Goal: Information Seeking & Learning: Check status

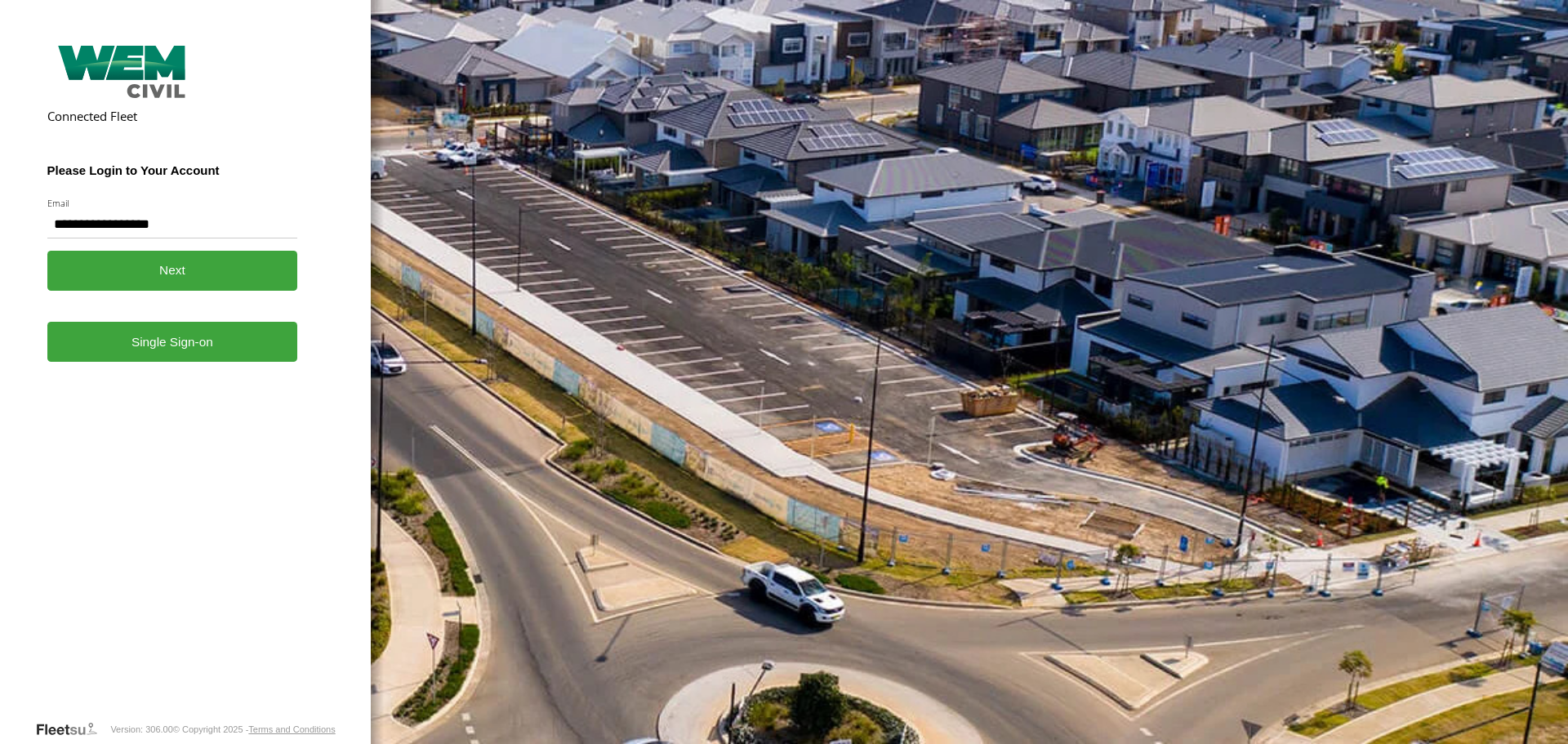
type input "**********"
click at [175, 264] on button "Next" at bounding box center [172, 270] width 250 height 40
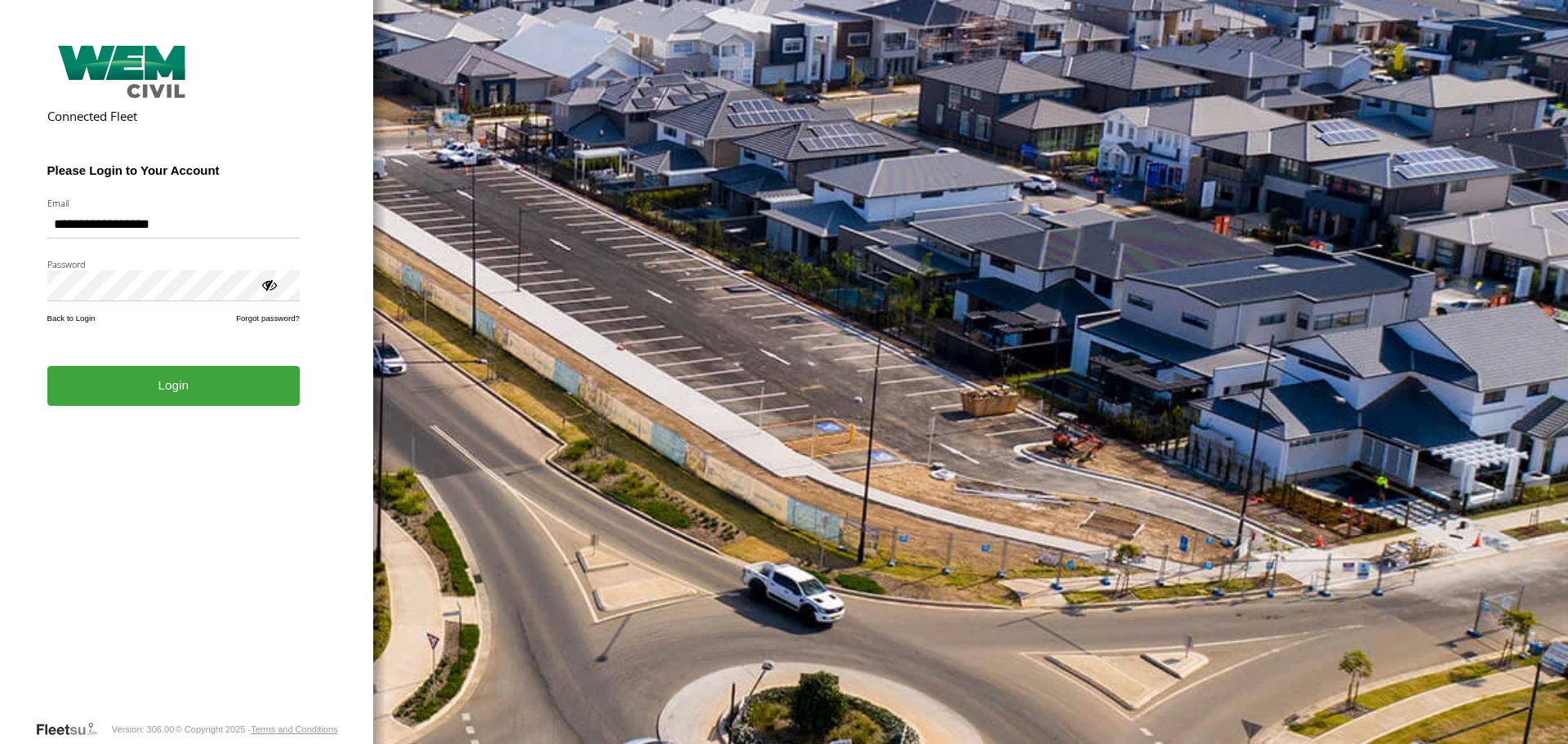
click at [213, 387] on button "Login" at bounding box center [173, 386] width 252 height 40
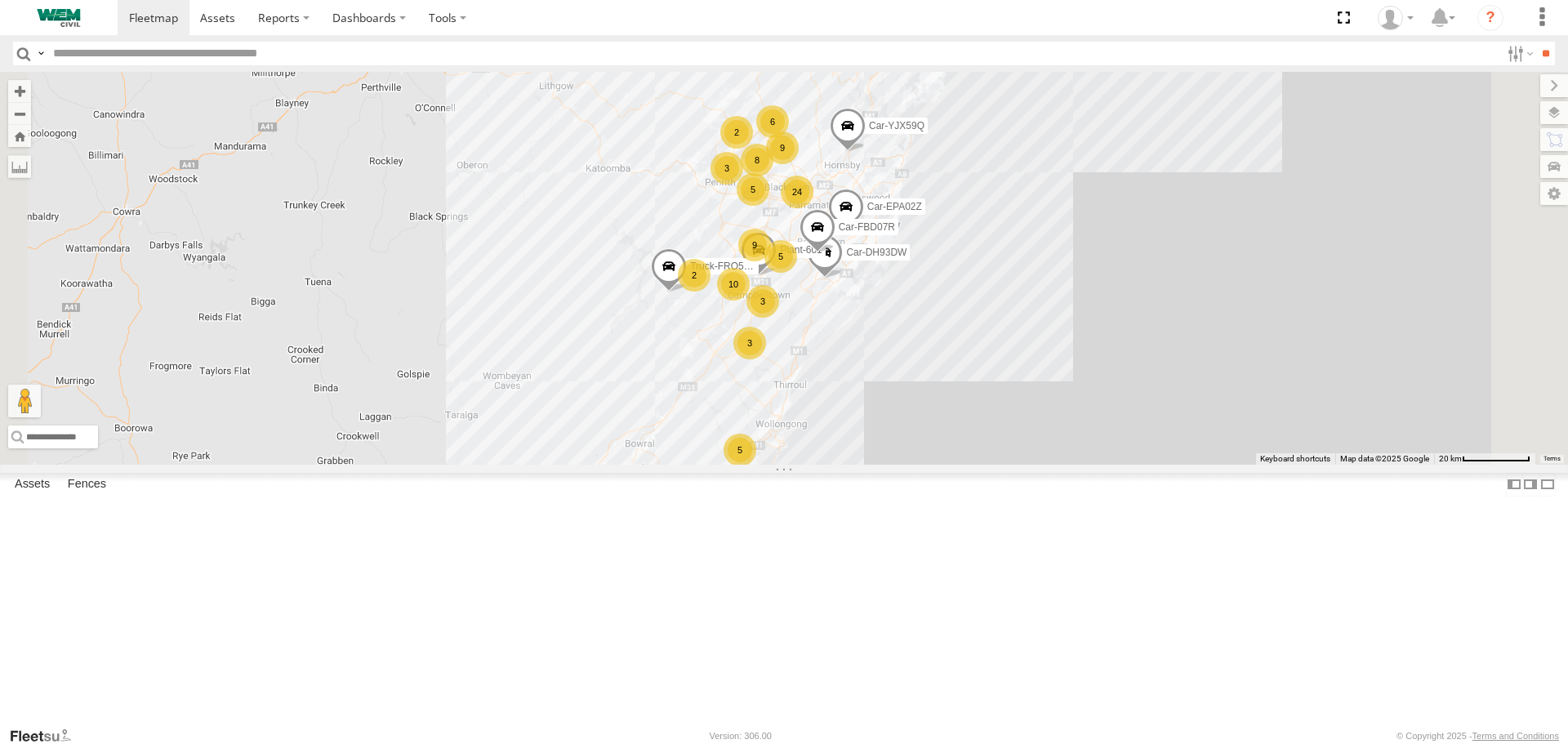
click at [114, 58] on input "text" at bounding box center [773, 53] width 1453 height 24
type input "******"
click at [1536, 41] on input "**" at bounding box center [1545, 53] width 19 height 24
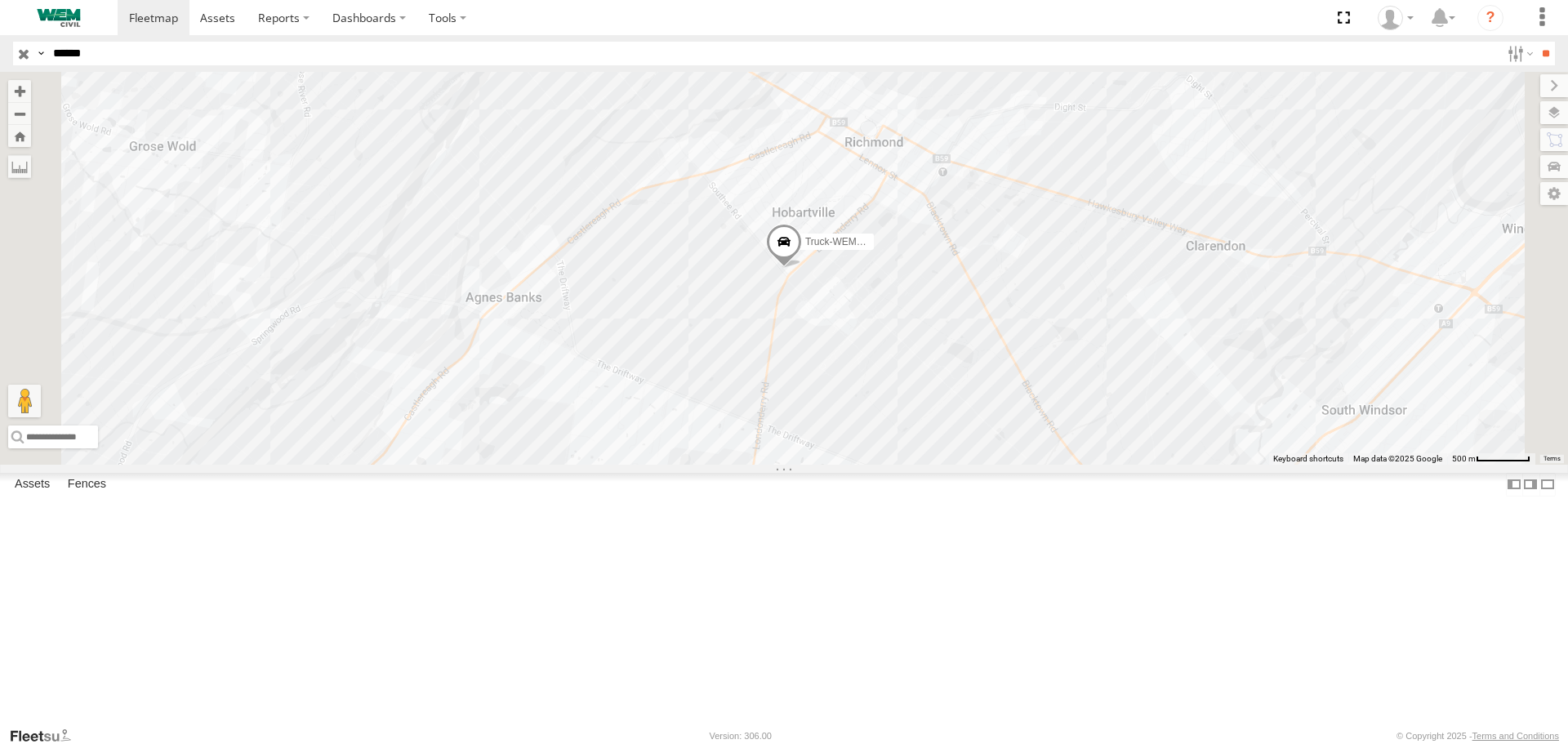
click at [0, 0] on div "Truck-WEM049" at bounding box center [0, 0] width 0 height 0
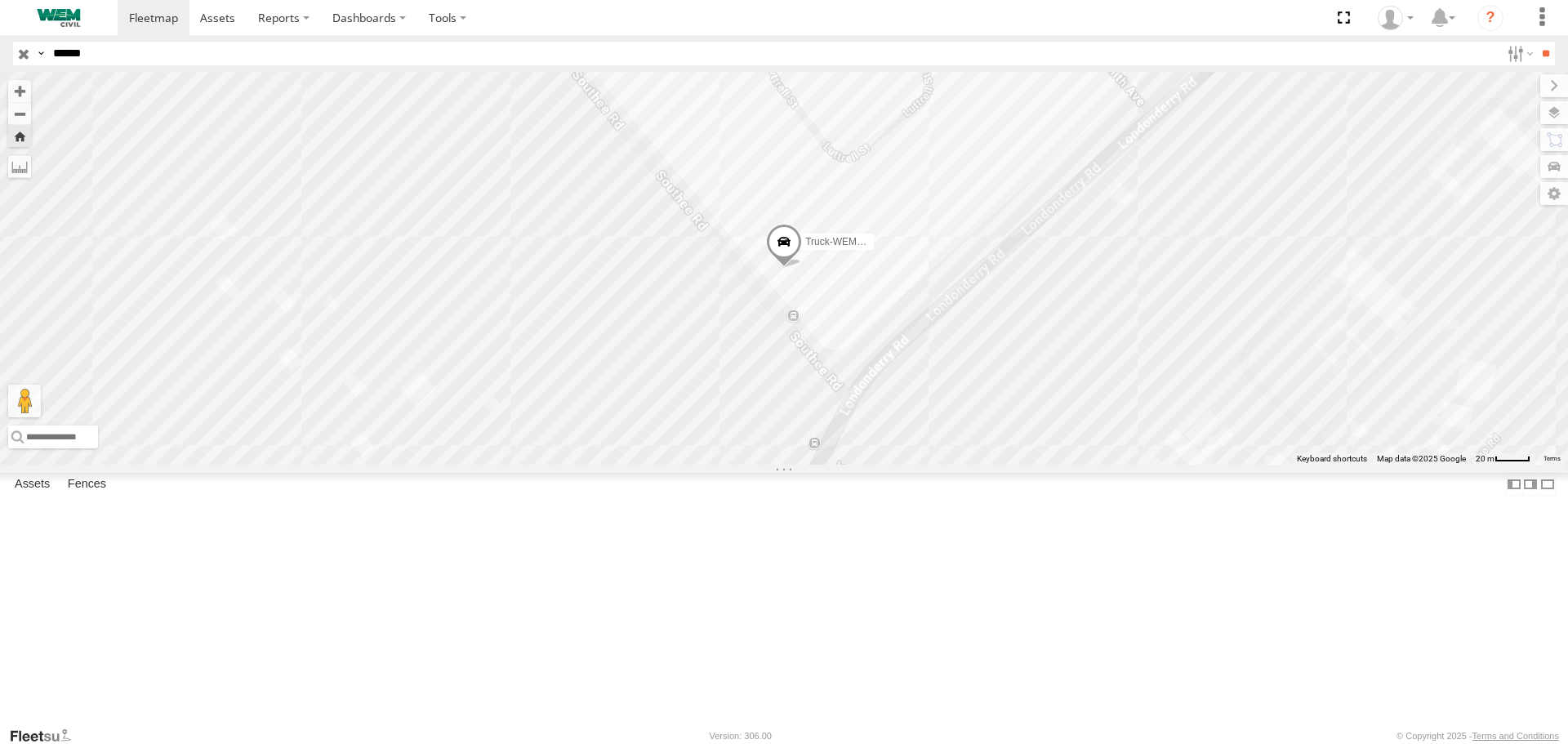
click at [0, 0] on span at bounding box center [0, 0] width 0 height 0
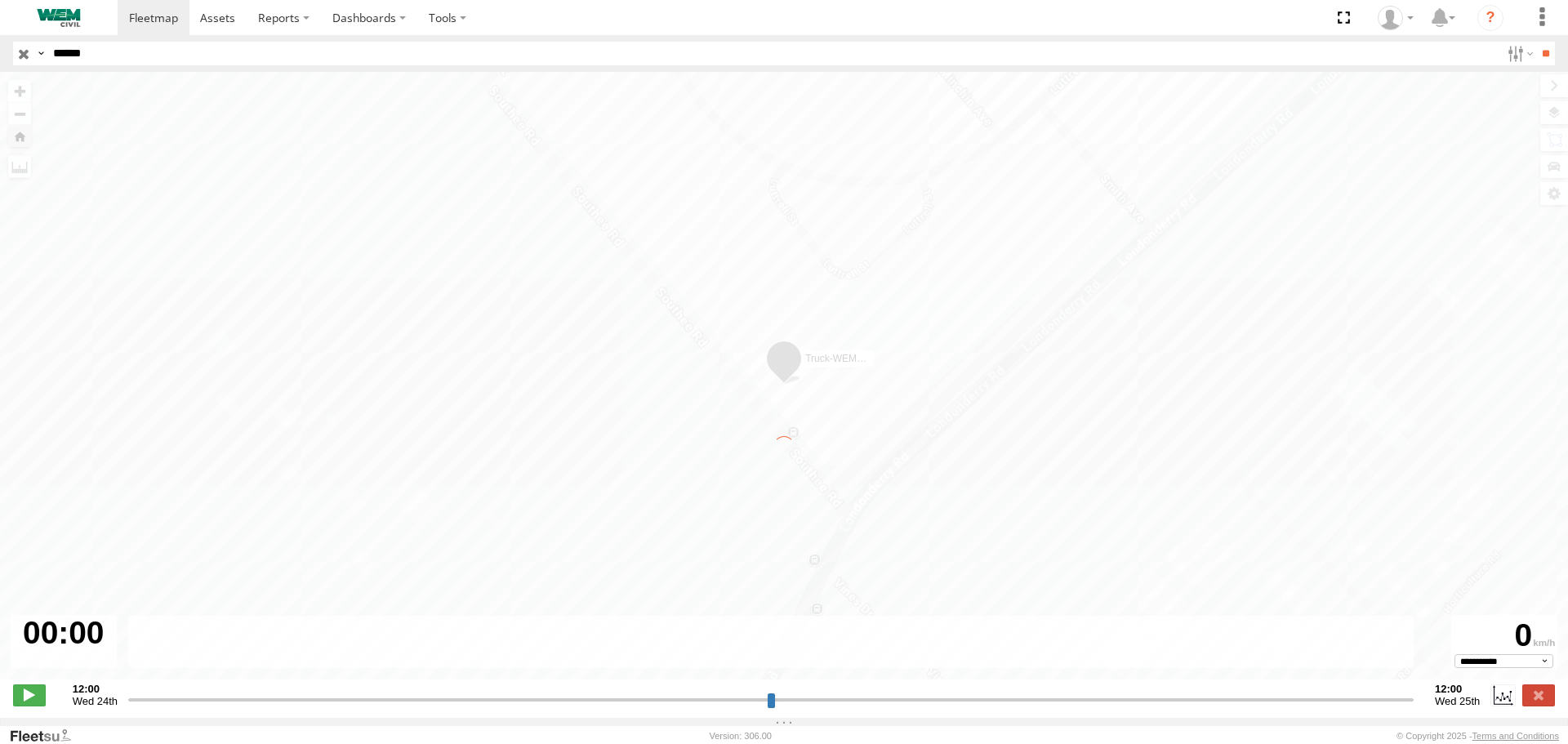
type input "**********"
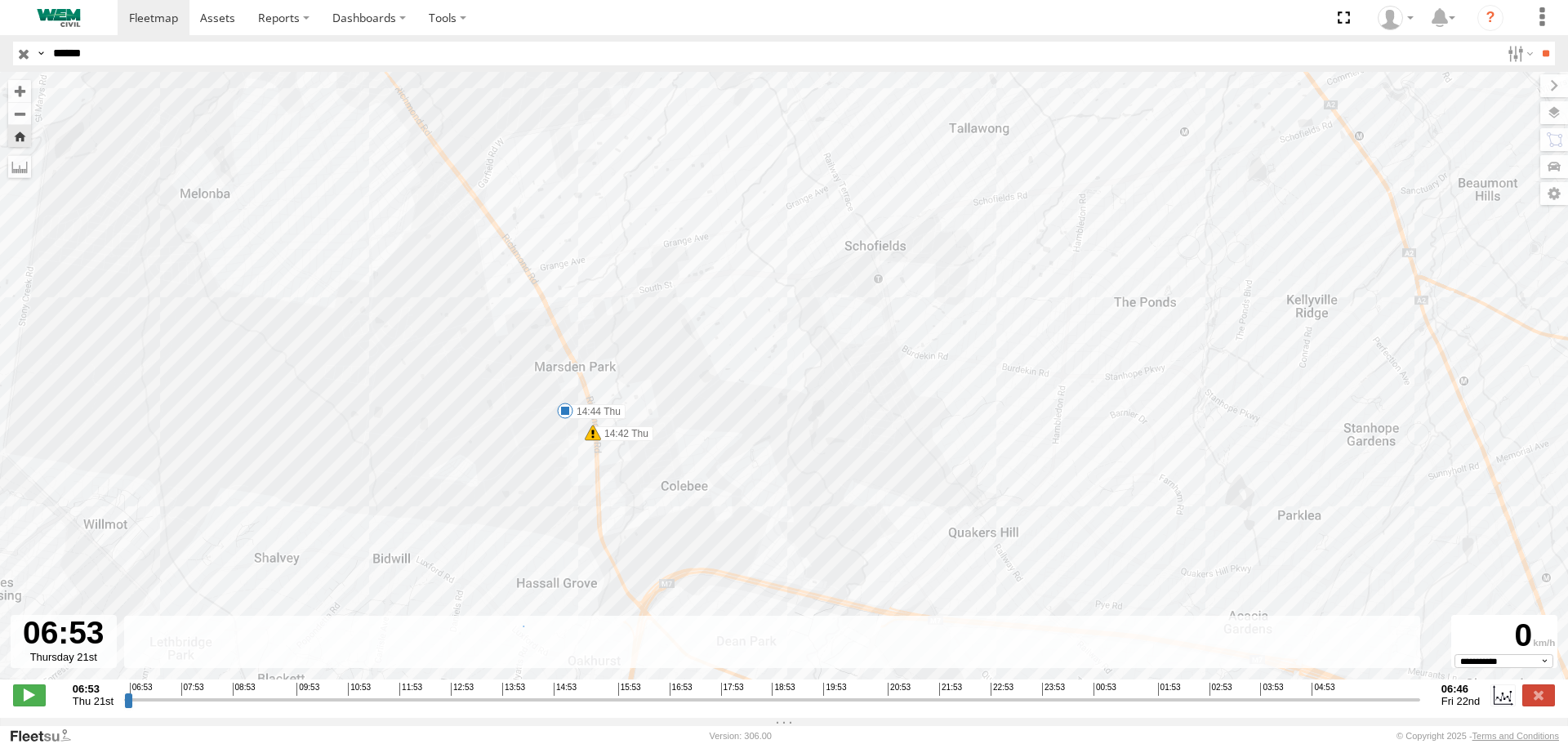
drag, startPoint x: 756, startPoint y: 441, endPoint x: 723, endPoint y: 266, distance: 178.1
click at [720, 271] on div "Truck-WEM049 06:53 Thu 14:09 Thu 14:29 Thu 14:42 Thu 14:44 Thu 16:06 Thu 16:07 …" at bounding box center [784, 384] width 1568 height 625
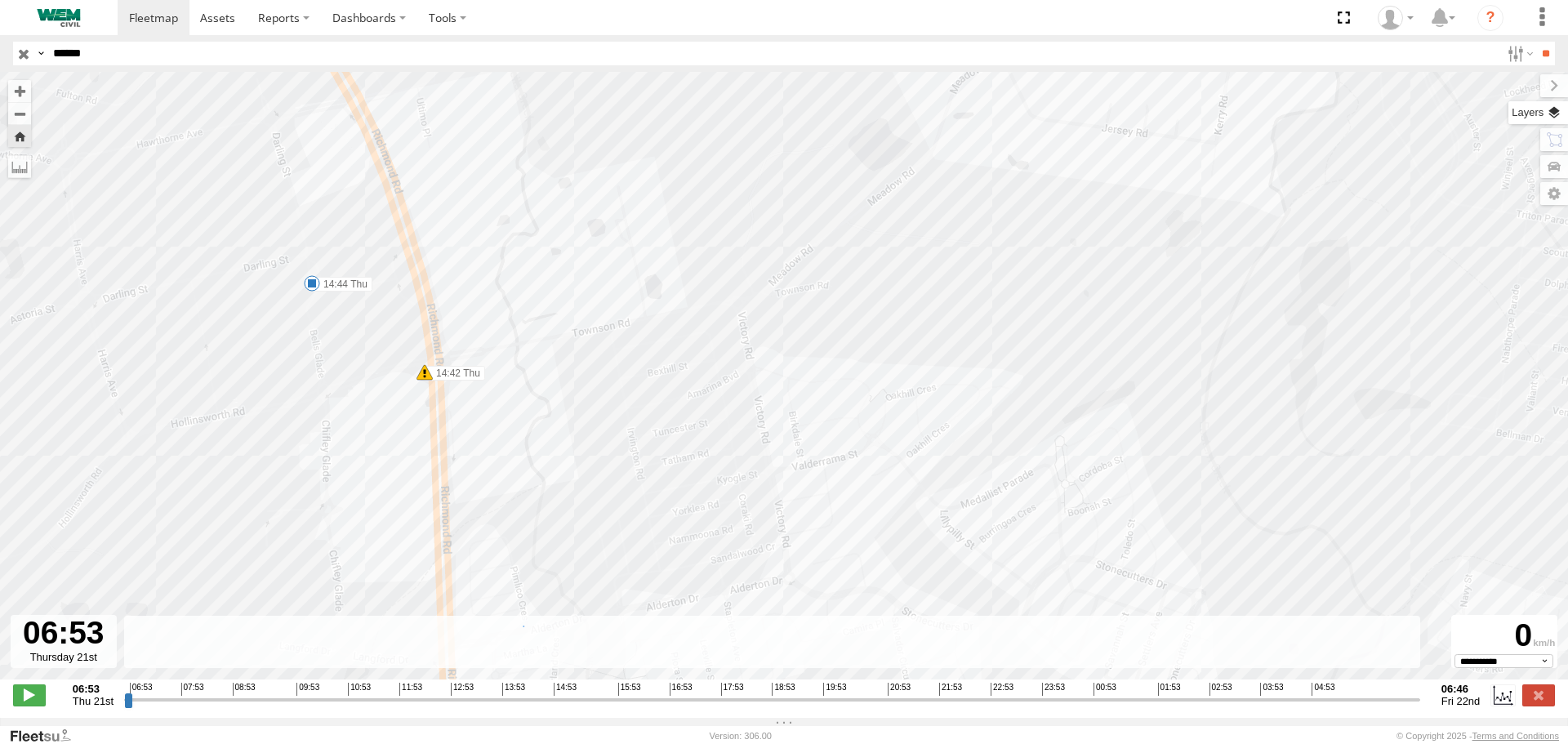
click at [1550, 112] on label at bounding box center [1537, 113] width 59 height 23
click at [0, 0] on span "Overlays" at bounding box center [0, 0] width 0 height 0
click at [0, 0] on span "Basemaps" at bounding box center [0, 0] width 0 height 0
click at [0, 0] on span "Satellite + Roadmap" at bounding box center [0, 0] width 0 height 0
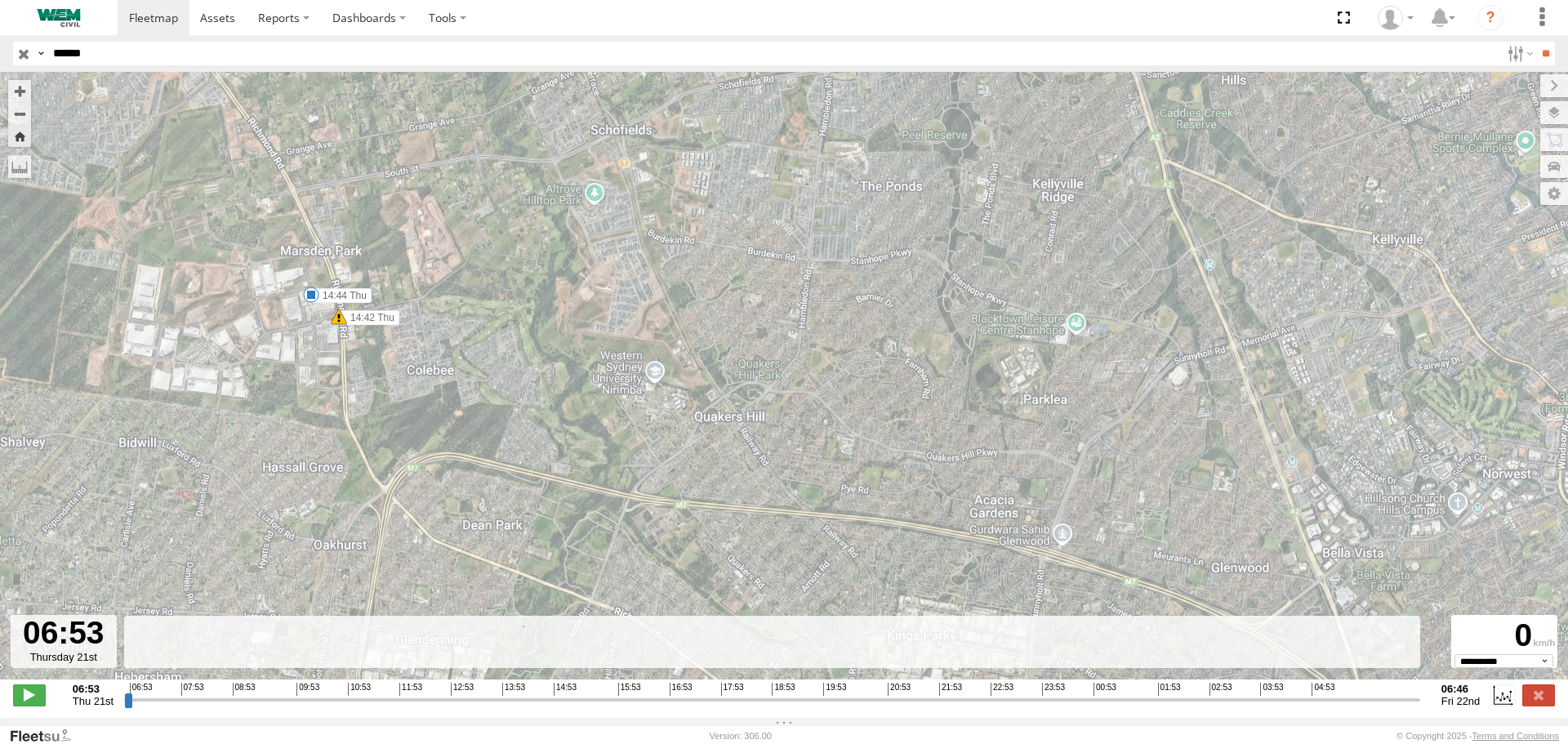
drag, startPoint x: 342, startPoint y: 188, endPoint x: 472, endPoint y: 380, distance: 231.9
click at [472, 380] on div "Truck-WEM049 06:53 Thu 14:09 Thu 14:29 Thu 14:42 Thu 14:44 Thu 16:06 Thu 16:07 …" at bounding box center [784, 384] width 1568 height 625
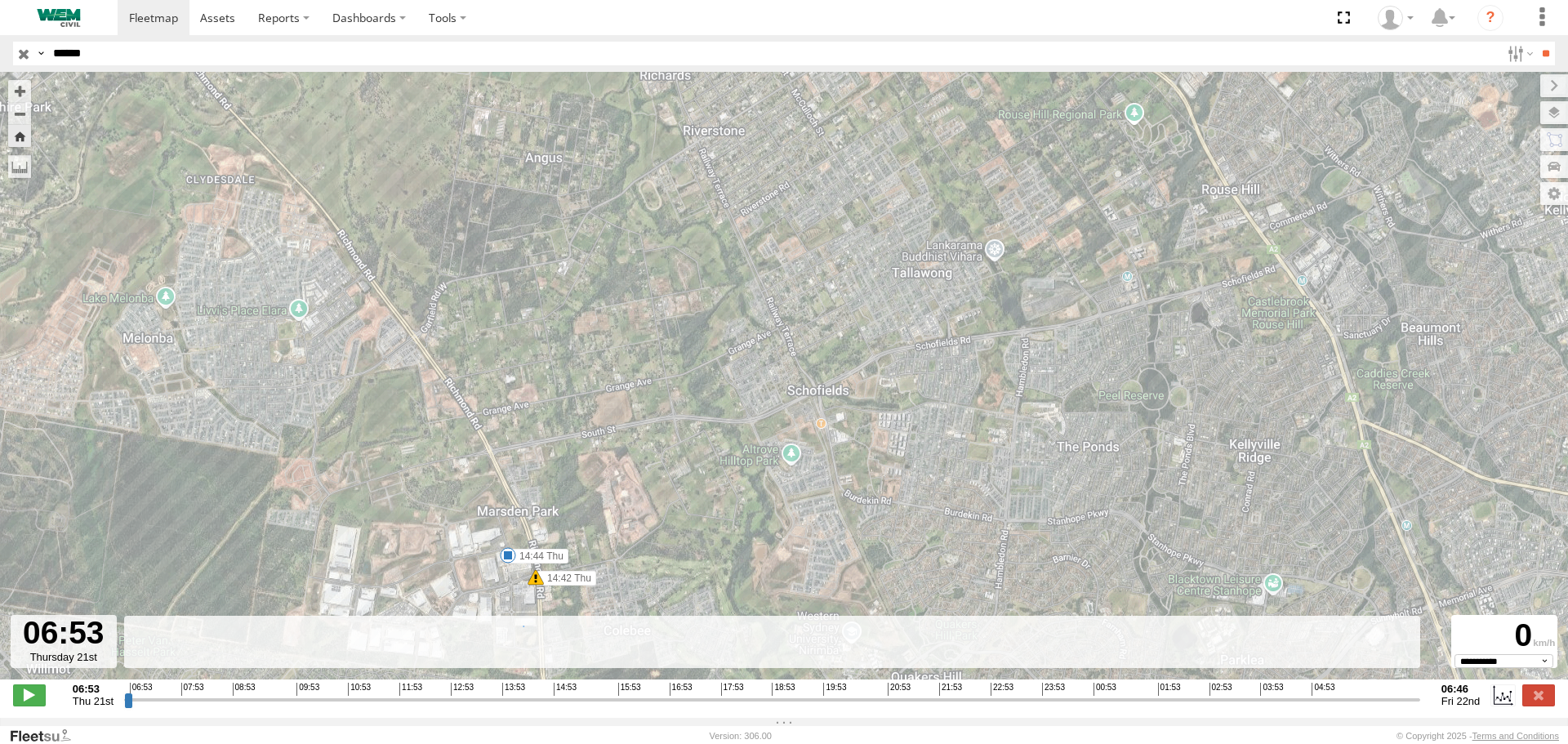
drag, startPoint x: 410, startPoint y: 267, endPoint x: 693, endPoint y: 521, distance: 380.3
click at [692, 521] on div "Truck-WEM049 06:53 Thu 14:09 Thu 14:29 Thu 14:42 Thu 14:44 Thu 16:06 Thu 16:07 …" at bounding box center [784, 384] width 1568 height 625
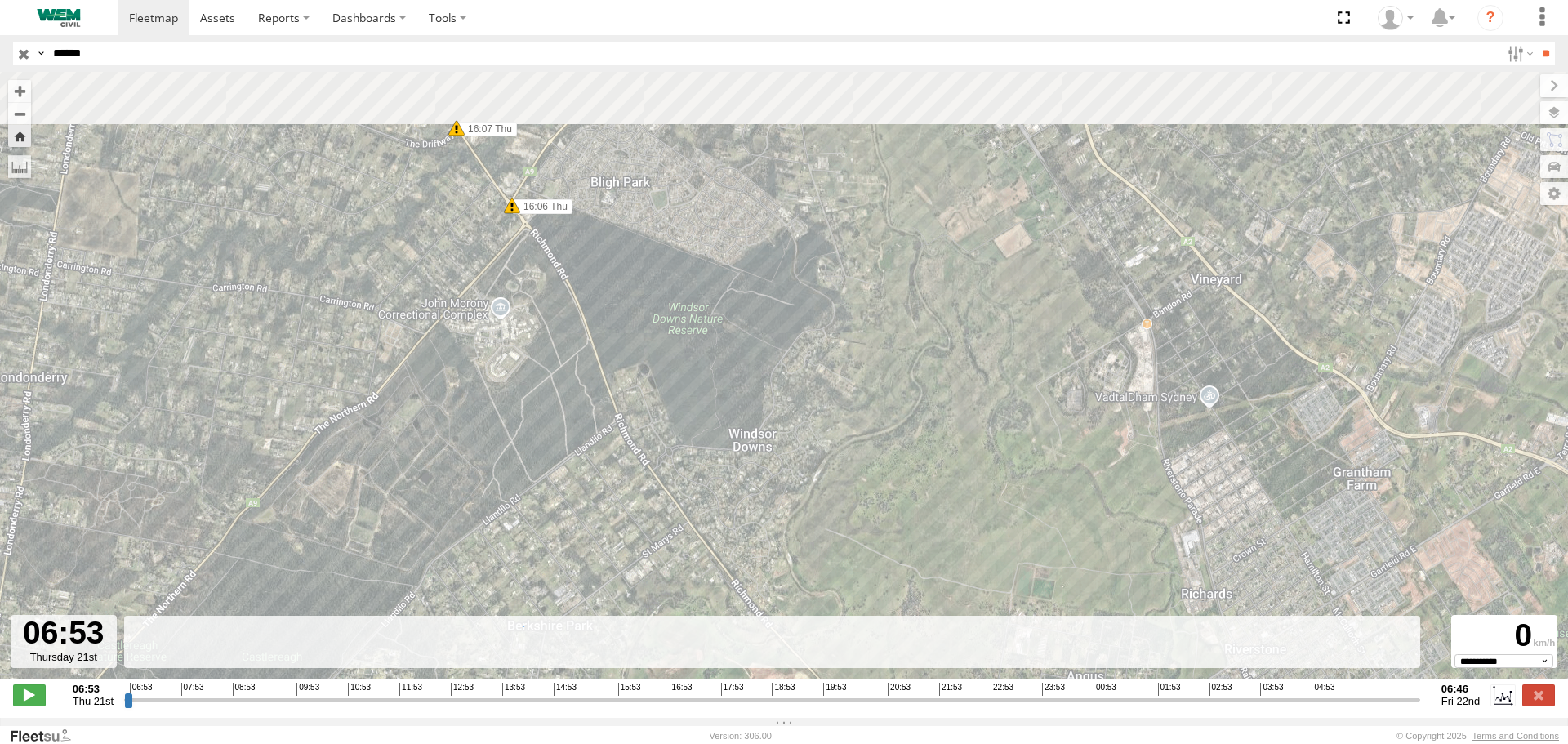
drag, startPoint x: 540, startPoint y: 279, endPoint x: 540, endPoint y: 437, distance: 158.0
click at [541, 429] on div "Truck-WEM049 06:53 Thu 14:09 Thu 14:29 Thu 14:42 Thu 14:44 Thu 16:06 Thu 16:07 …" at bounding box center [784, 384] width 1568 height 625
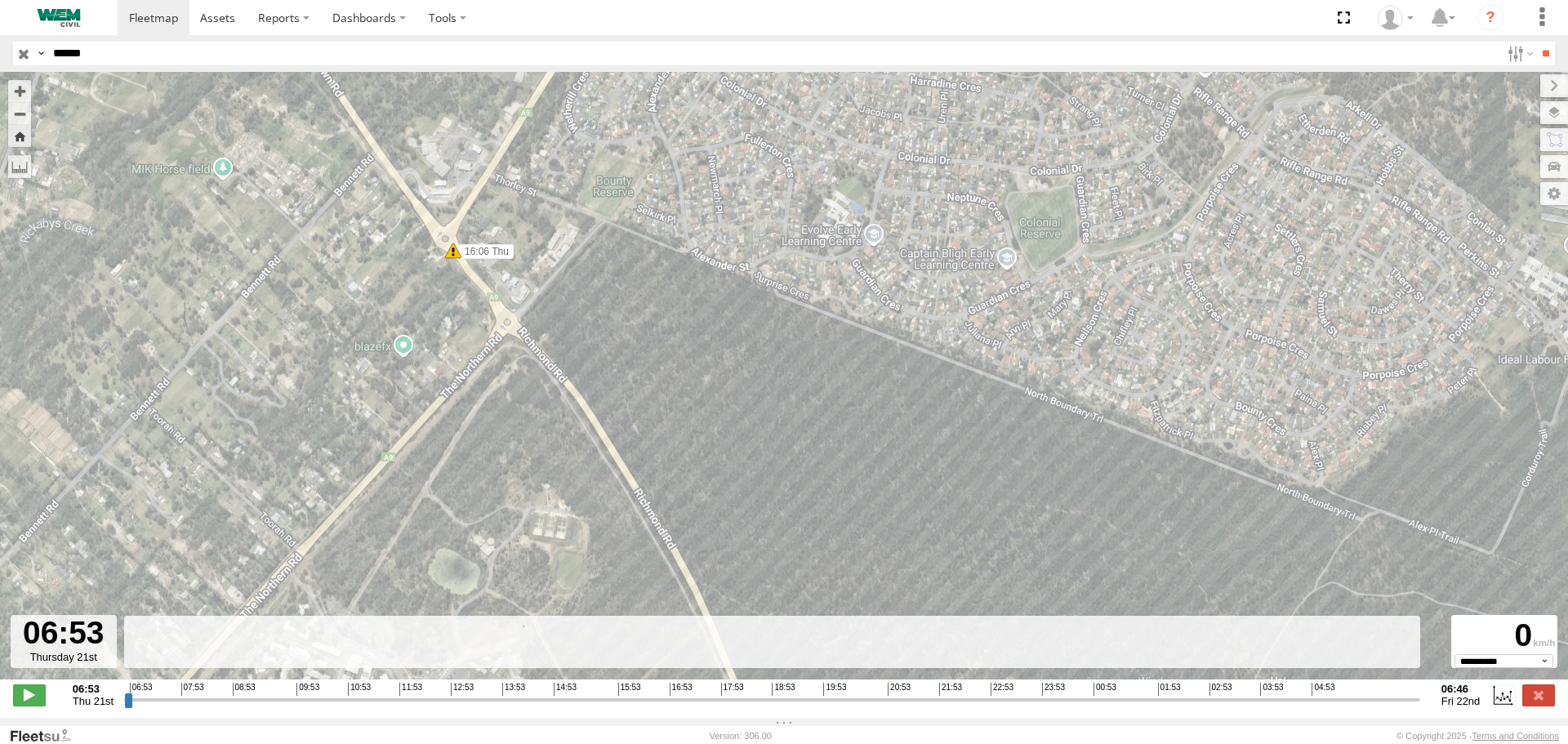
drag, startPoint x: 590, startPoint y: 333, endPoint x: 540, endPoint y: 234, distance: 110.9
click at [540, 234] on div "Truck-WEM049 06:53 Thu 14:09 Thu 14:29 Thu 14:42 Thu 14:44 Thu 16:06 Thu 16:07 …" at bounding box center [784, 384] width 1568 height 625
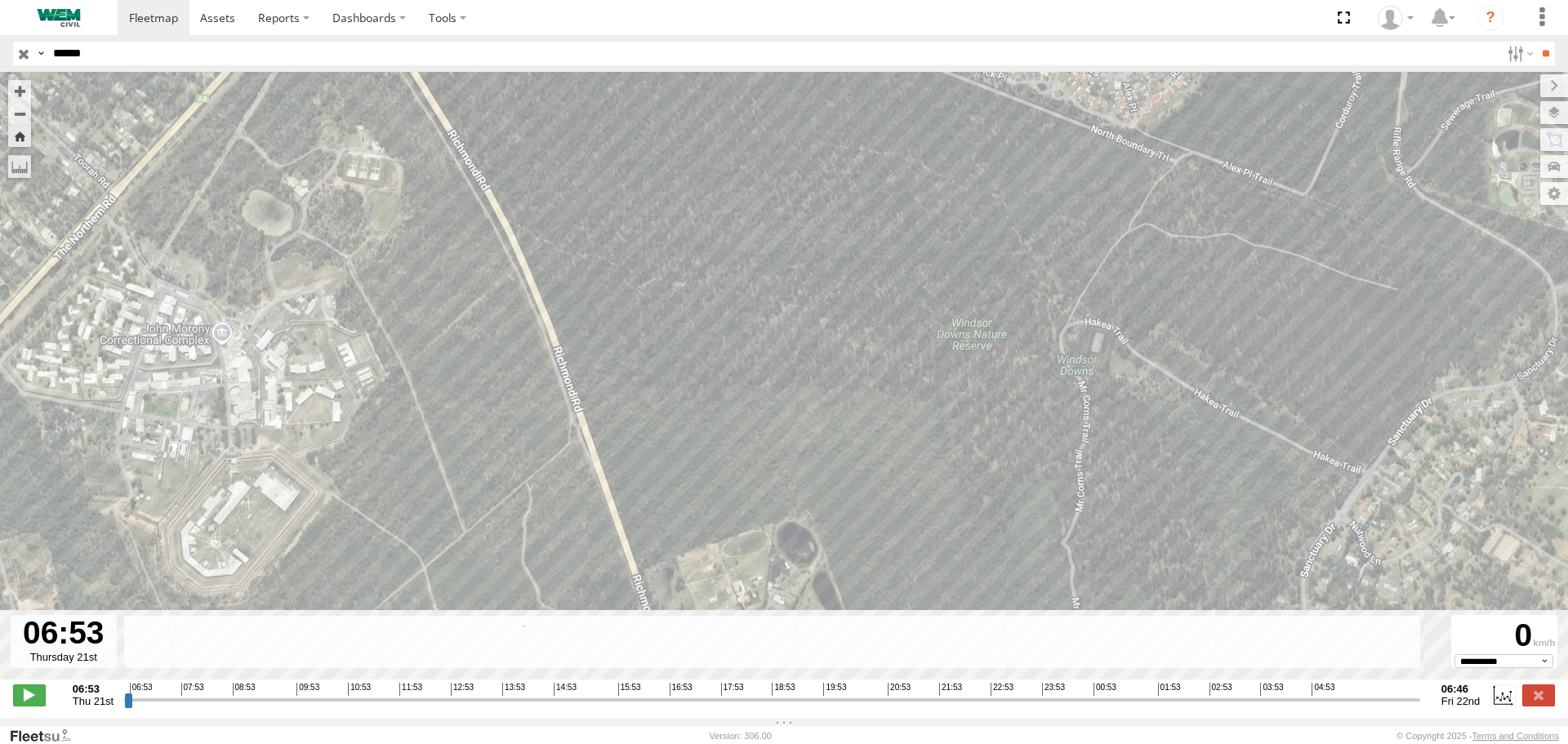
drag, startPoint x: 700, startPoint y: 507, endPoint x: 549, endPoint y: 218, distance: 326.1
click at [551, 223] on div "Truck-WEM049 06:53 Thu 14:09 Thu 14:29 Thu 14:42 Thu 14:44 Thu 16:06 Thu 16:07 …" at bounding box center [784, 384] width 1568 height 625
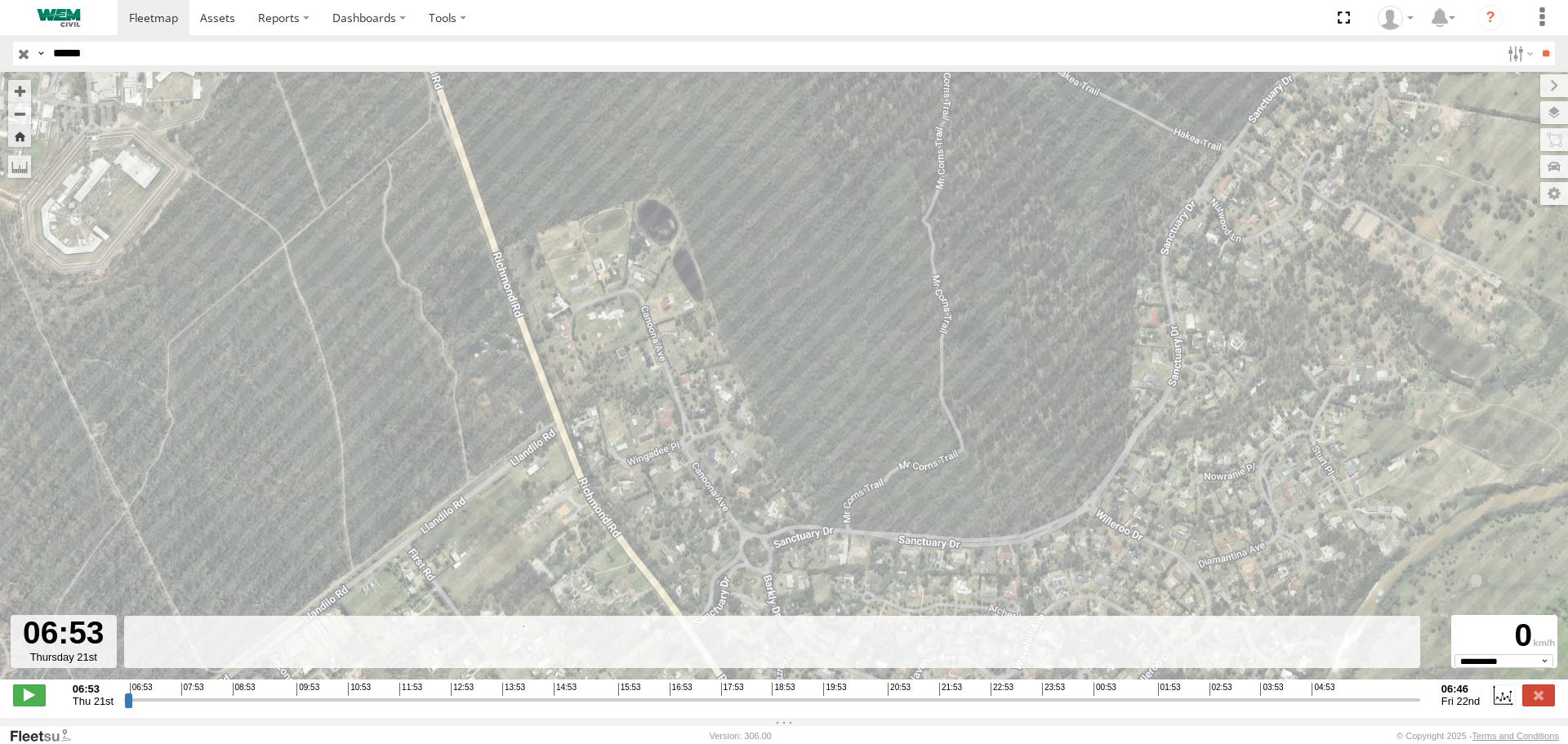
drag, startPoint x: 607, startPoint y: 434, endPoint x: 548, endPoint y: 221, distance: 221.0
click at [548, 225] on div "Truck-WEM049 06:53 Thu 14:09 Thu 14:29 Thu 14:42 Thu 14:44 Thu 16:06 Thu 16:07 …" at bounding box center [784, 384] width 1568 height 625
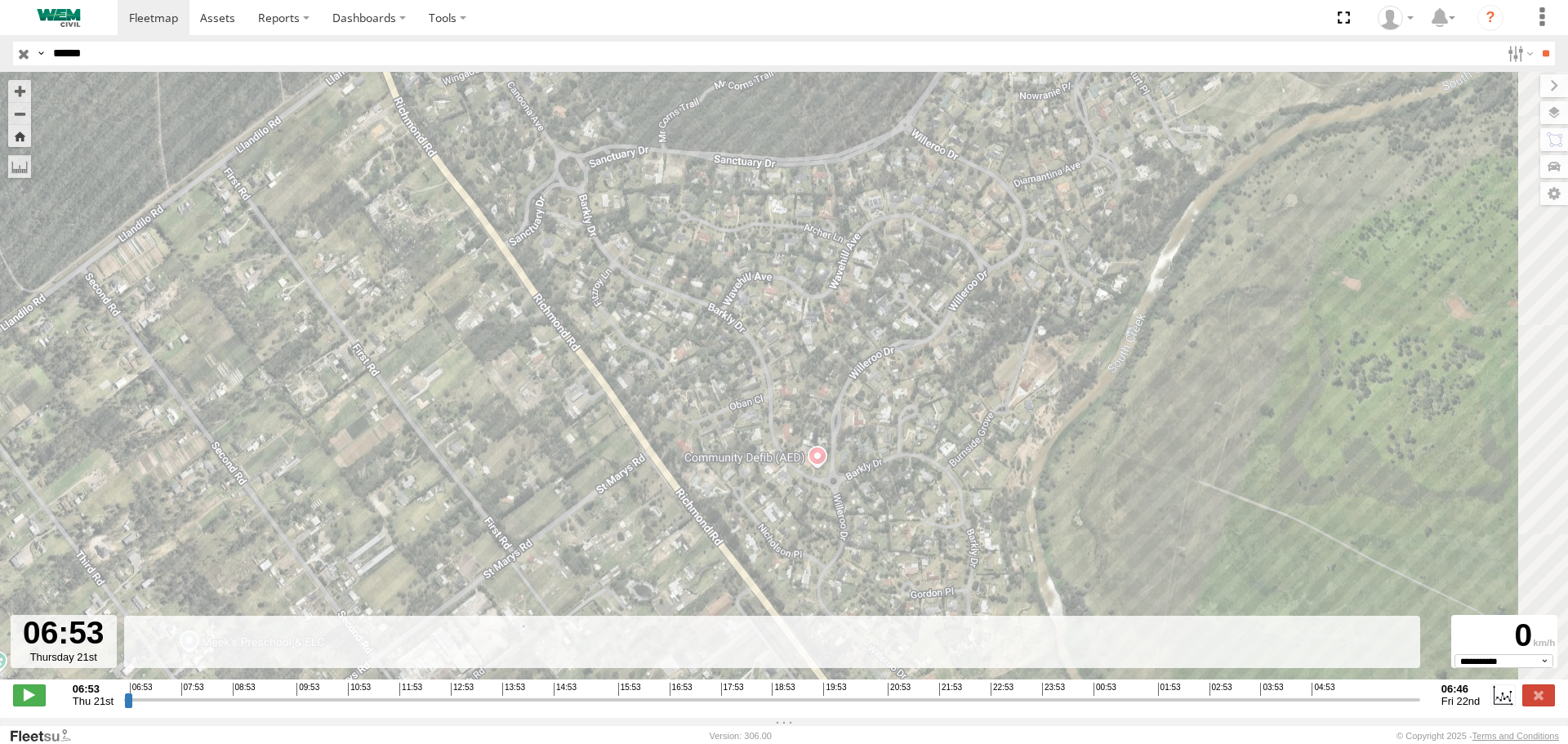
drag, startPoint x: 688, startPoint y: 402, endPoint x: 527, endPoint y: 186, distance: 269.4
click at [527, 186] on div "Truck-WEM049 06:53 Thu 14:09 Thu 14:29 Thu 14:42 Thu 14:44 Thu 16:06 Thu 16:07 …" at bounding box center [784, 384] width 1568 height 625
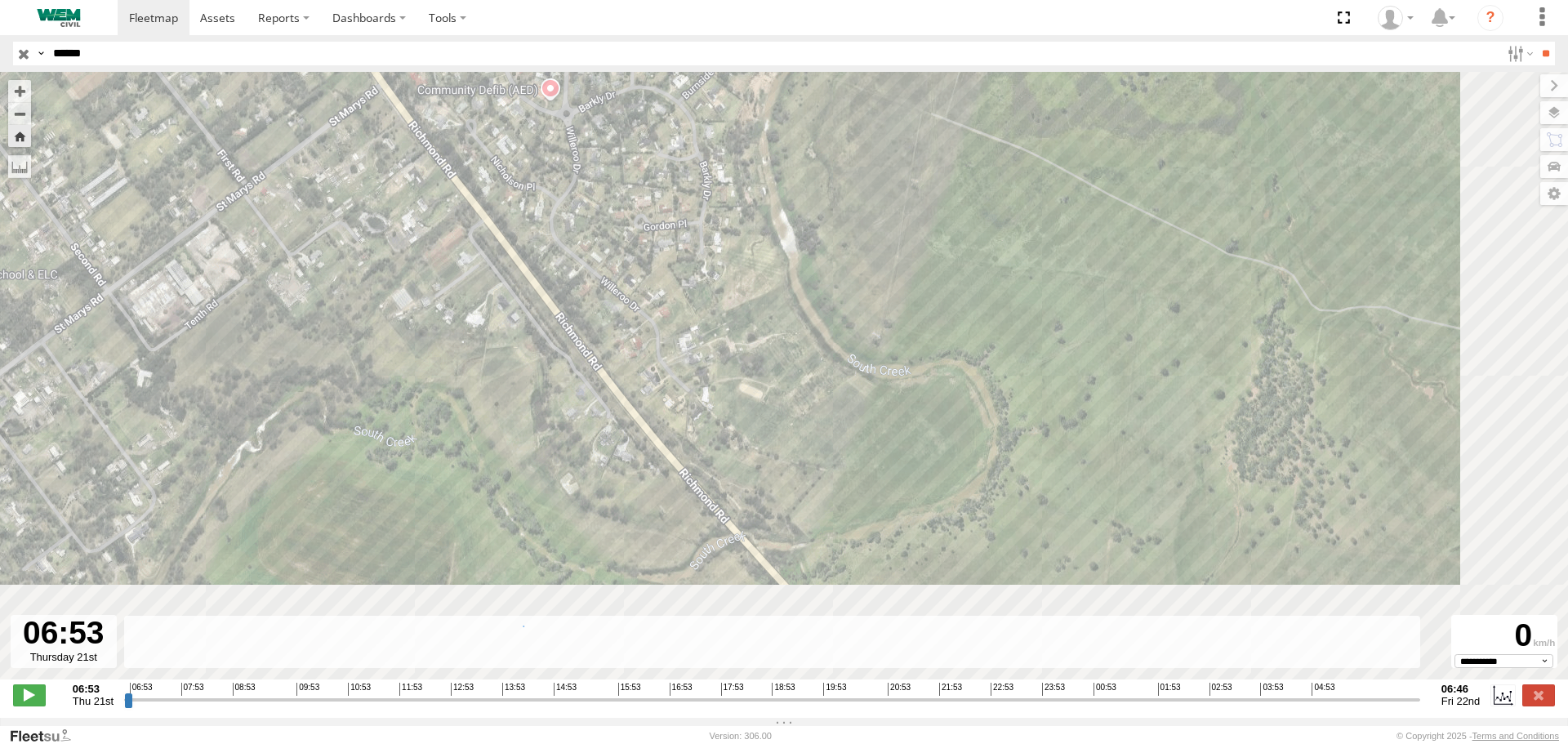
drag, startPoint x: 712, startPoint y: 470, endPoint x: 531, endPoint y: 215, distance: 312.7
click at [531, 215] on div "Truck-WEM049 06:53 Thu 14:09 Thu 14:29 Thu 14:42 Thu 14:44 Thu 16:06 Thu 16:07 …" at bounding box center [784, 384] width 1568 height 625
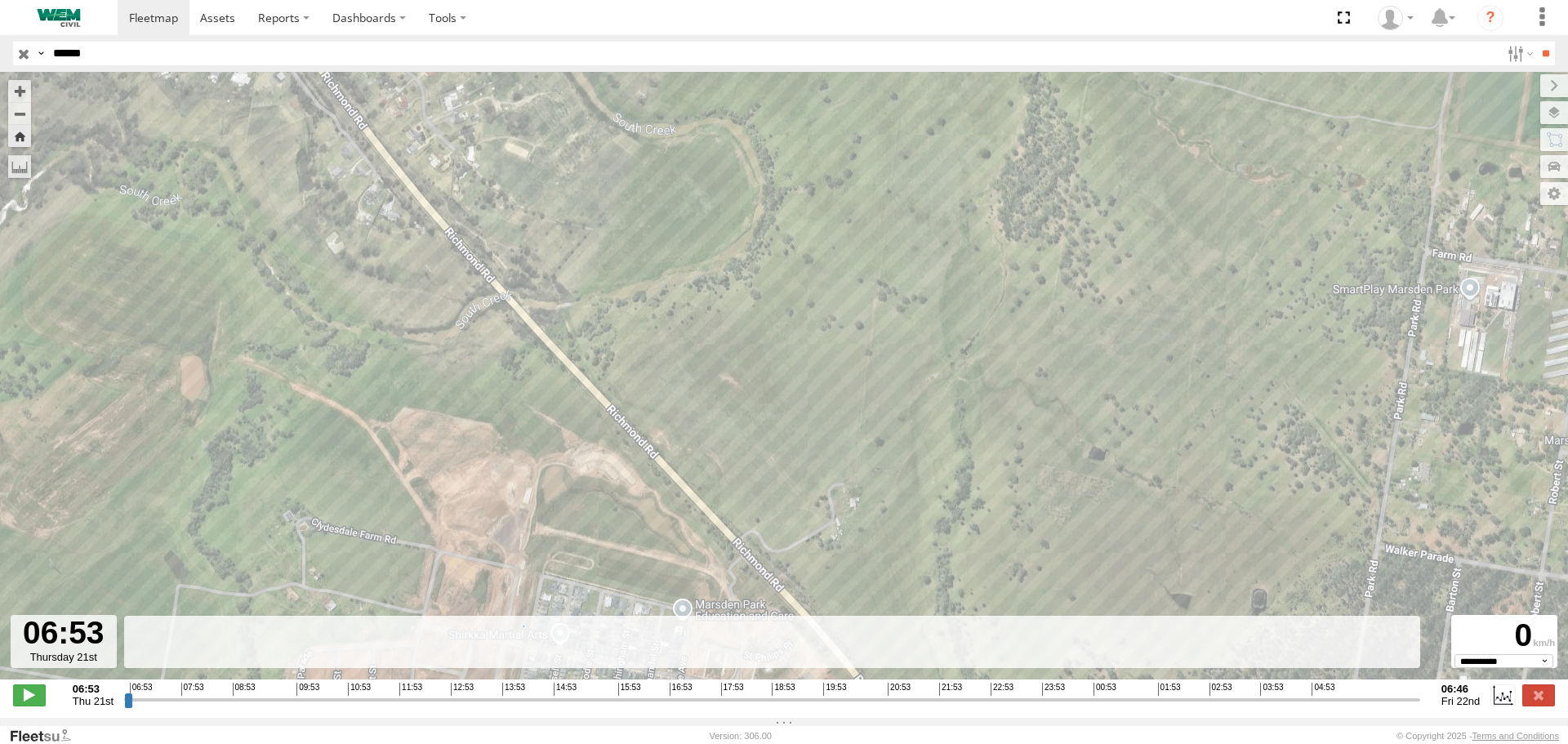
drag, startPoint x: 774, startPoint y: 421, endPoint x: 517, endPoint y: 176, distance: 355.1
click at [518, 176] on div "Truck-WEM049 06:53 Thu 14:09 Thu 14:29 Thu 14:42 Thu 14:44 Thu 16:06 Thu 16:07 …" at bounding box center [784, 384] width 1568 height 625
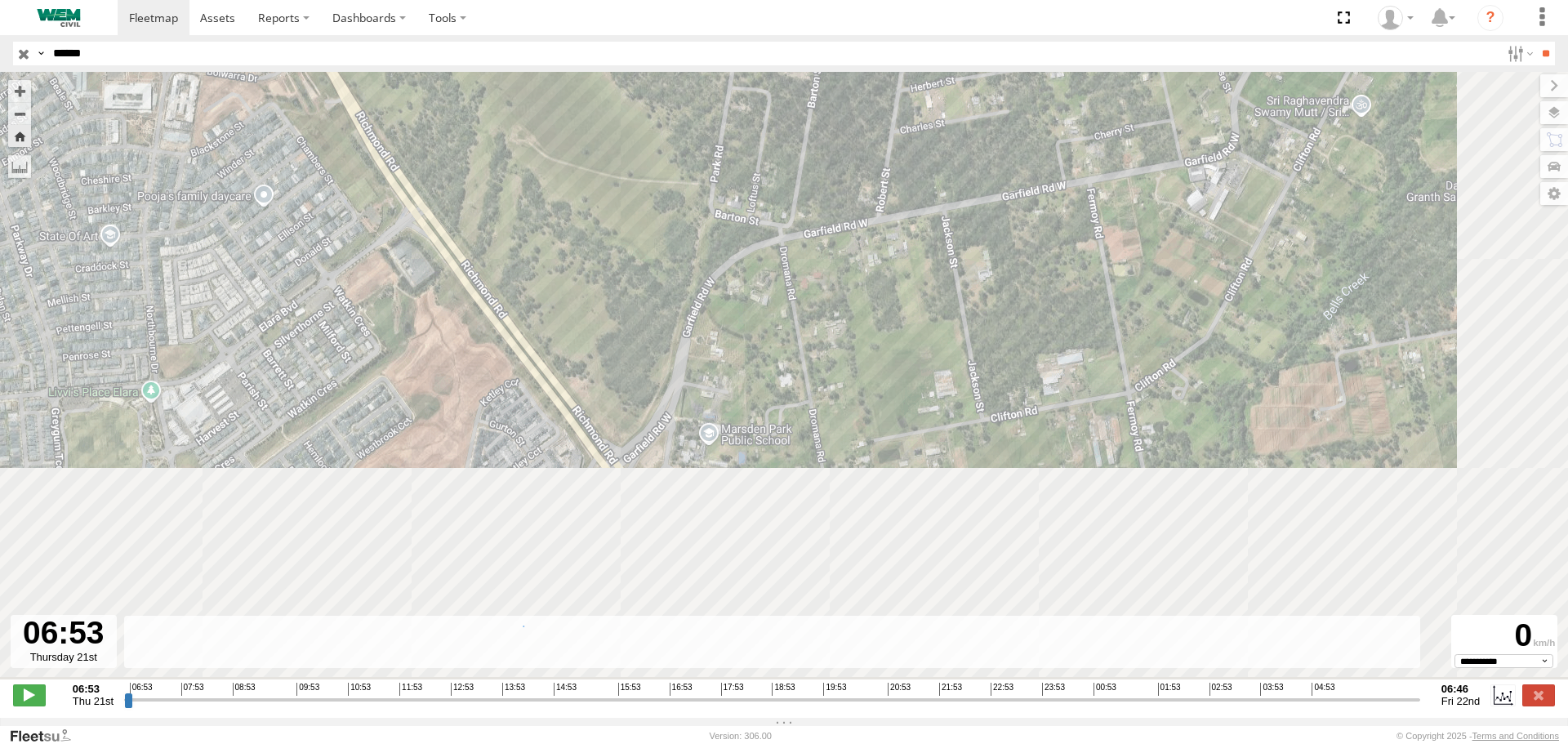
drag, startPoint x: 650, startPoint y: 411, endPoint x: 514, endPoint y: 153, distance: 291.7
click at [508, 132] on div "Truck-WEM049 06:53 Thu 14:09 Thu 14:29 Thu 14:42 Thu 14:44 Thu 16:06 Thu 16:07 …" at bounding box center [784, 384] width 1568 height 625
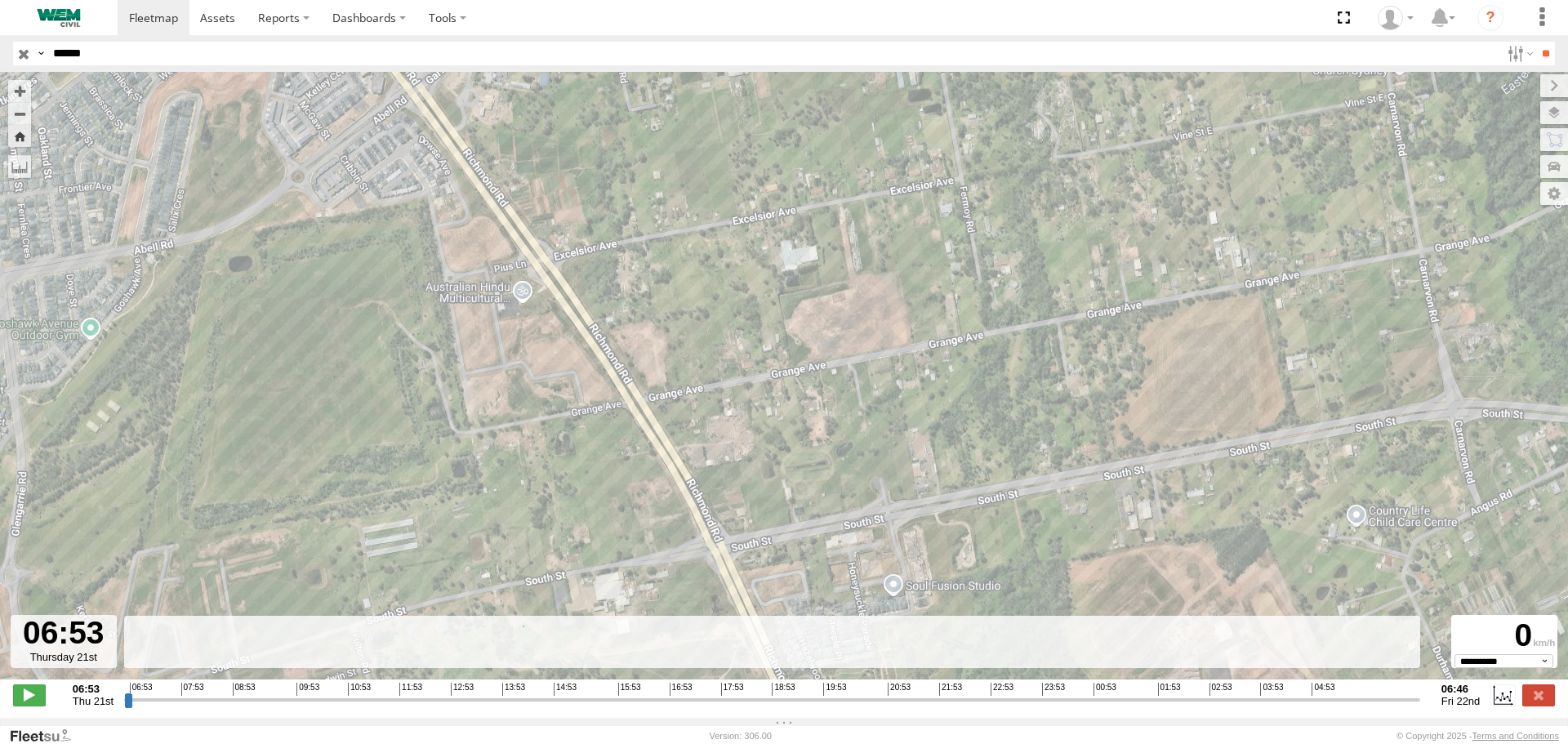
drag, startPoint x: 655, startPoint y: 435, endPoint x: 531, endPoint y: 191, distance: 273.7
click at [532, 192] on div "Truck-WEM049 06:53 Thu 14:09 Thu 14:29 Thu 14:42 Thu 14:44 Thu 16:06 Thu 16:07 …" at bounding box center [784, 384] width 1568 height 625
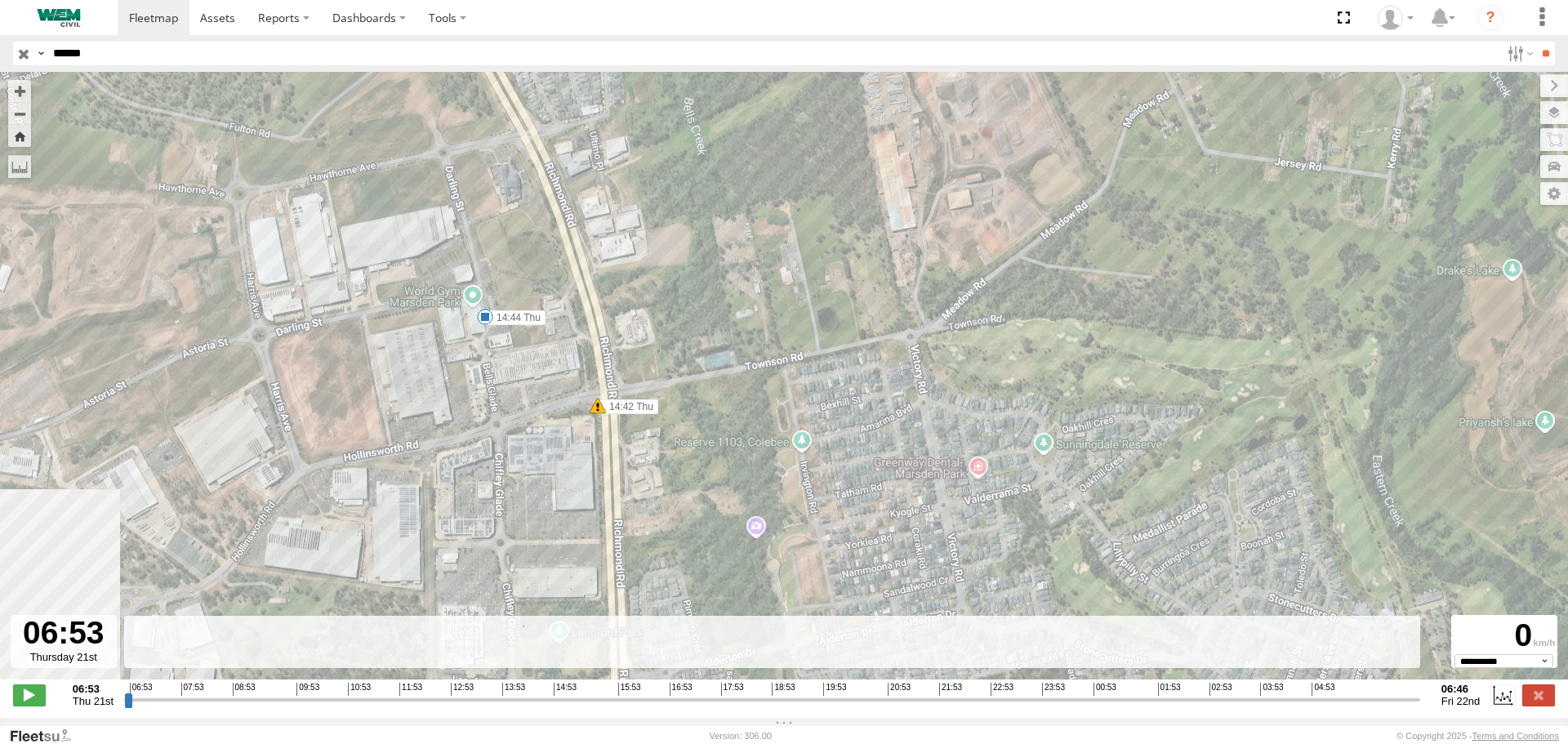
drag, startPoint x: 675, startPoint y: 488, endPoint x: 571, endPoint y: 186, distance: 319.4
click at [573, 190] on div "Truck-WEM049 06:53 Thu 14:09 Thu 14:29 Thu 14:42 Thu 14:44 Thu 16:06 Thu 16:07 …" at bounding box center [784, 384] width 1568 height 625
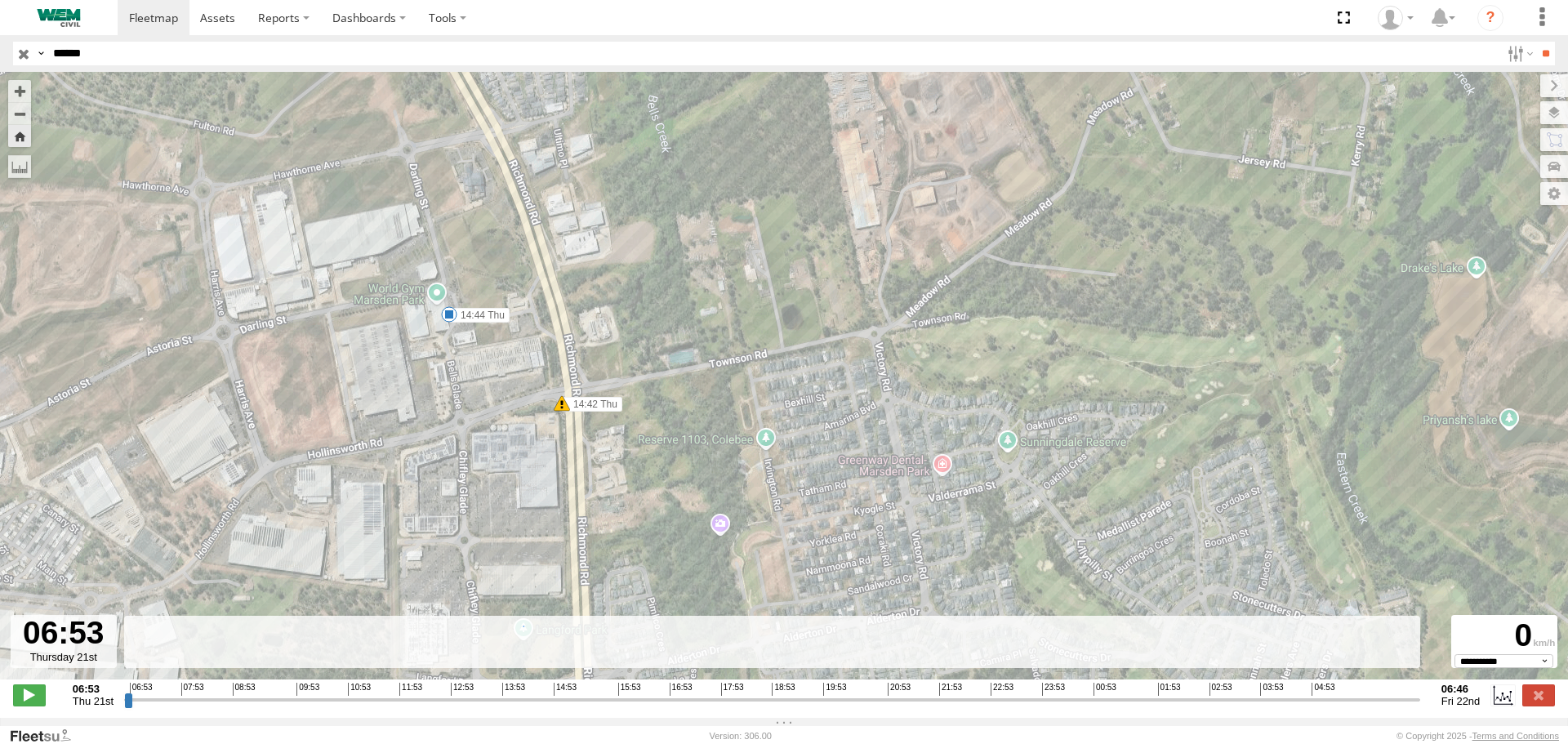
drag, startPoint x: 451, startPoint y: 147, endPoint x: 475, endPoint y: 353, distance: 207.4
click at [472, 344] on div "Truck-WEM049 06:53 Thu 14:09 Thu 14:29 Thu 14:42 Thu 14:44 Thu 16:06 Thu 16:07 …" at bounding box center [784, 384] width 1568 height 625
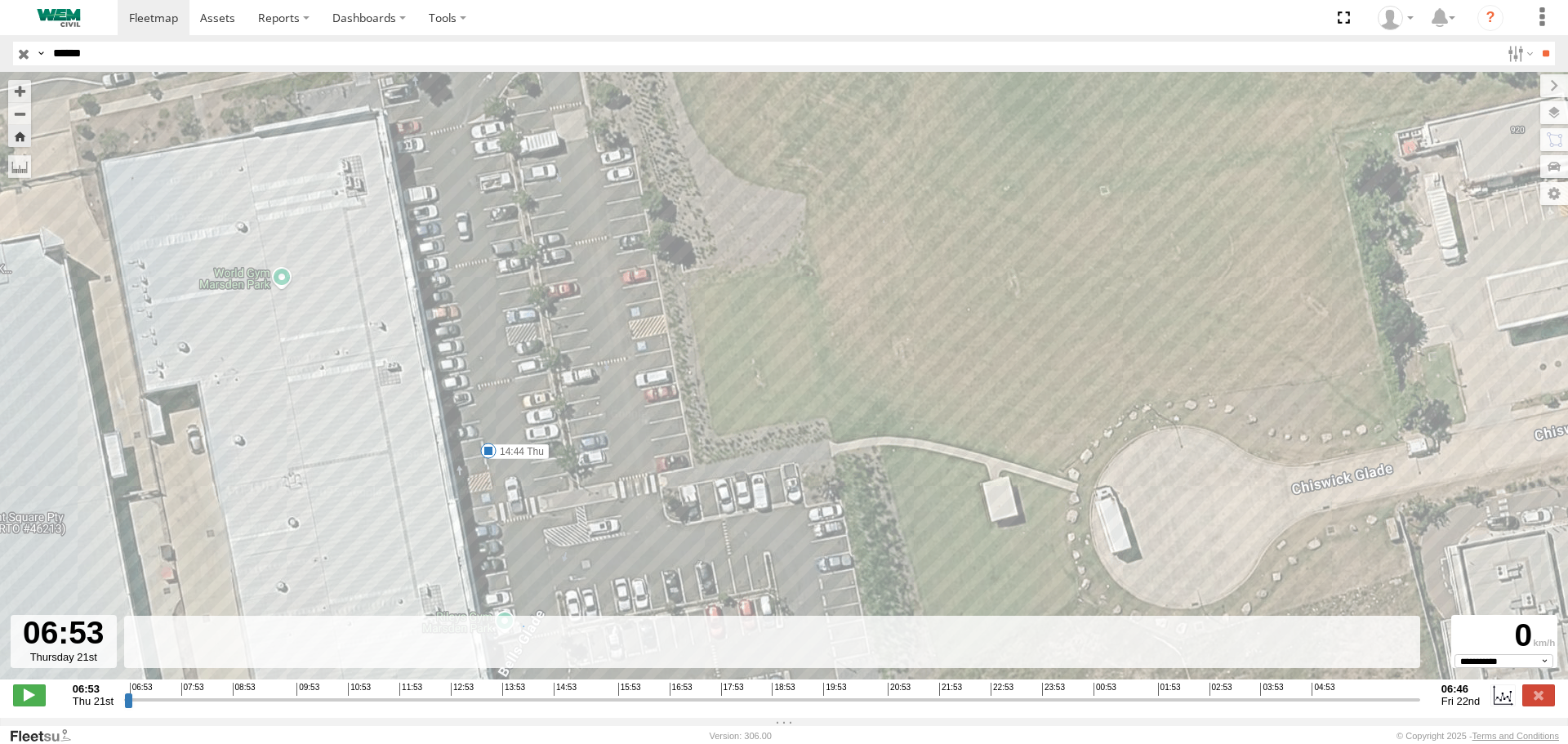
click at [486, 452] on span at bounding box center [488, 450] width 16 height 16
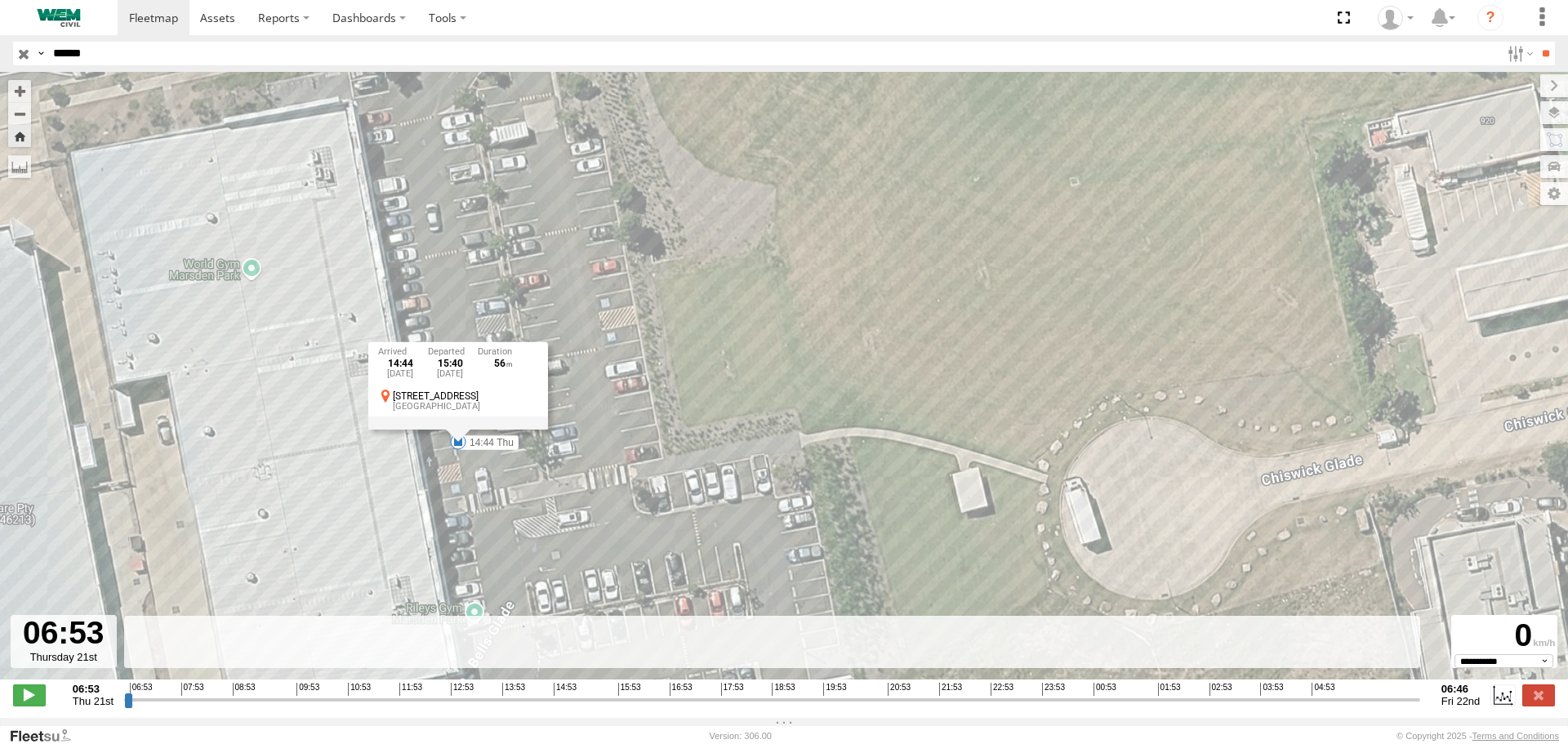
drag, startPoint x: 466, startPoint y: 423, endPoint x: 600, endPoint y: 151, distance: 303.2
click at [592, 158] on div "Truck-WEM049 06:53 Thu 14:09 Thu 14:29 Thu 14:42 Thu 14:44 Thu 16:06 Thu 16:07 …" at bounding box center [784, 384] width 1568 height 625
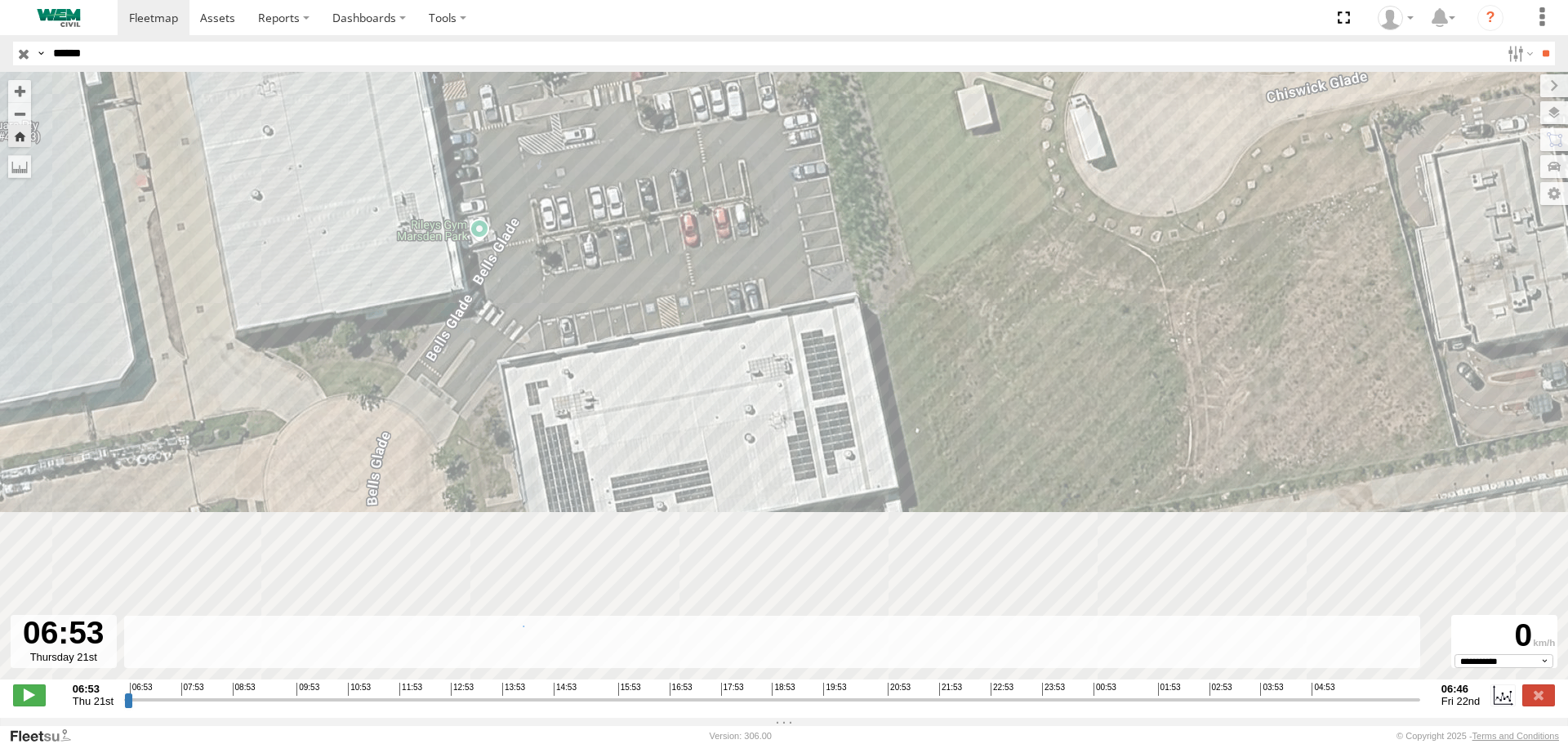
drag, startPoint x: 596, startPoint y: 348, endPoint x: 465, endPoint y: 109, distance: 272.5
click at [465, 109] on div "Truck-WEM049 06:53 Thu 14:09 Thu 14:29 Thu 14:42 Thu 14:44 Thu 16:06 Thu 16:07 …" at bounding box center [784, 384] width 1568 height 625
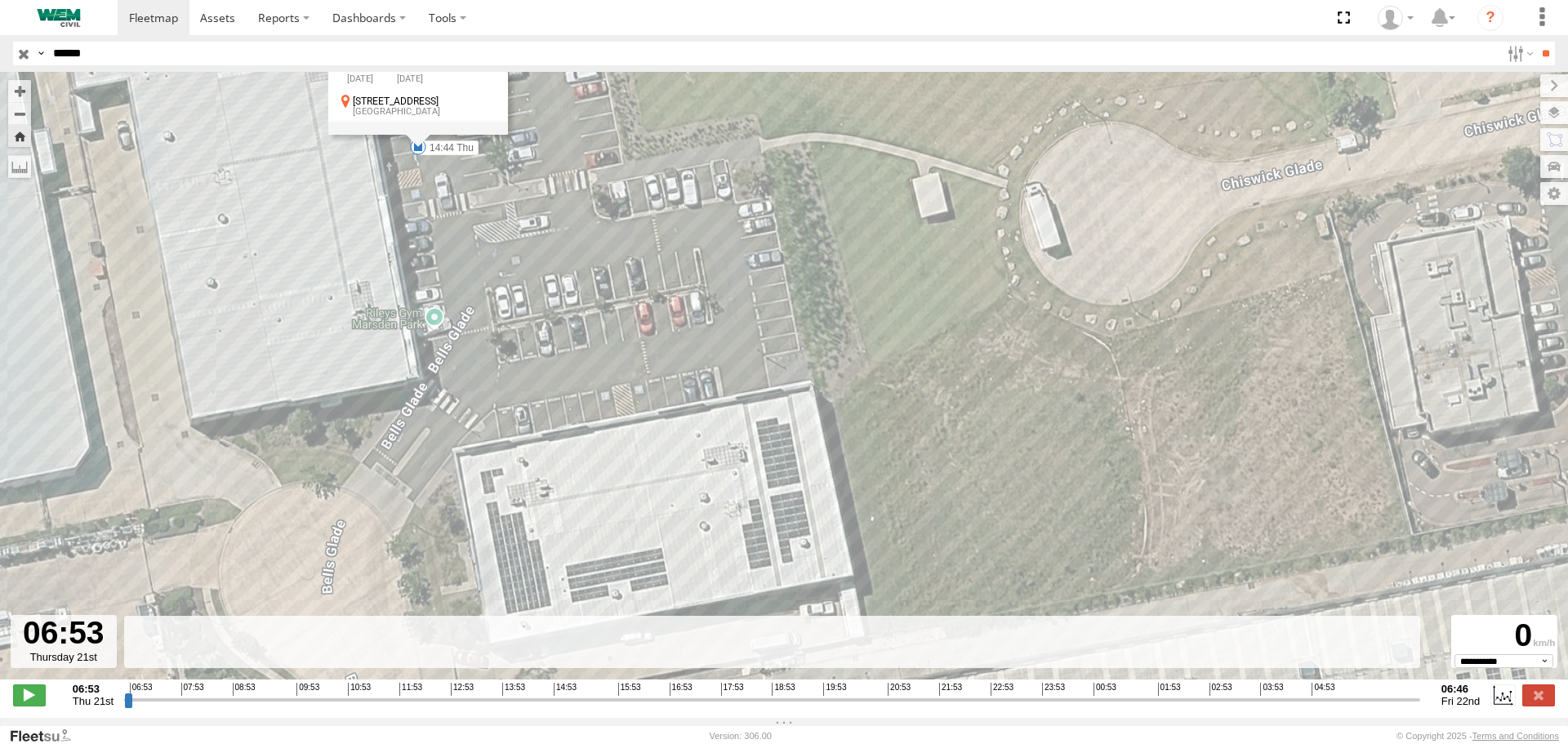
drag, startPoint x: 540, startPoint y: 187, endPoint x: 503, endPoint y: 342, distance: 159.4
click at [506, 333] on div "Truck-WEM049 06:53 Thu 14:09 Thu 14:29 Thu 14:42 Thu 14:44 Thu 16:06 Thu 16:07 …" at bounding box center [784, 384] width 1568 height 625
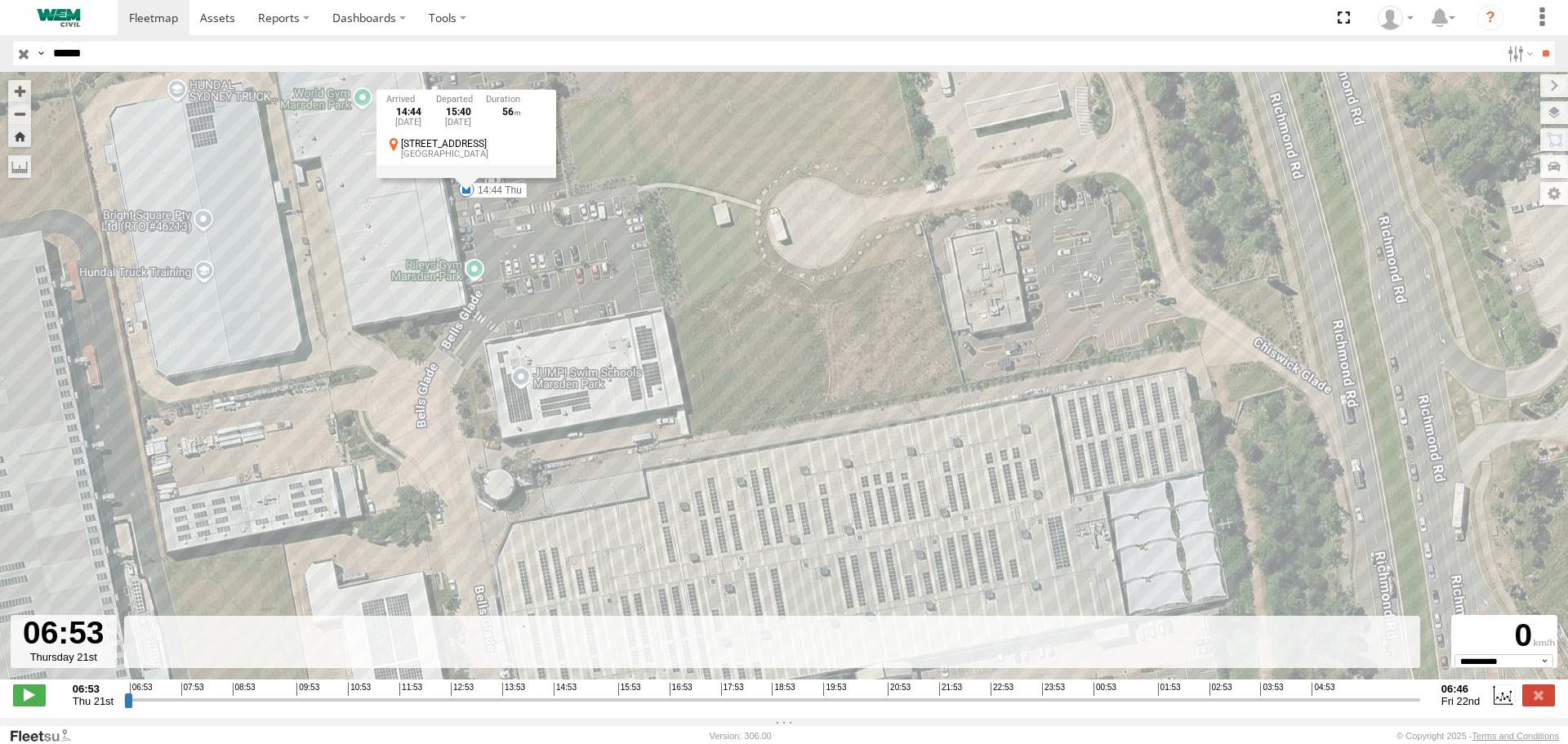
drag, startPoint x: 560, startPoint y: 369, endPoint x: 573, endPoint y: 196, distance: 173.5
click at [572, 202] on div "Truck-WEM049 06:53 Thu 14:09 Thu 14:29 Thu 14:42 Thu 14:44 Thu 16:06 Thu 16:07 …" at bounding box center [784, 384] width 1568 height 625
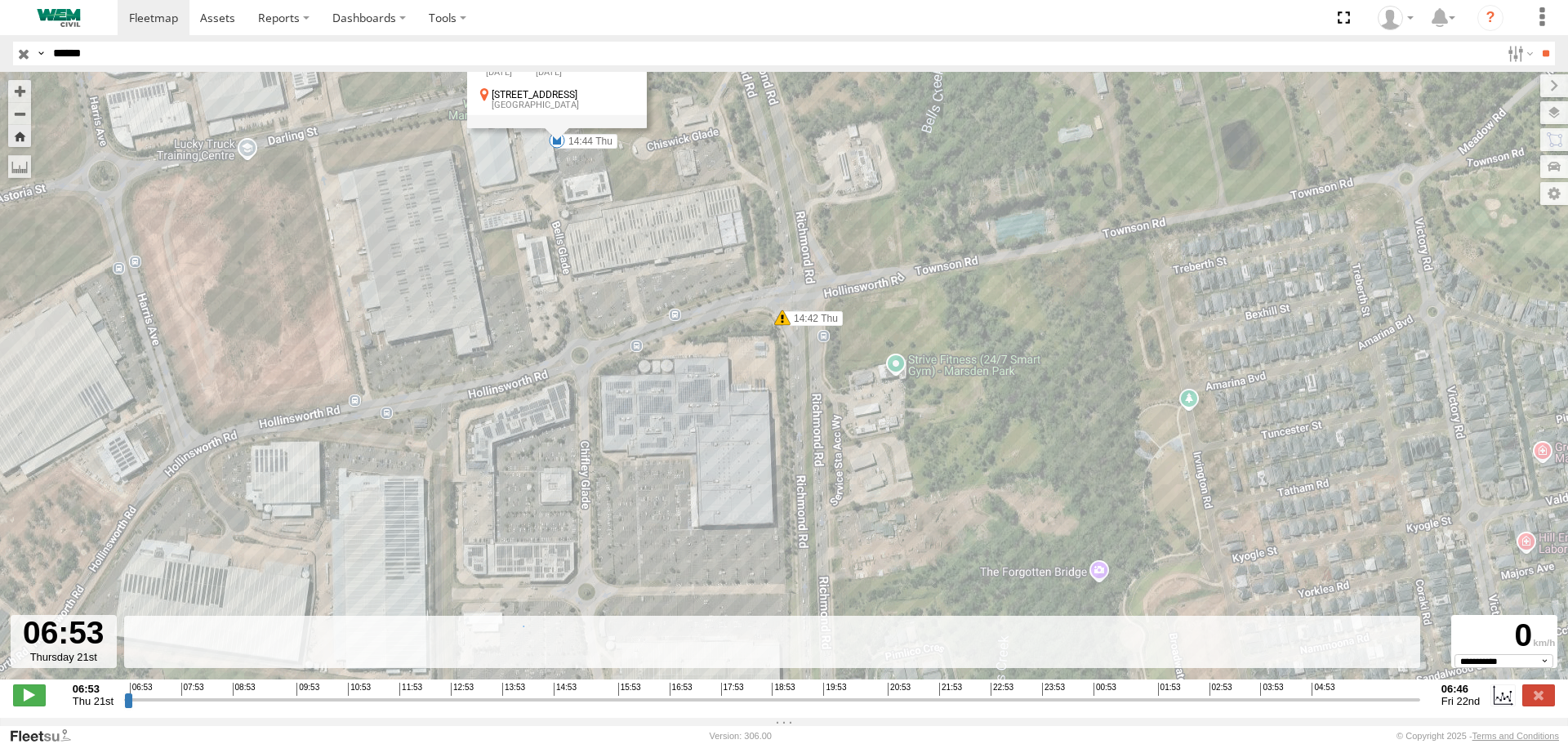
drag, startPoint x: 669, startPoint y: 266, endPoint x: 521, endPoint y: 100, distance: 222.4
click at [521, 100] on div "Truck-WEM049 06:53 Thu 14:09 Thu 14:29 Thu 14:42 Thu 14:44 Thu 16:06 Thu 16:07 …" at bounding box center [784, 384] width 1568 height 625
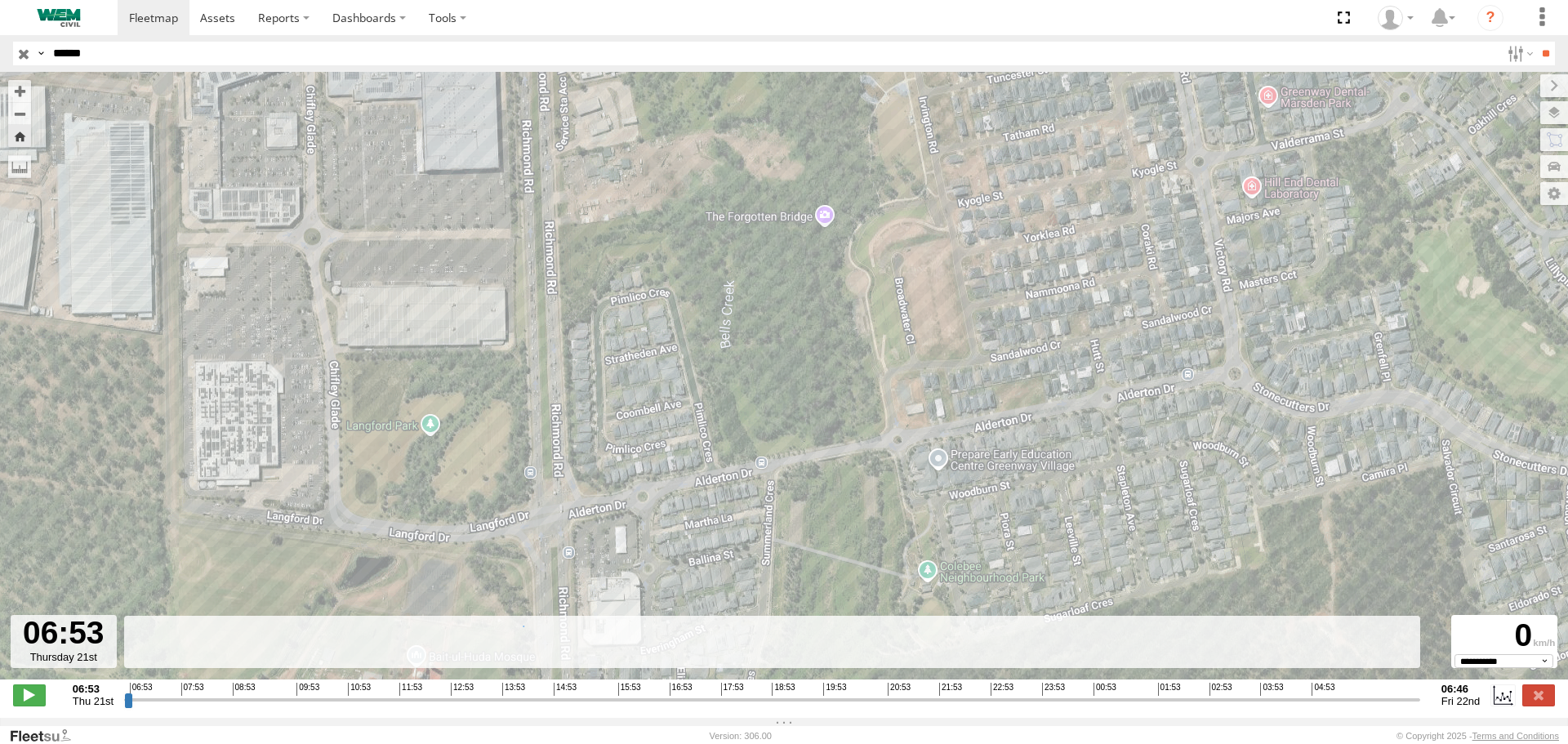
drag, startPoint x: 576, startPoint y: 342, endPoint x: 605, endPoint y: 116, distance: 227.9
click at [602, 129] on div "Truck-WEM049 06:53 Thu 14:09 Thu 14:29 Thu 14:42 Thu 14:44 Thu 16:06 Thu 16:07 …" at bounding box center [784, 384] width 1568 height 625
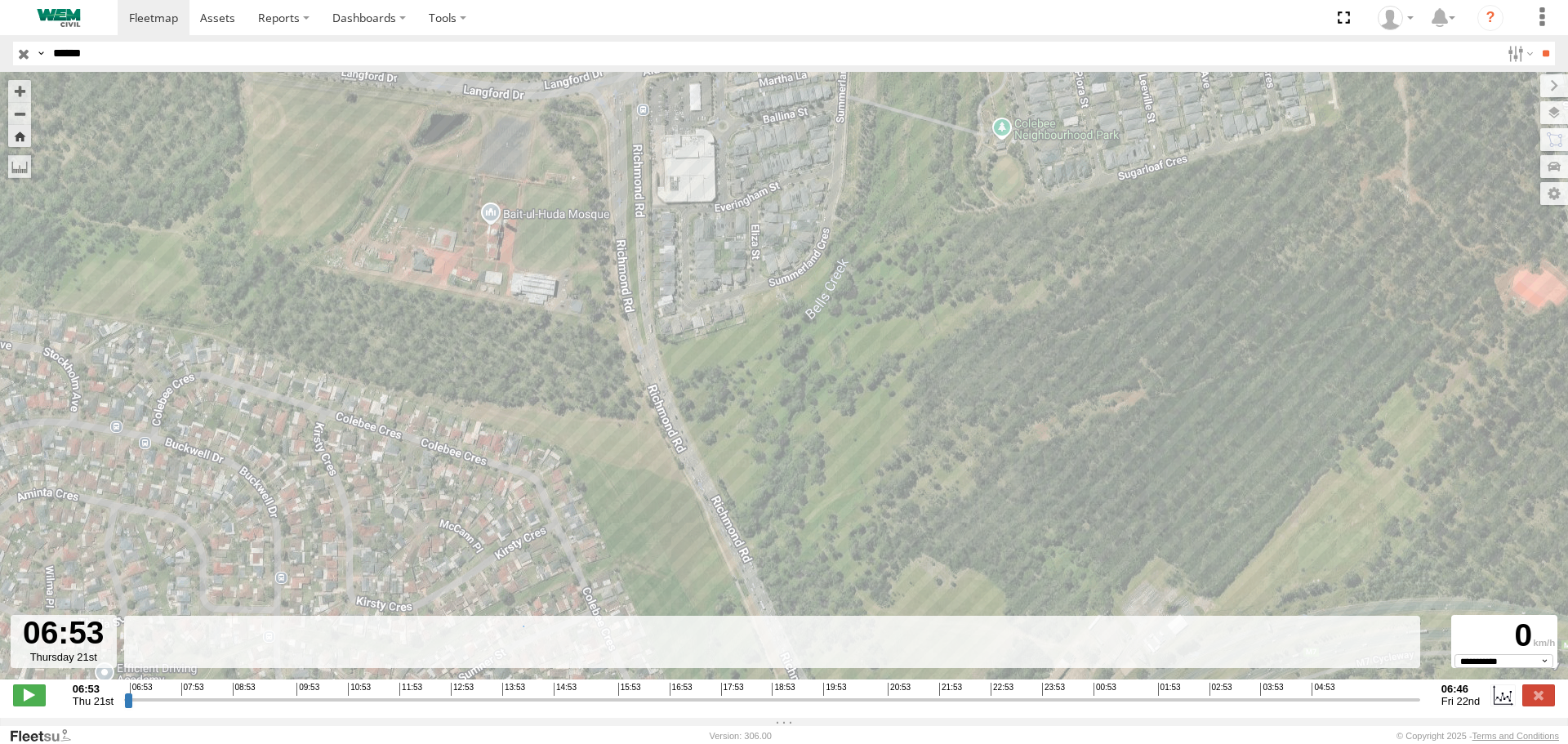
drag, startPoint x: 663, startPoint y: 329, endPoint x: 520, endPoint y: 121, distance: 252.4
click at [527, 135] on div "Truck-WEM049 06:53 Thu 14:09 Thu 14:29 Thu 14:42 Thu 14:44 Thu 16:06 Thu 16:07 …" at bounding box center [784, 384] width 1568 height 625
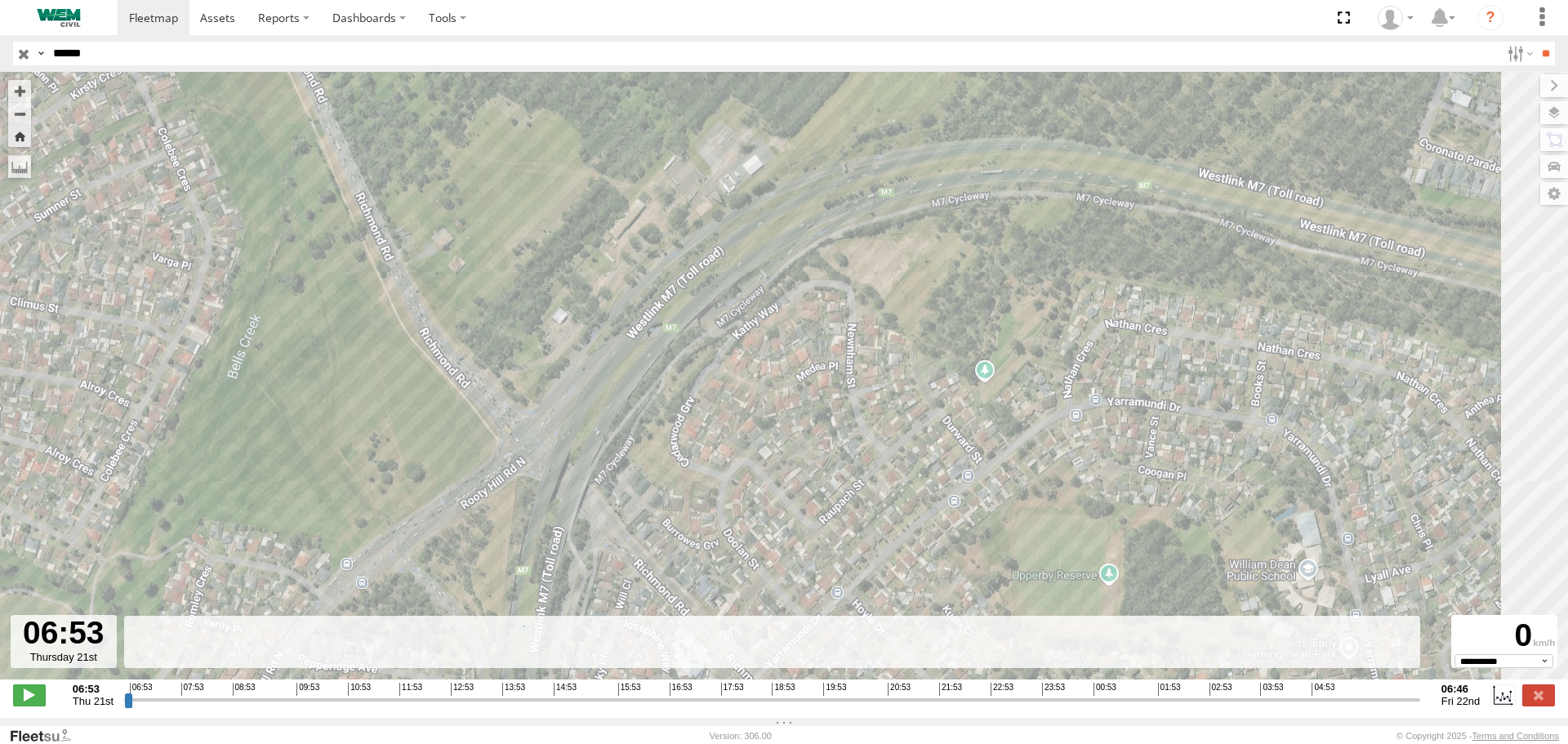
drag, startPoint x: 668, startPoint y: 357, endPoint x: 501, endPoint y: 310, distance: 173.5
click at [504, 310] on div "Truck-WEM049 06:53 Thu 14:09 Thu 14:29 Thu 14:42 Thu 14:44 Thu 16:06 Thu 16:07 …" at bounding box center [784, 384] width 1568 height 625
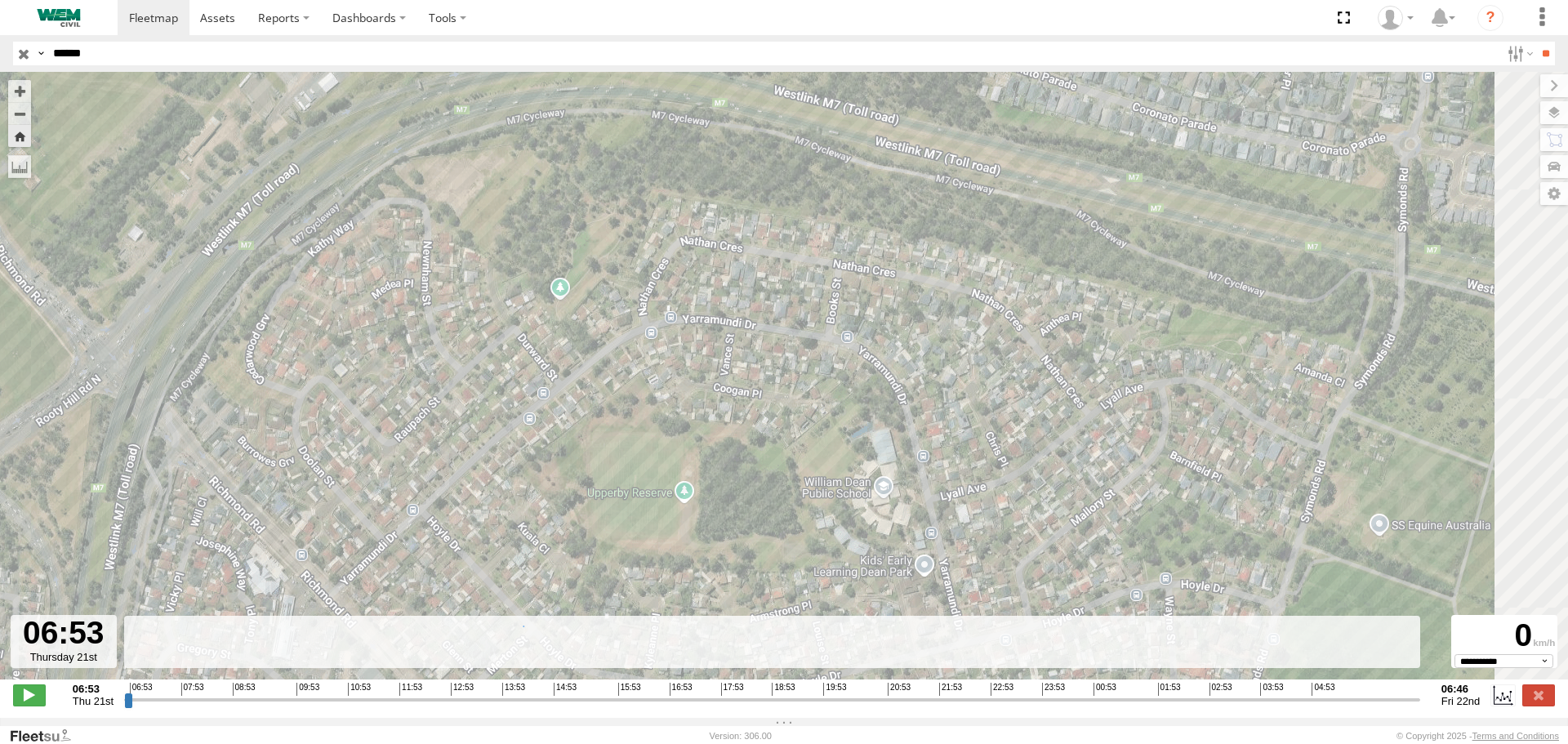
drag, startPoint x: 634, startPoint y: 174, endPoint x: 461, endPoint y: 175, distance: 173.0
click at [461, 175] on div "Truck-WEM049 06:53 Thu 14:09 Thu 14:29 Thu 14:42 Thu 14:44 Thu 16:06 Thu 16:07 …" at bounding box center [784, 384] width 1568 height 625
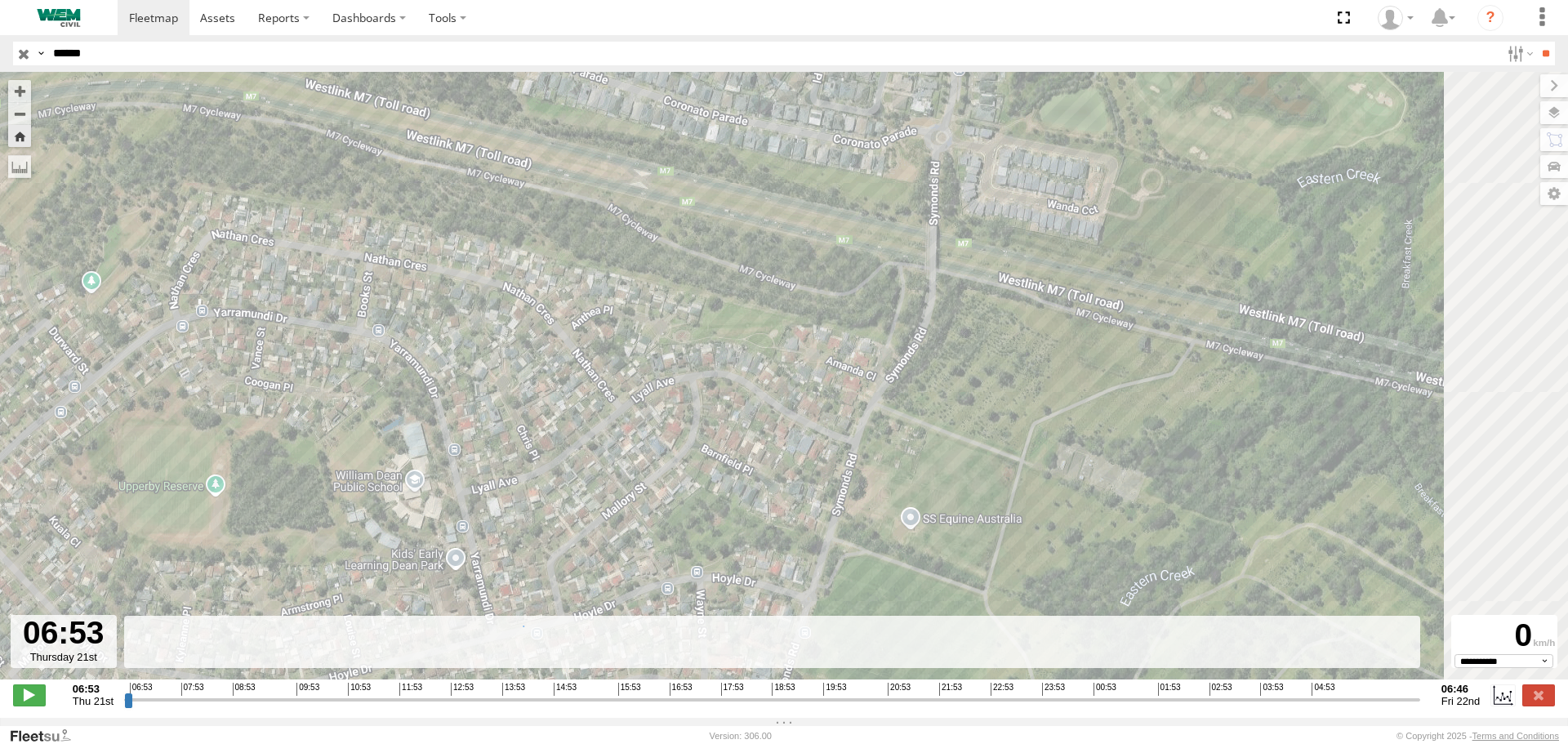
drag, startPoint x: 800, startPoint y: 231, endPoint x: 421, endPoint y: 203, distance: 380.0
click at [424, 202] on div "Truck-WEM049 06:53 Thu 14:09 Thu 14:29 Thu 14:42 Thu 14:44 Thu 16:06 Thu 16:07 …" at bounding box center [784, 384] width 1568 height 625
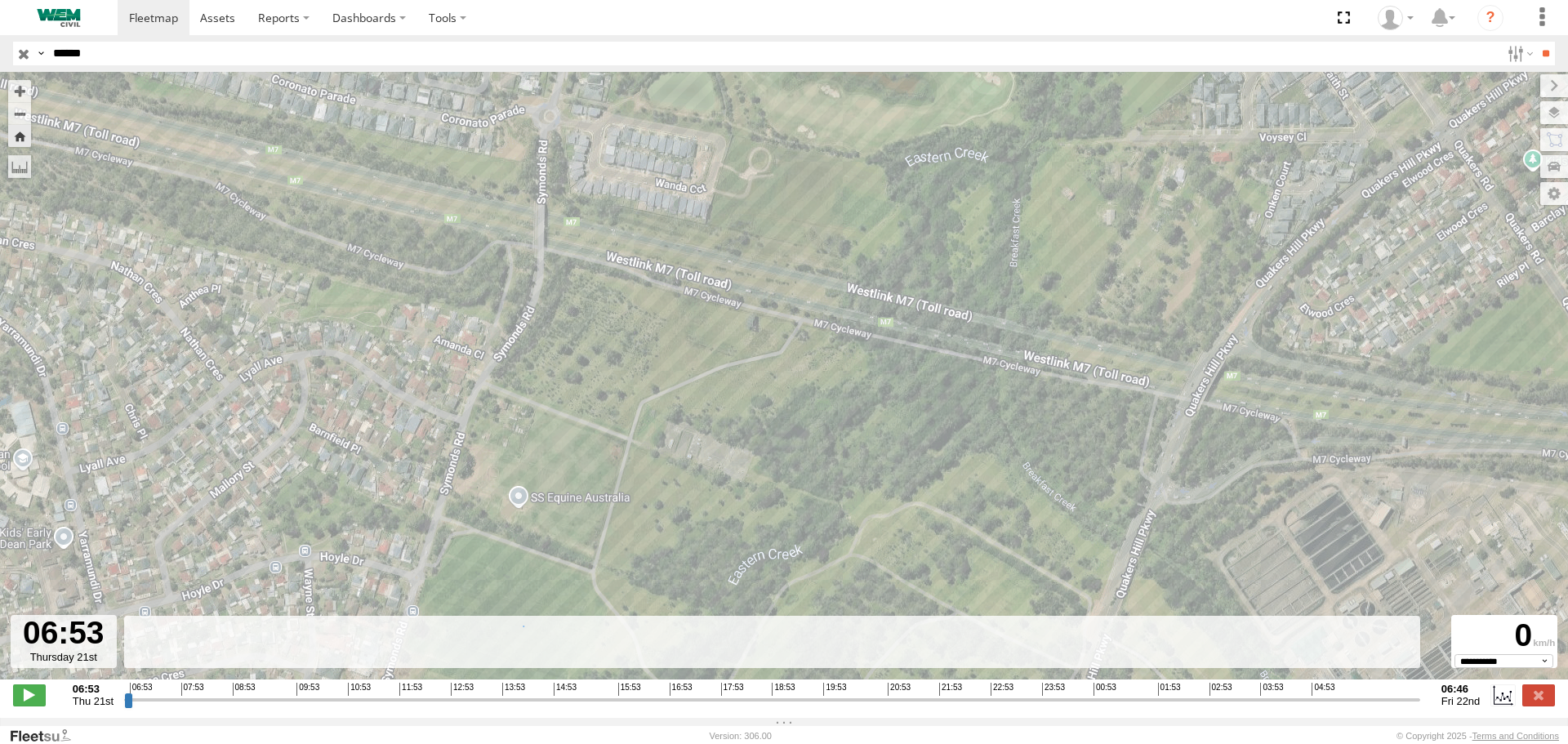
drag, startPoint x: 829, startPoint y: 268, endPoint x: 352, endPoint y: 177, distance: 485.6
click at [371, 182] on div "Truck-WEM049 06:53 Thu 14:09 Thu 14:29 Thu 14:42 Thu 14:44 Thu 16:06 Thu 16:07 …" at bounding box center [784, 384] width 1568 height 625
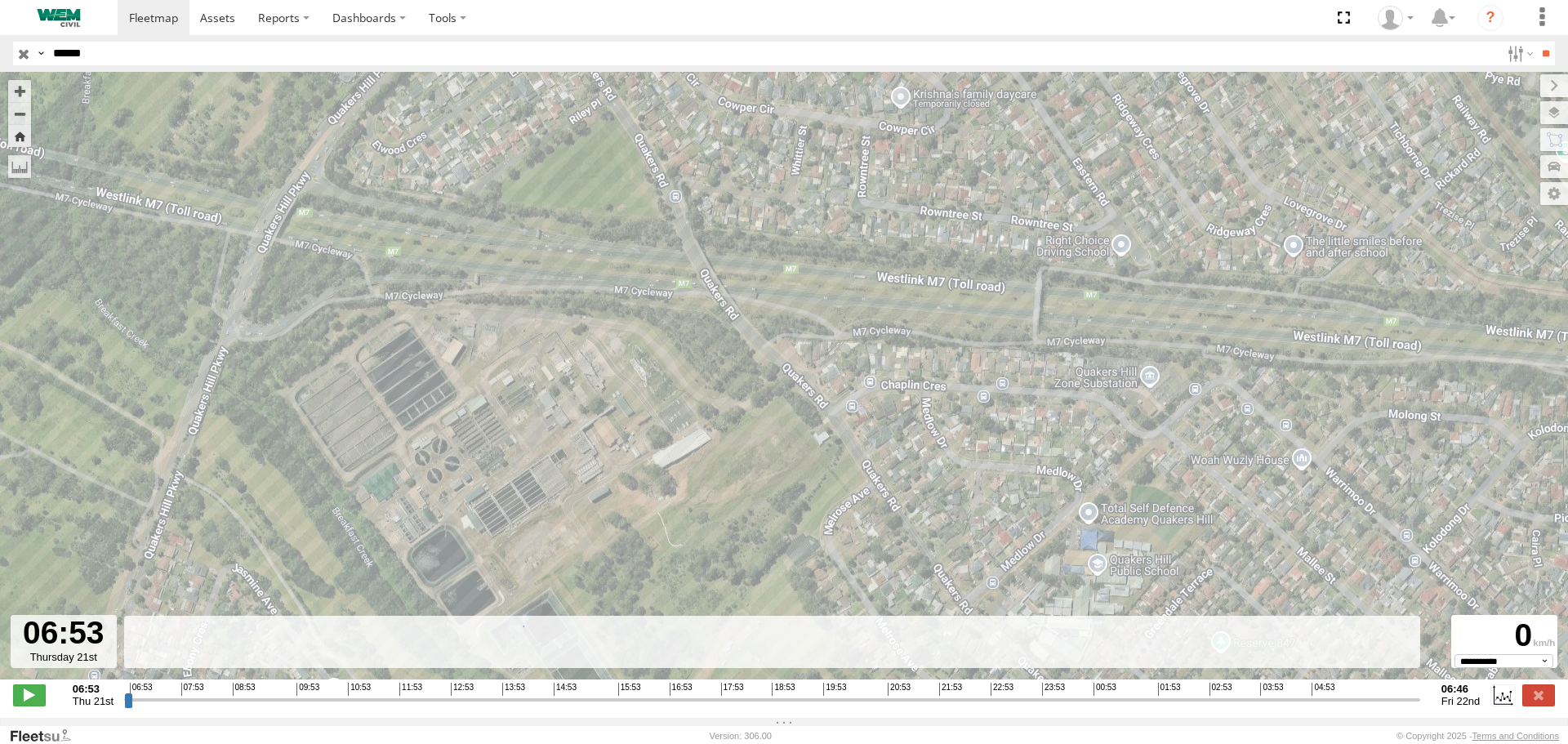
drag, startPoint x: 735, startPoint y: 225, endPoint x: 277, endPoint y: 173, distance: 460.9
click at [277, 173] on div "Truck-WEM049 06:53 Thu 14:09 Thu 14:29 Thu 14:42 Thu 14:44 Thu 16:06 Thu 16:07 …" at bounding box center [784, 384] width 1568 height 625
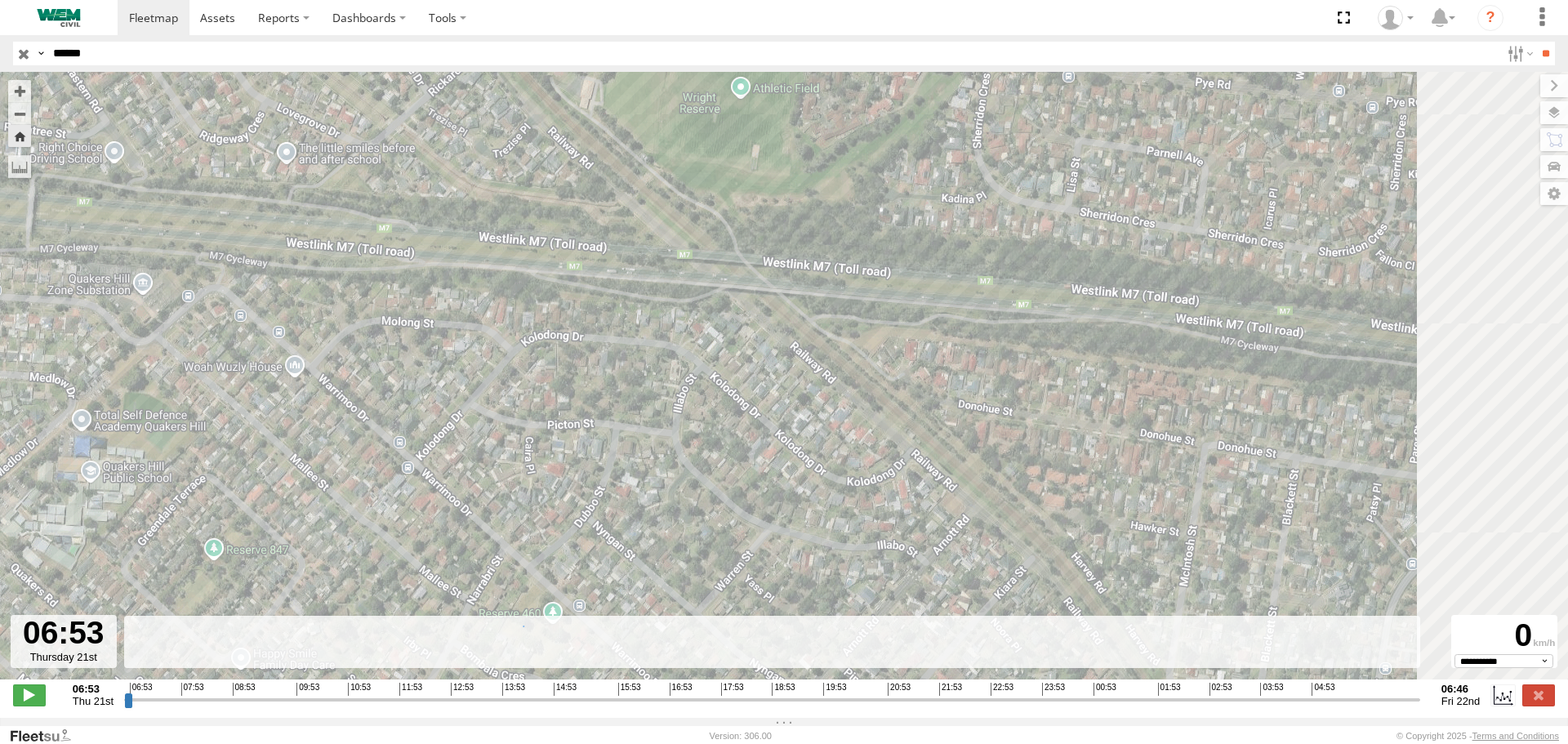
drag, startPoint x: 741, startPoint y: 231, endPoint x: 312, endPoint y: 196, distance: 430.4
click at [312, 196] on div "Truck-WEM049 06:53 Thu 14:09 Thu 14:29 Thu 14:42 Thu 14:44 Thu 16:06 Thu 16:07 …" at bounding box center [784, 384] width 1568 height 625
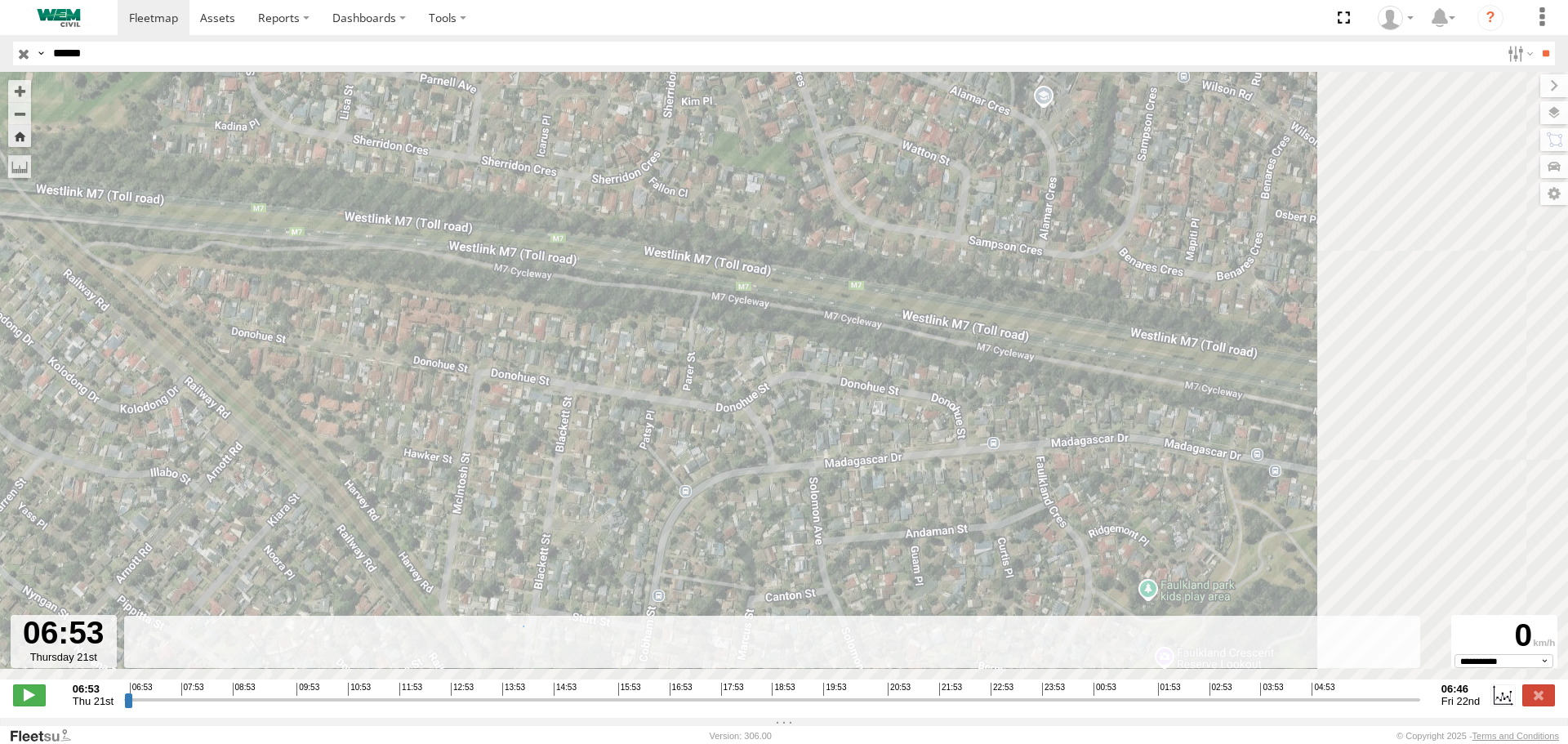
drag, startPoint x: 819, startPoint y: 223, endPoint x: 332, endPoint y: 184, distance: 488.6
click at [340, 185] on div "Truck-WEM049 06:53 Thu 14:09 Thu 14:29 Thu 14:42 Thu 14:44 Thu 16:06 Thu 16:07 …" at bounding box center [784, 384] width 1568 height 625
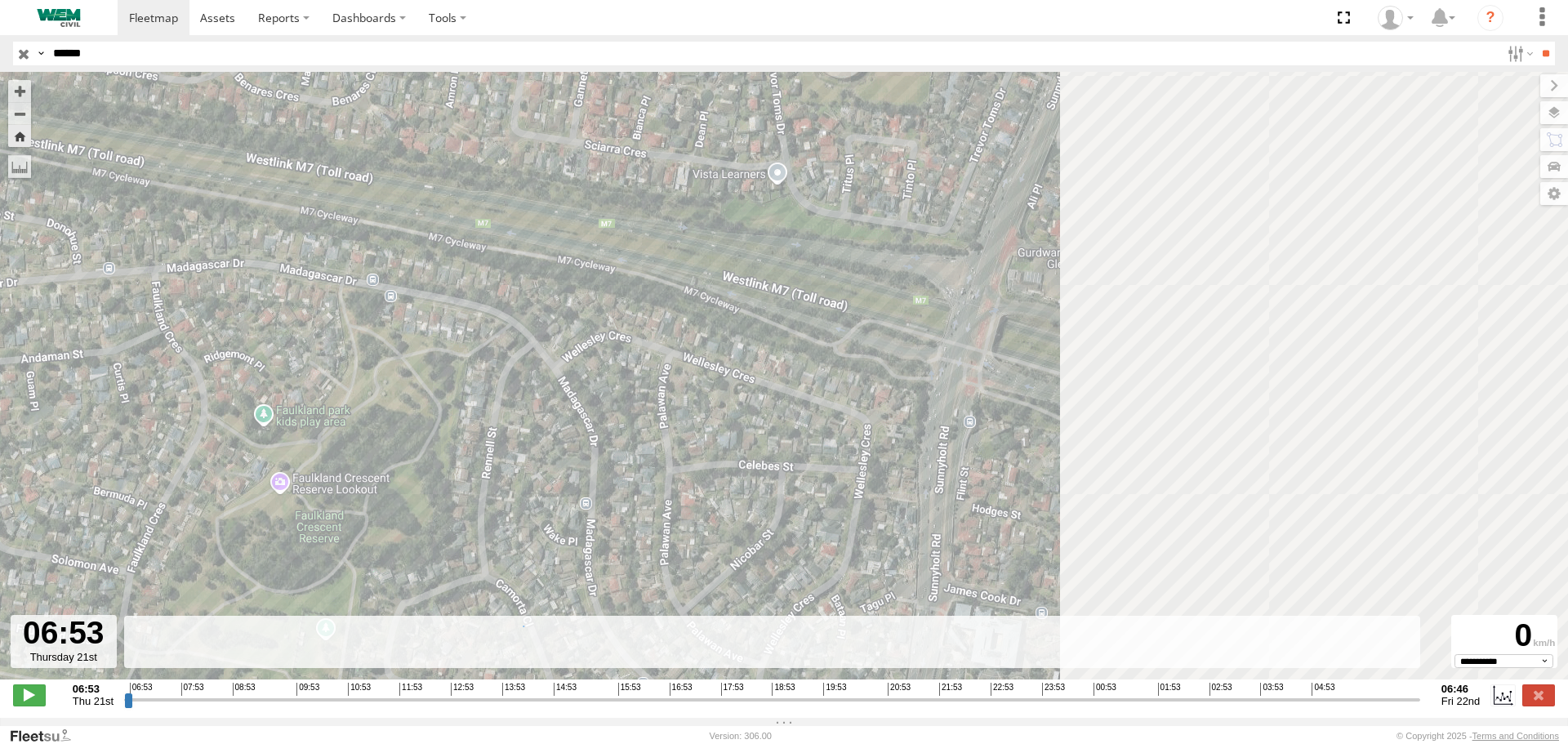
drag, startPoint x: 836, startPoint y: 288, endPoint x: 287, endPoint y: 133, distance: 570.5
click at [296, 135] on div "Truck-WEM049 06:53 Thu 14:09 Thu 14:29 Thu 14:42 Thu 14:44 Thu 16:06 Thu 16:07 …" at bounding box center [784, 384] width 1568 height 625
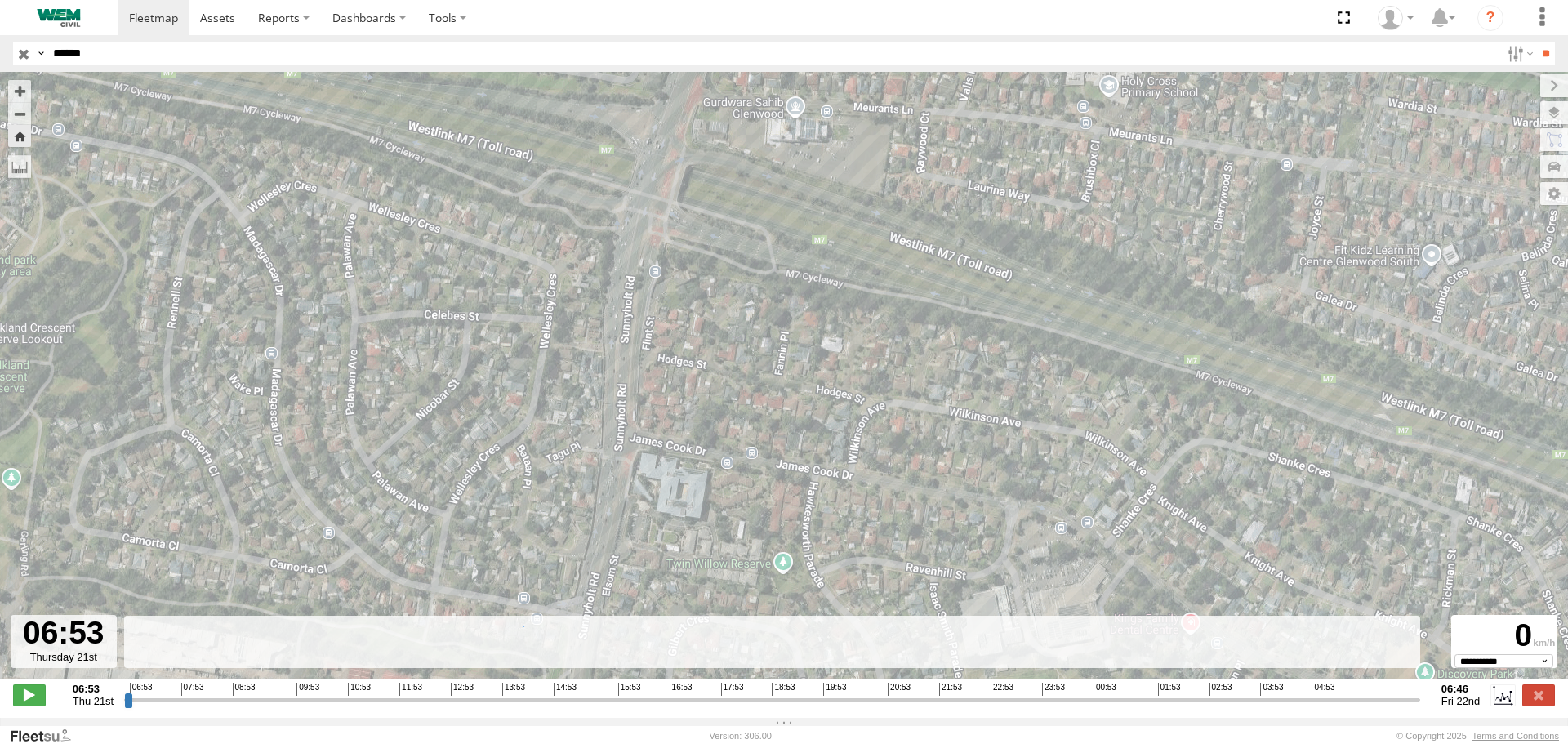
drag, startPoint x: 642, startPoint y: 496, endPoint x: 624, endPoint y: 205, distance: 291.6
click at [624, 234] on div "Truck-WEM049 06:53 Thu 14:09 Thu 14:29 Thu 14:42 Thu 14:44 Thu 16:06 Thu 16:07 …" at bounding box center [784, 384] width 1568 height 625
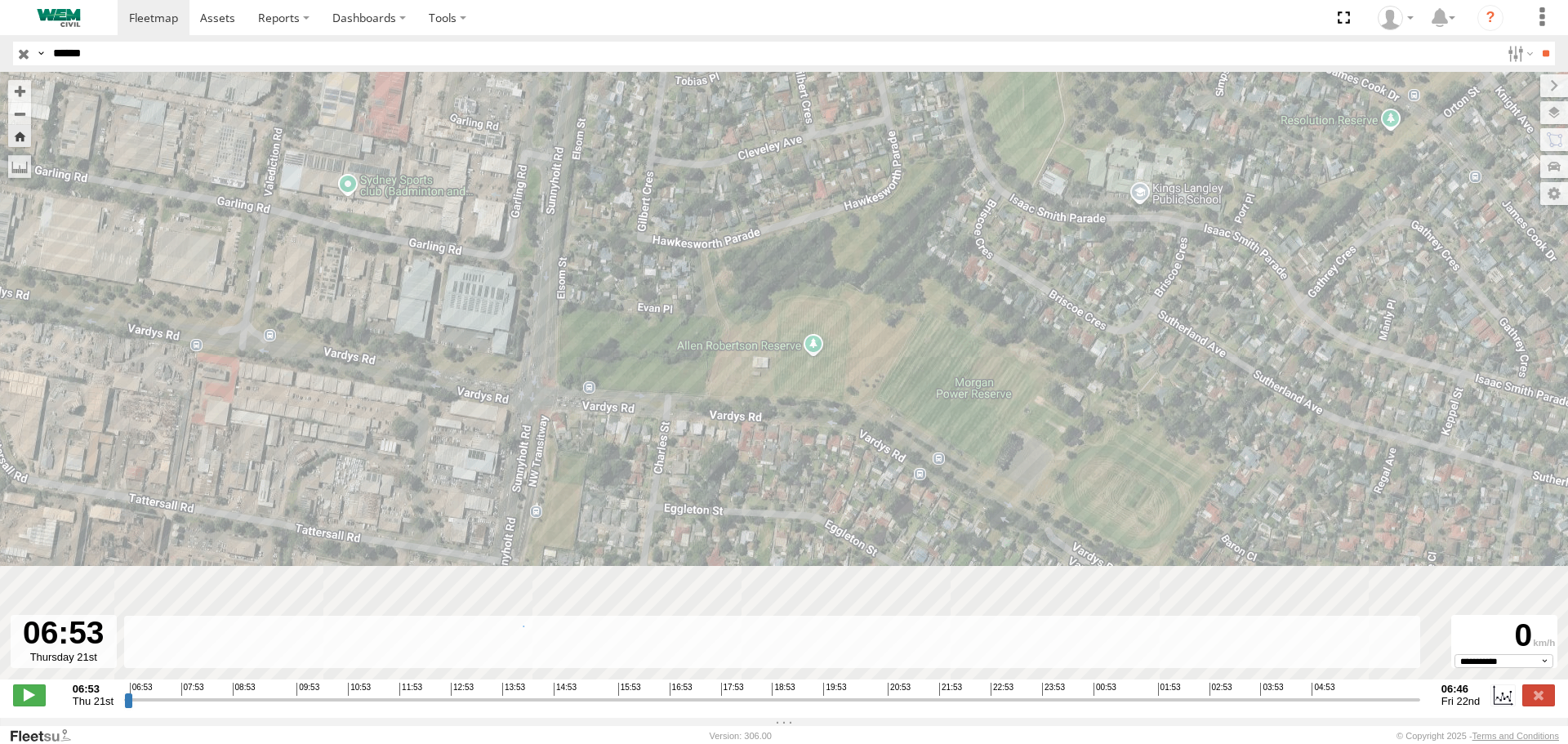
drag, startPoint x: 607, startPoint y: 347, endPoint x: 633, endPoint y: 87, distance: 261.3
click at [633, 87] on div "Truck-WEM049 06:53 Thu 14:09 Thu 14:29 Thu 14:42 Thu 14:44 Thu 16:06 Thu 16:07 …" at bounding box center [784, 384] width 1568 height 625
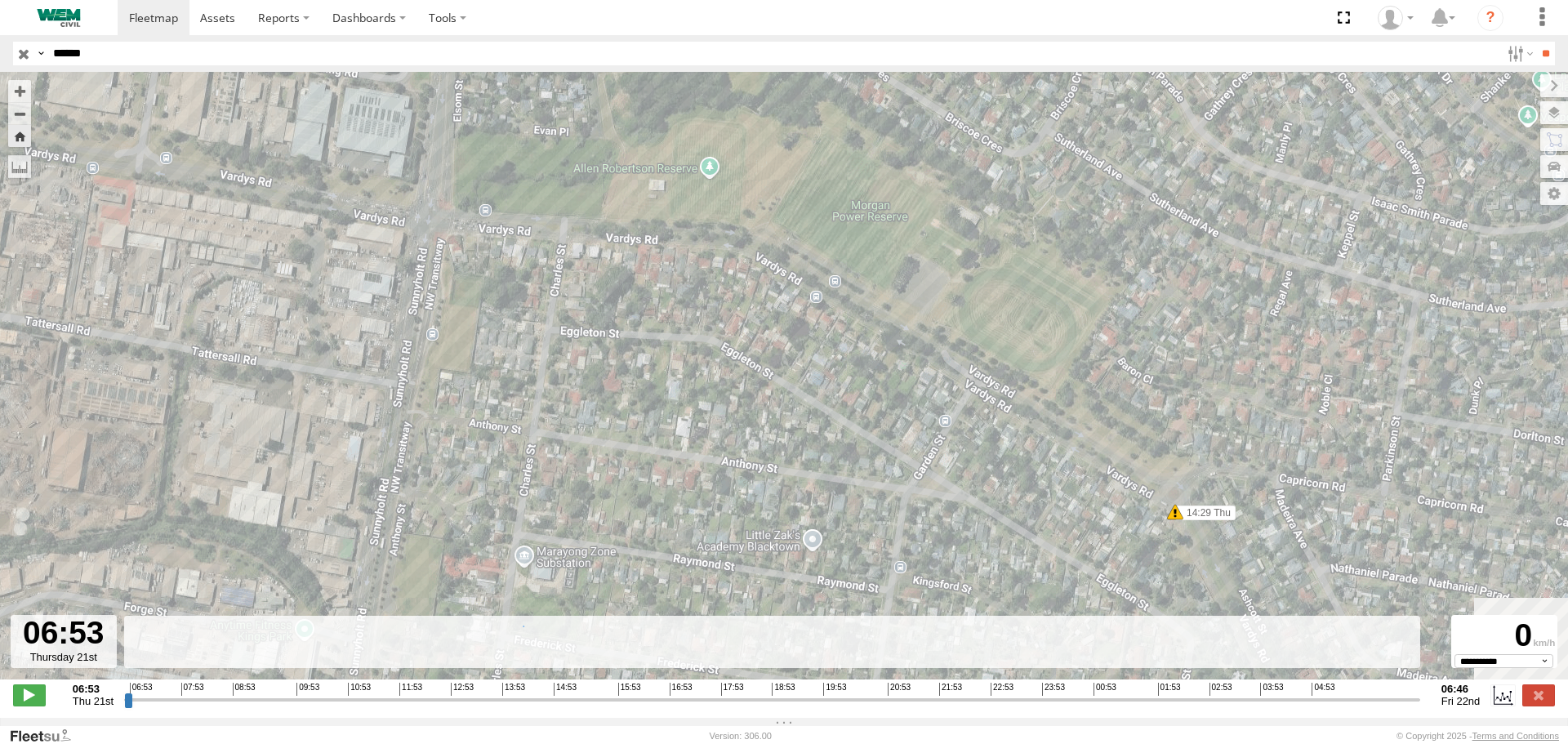
drag, startPoint x: 722, startPoint y: 248, endPoint x: 172, endPoint y: 77, distance: 576.0
click at [201, 89] on div "Truck-WEM049 06:53 Thu 14:09 Thu 14:29 Thu 14:42 Thu 14:44 Thu 16:06 Thu 16:07 …" at bounding box center [784, 384] width 1568 height 625
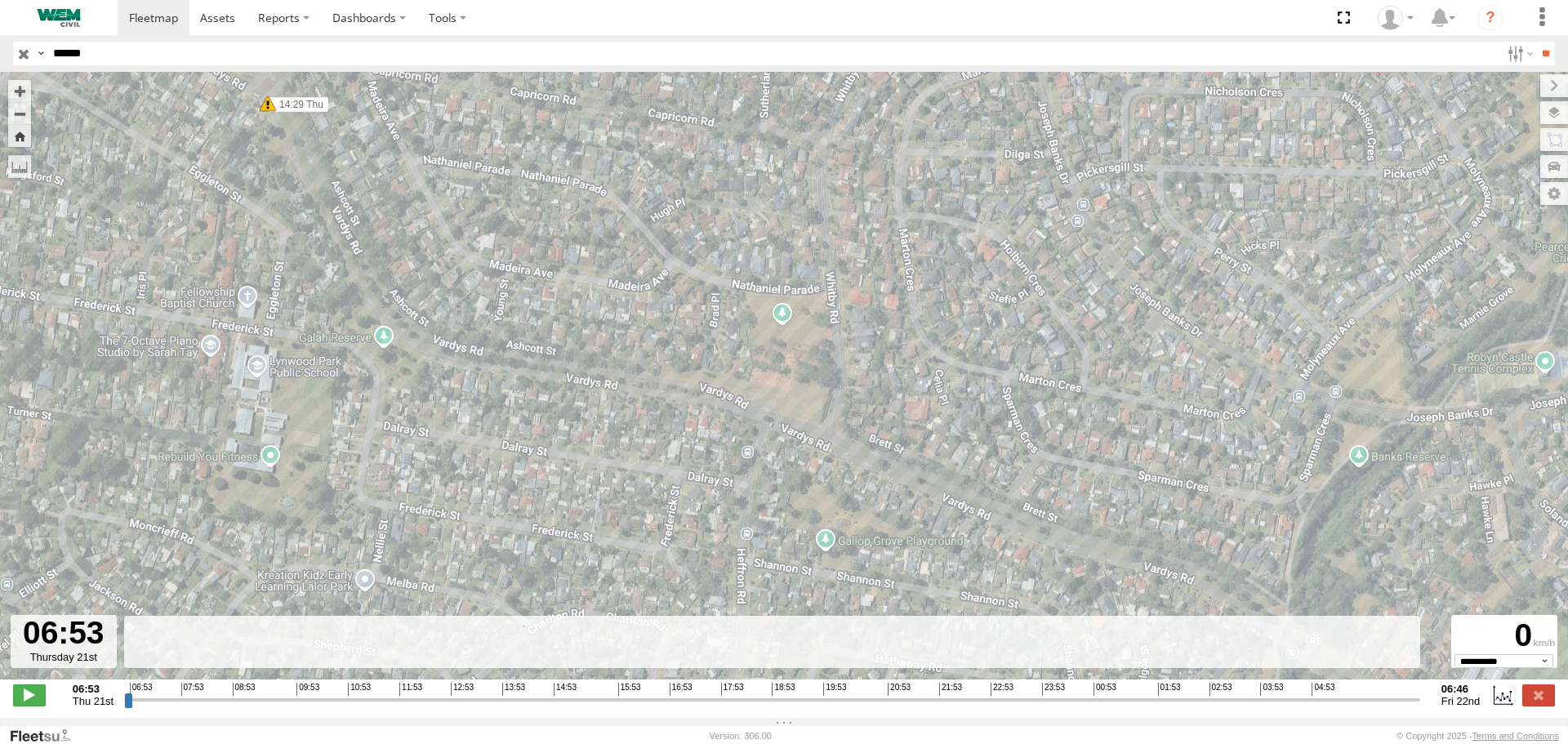
drag, startPoint x: 256, startPoint y: 227, endPoint x: 348, endPoint y: 150, distance: 120.0
click at [348, 150] on div "Truck-WEM049 06:53 Thu 14:09 Thu 14:29 Thu 14:42 Thu 14:44 Thu 16:06 Thu 16:07 …" at bounding box center [784, 384] width 1568 height 625
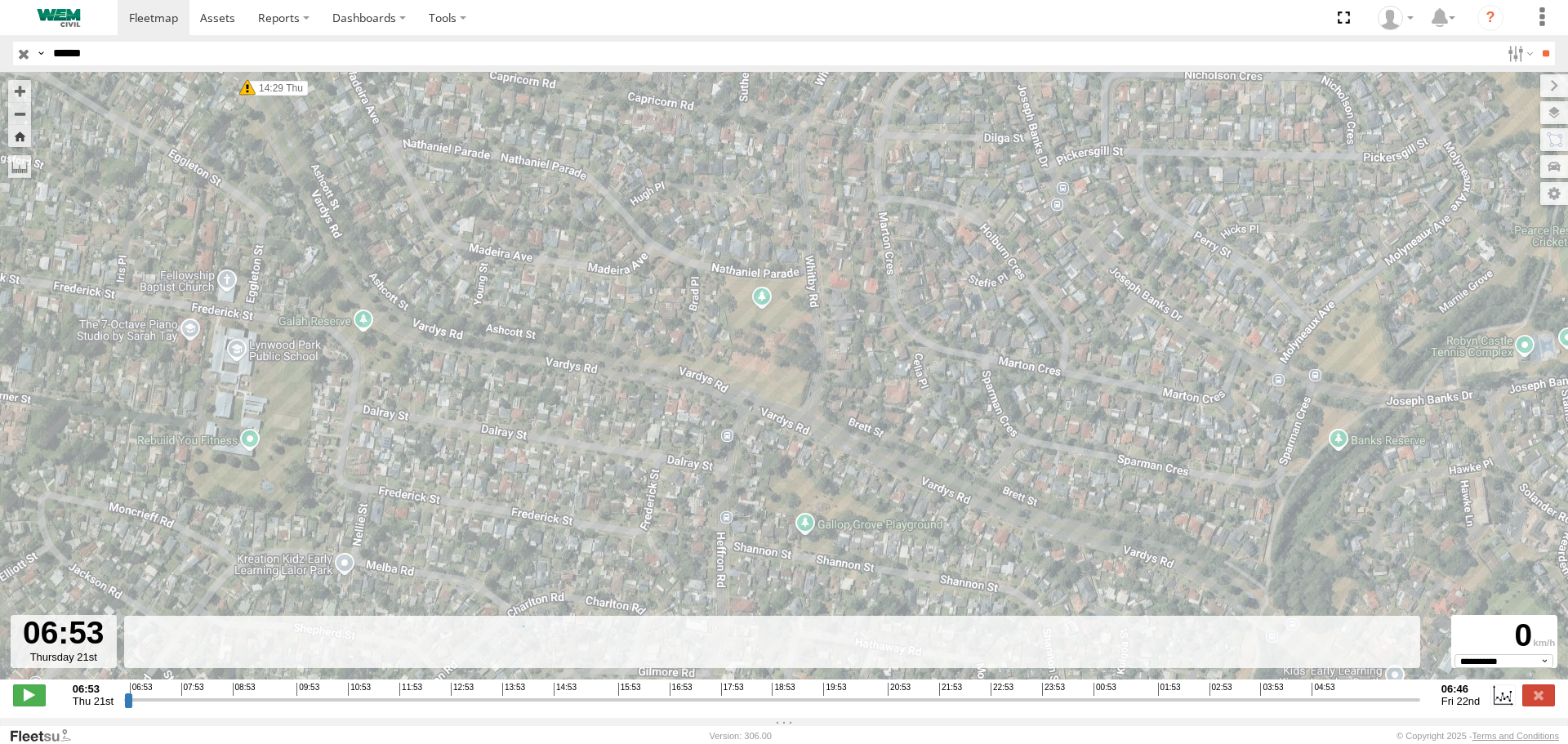
drag, startPoint x: 416, startPoint y: 264, endPoint x: 243, endPoint y: 107, distance: 233.6
click at [244, 108] on div "Truck-WEM049 06:53 Thu 14:09 Thu 14:29 Thu 14:42 Thu 14:44 Thu 16:06 Thu 16:07 …" at bounding box center [784, 384] width 1568 height 625
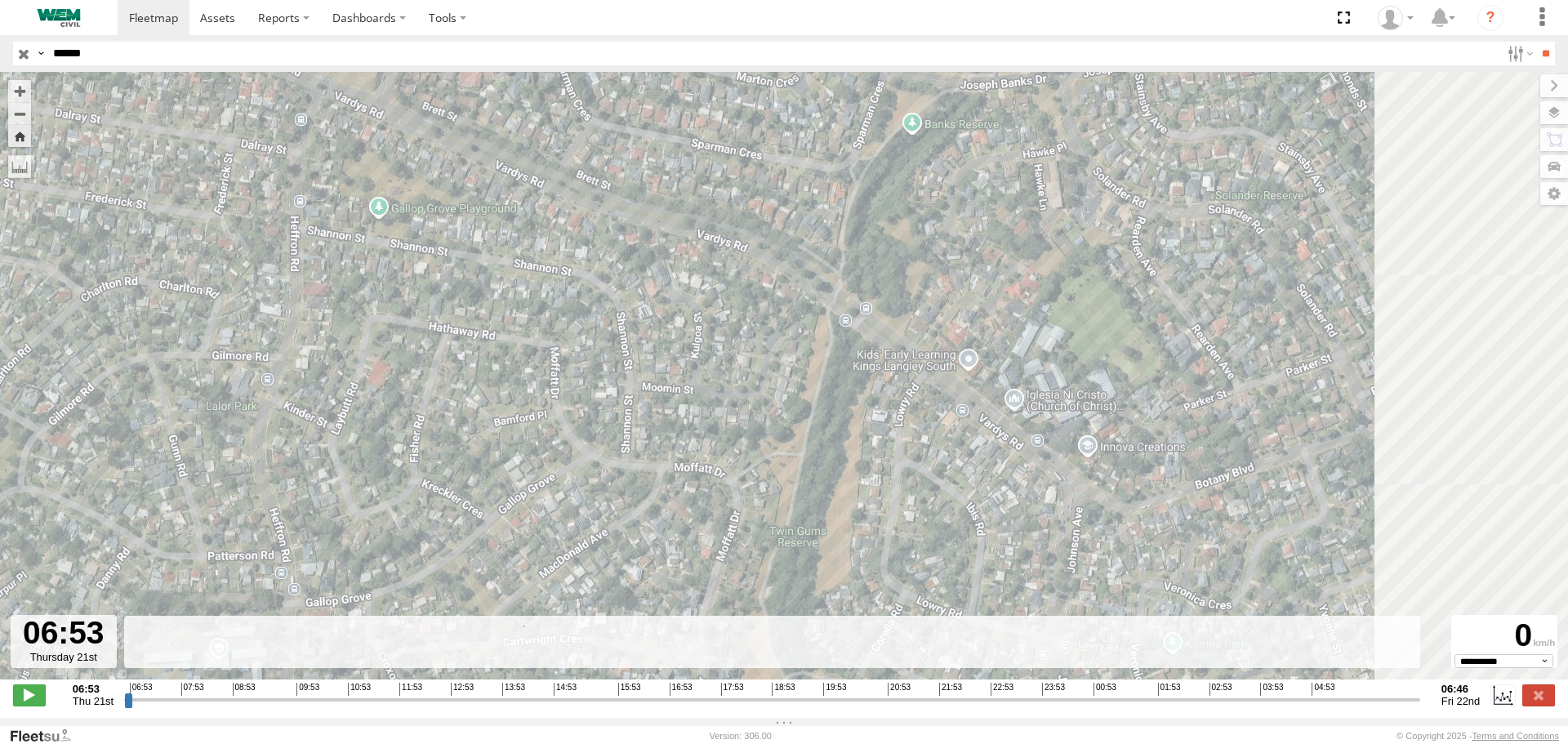
drag, startPoint x: 737, startPoint y: 279, endPoint x: 401, endPoint y: 86, distance: 387.5
click at [409, 90] on div "Truck-WEM049 06:53 Thu 14:09 Thu 14:29 Thu 14:42 Thu 14:44 Thu 16:06 Thu 16:07 …" at bounding box center [784, 384] width 1568 height 625
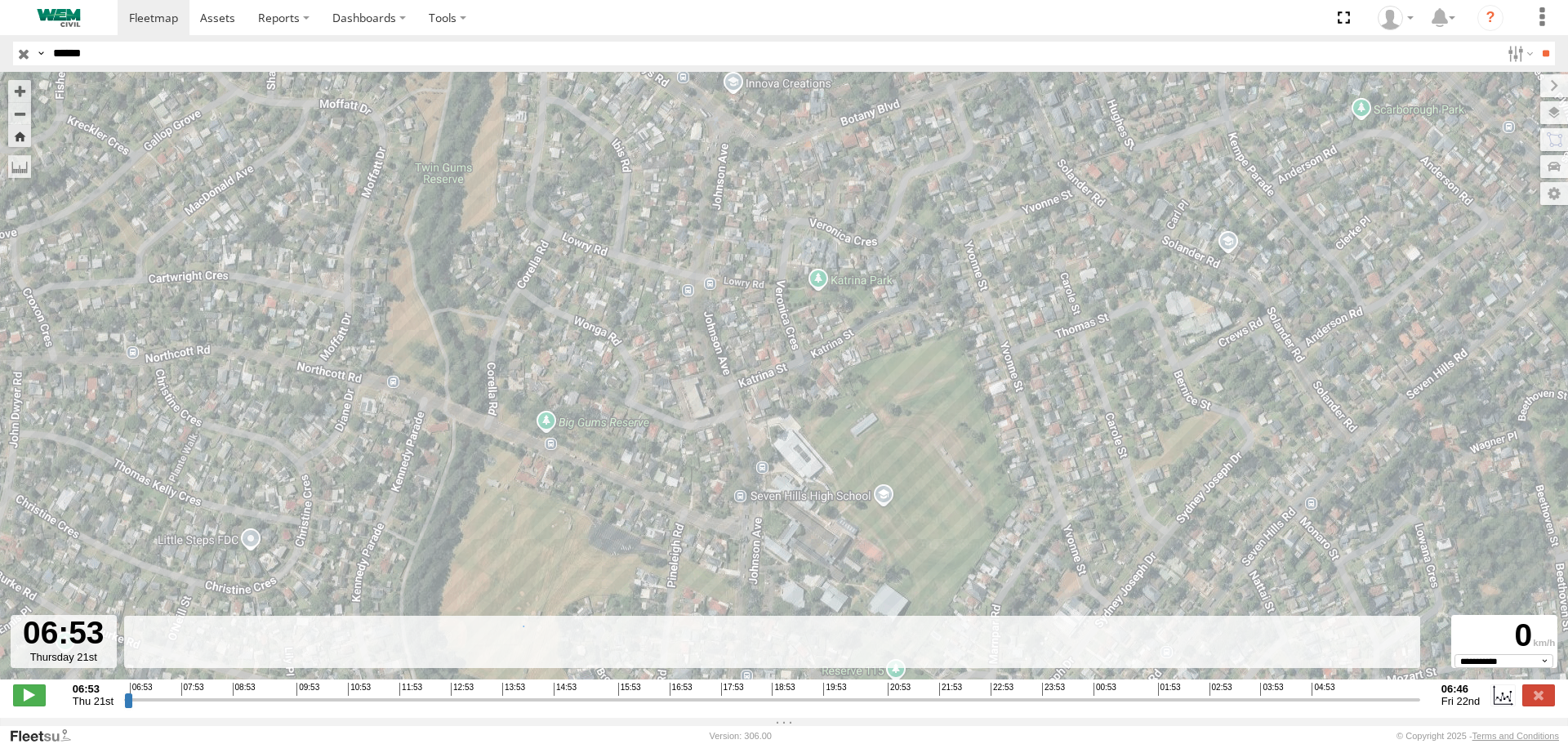
drag, startPoint x: 623, startPoint y: 227, endPoint x: 535, endPoint y: 105, distance: 150.4
click at [546, 114] on div "Truck-WEM049 06:53 Thu 14:09 Thu 14:29 Thu 14:42 Thu 14:44 Thu 16:06 Thu 16:07 …" at bounding box center [784, 384] width 1568 height 625
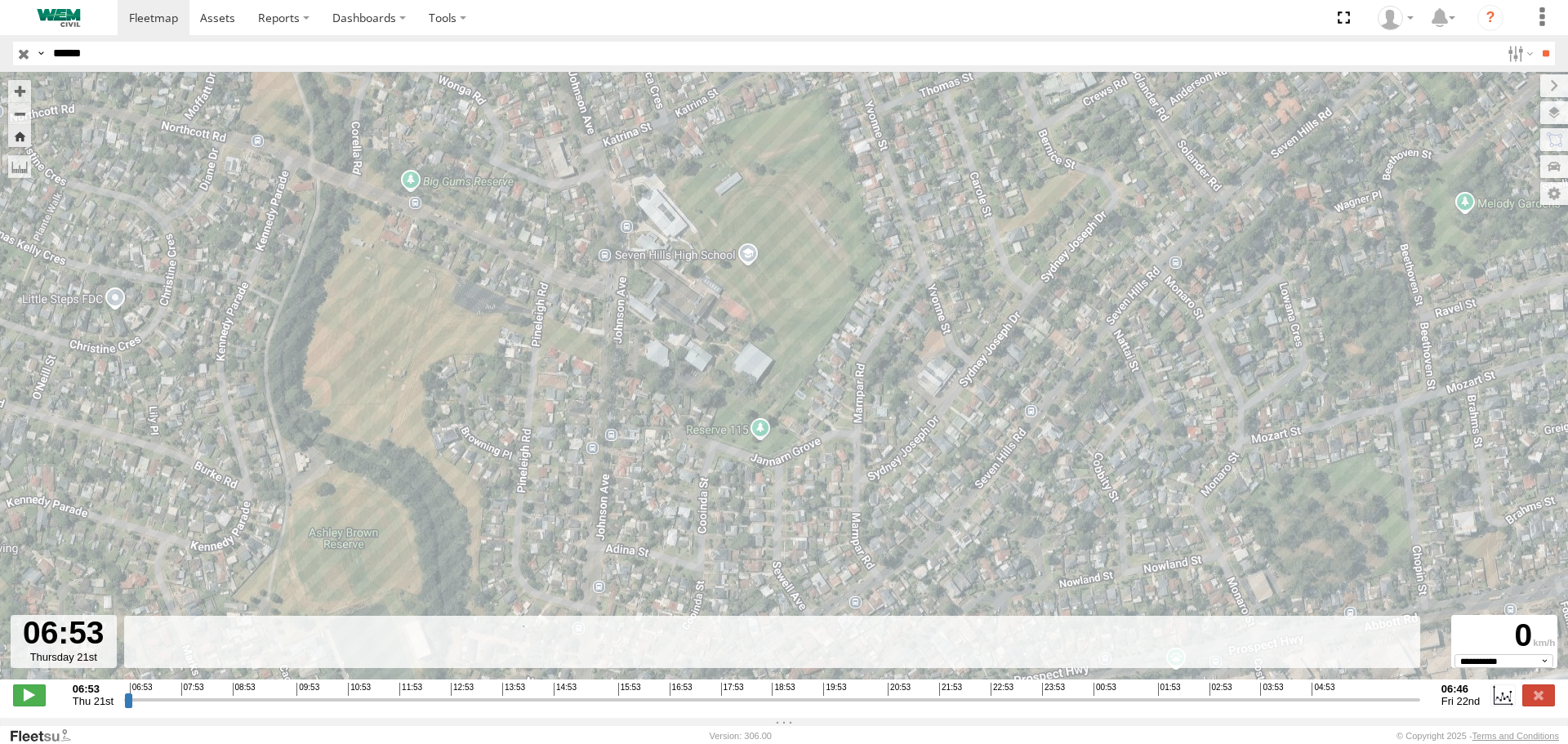
drag, startPoint x: 630, startPoint y: 305, endPoint x: 648, endPoint y: 131, distance: 174.9
click at [648, 136] on div "Truck-WEM049 06:53 Thu 14:09 Thu 14:29 Thu 14:42 Thu 14:44 Thu 16:06 Thu 16:07 …" at bounding box center [784, 384] width 1568 height 625
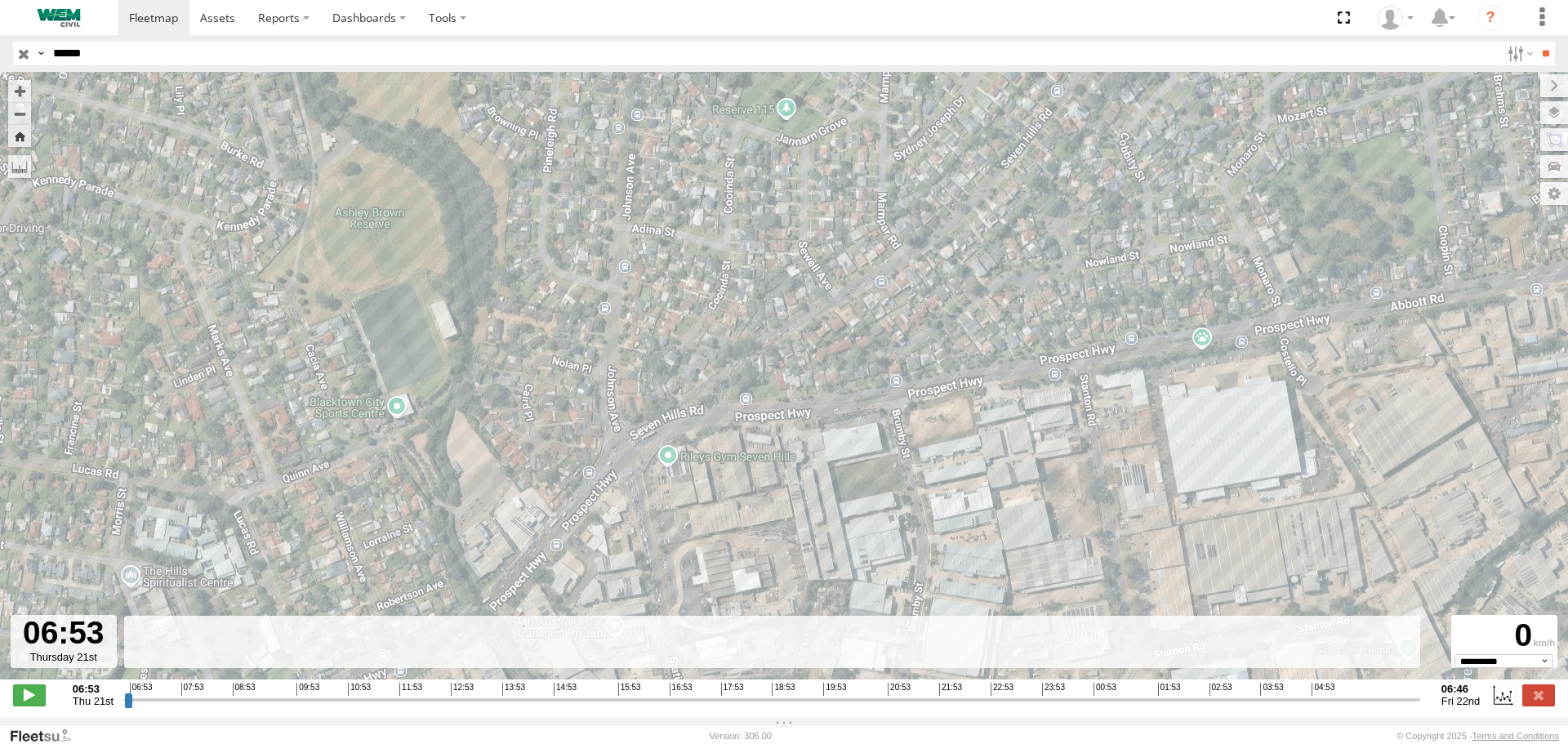
drag, startPoint x: 647, startPoint y: 406, endPoint x: 551, endPoint y: 146, distance: 277.2
click at [552, 150] on div "Truck-WEM049 06:53 Thu 14:09 Thu 14:29 Thu 14:42 Thu 14:44 Thu 16:06 Thu 16:07 …" at bounding box center [784, 384] width 1568 height 625
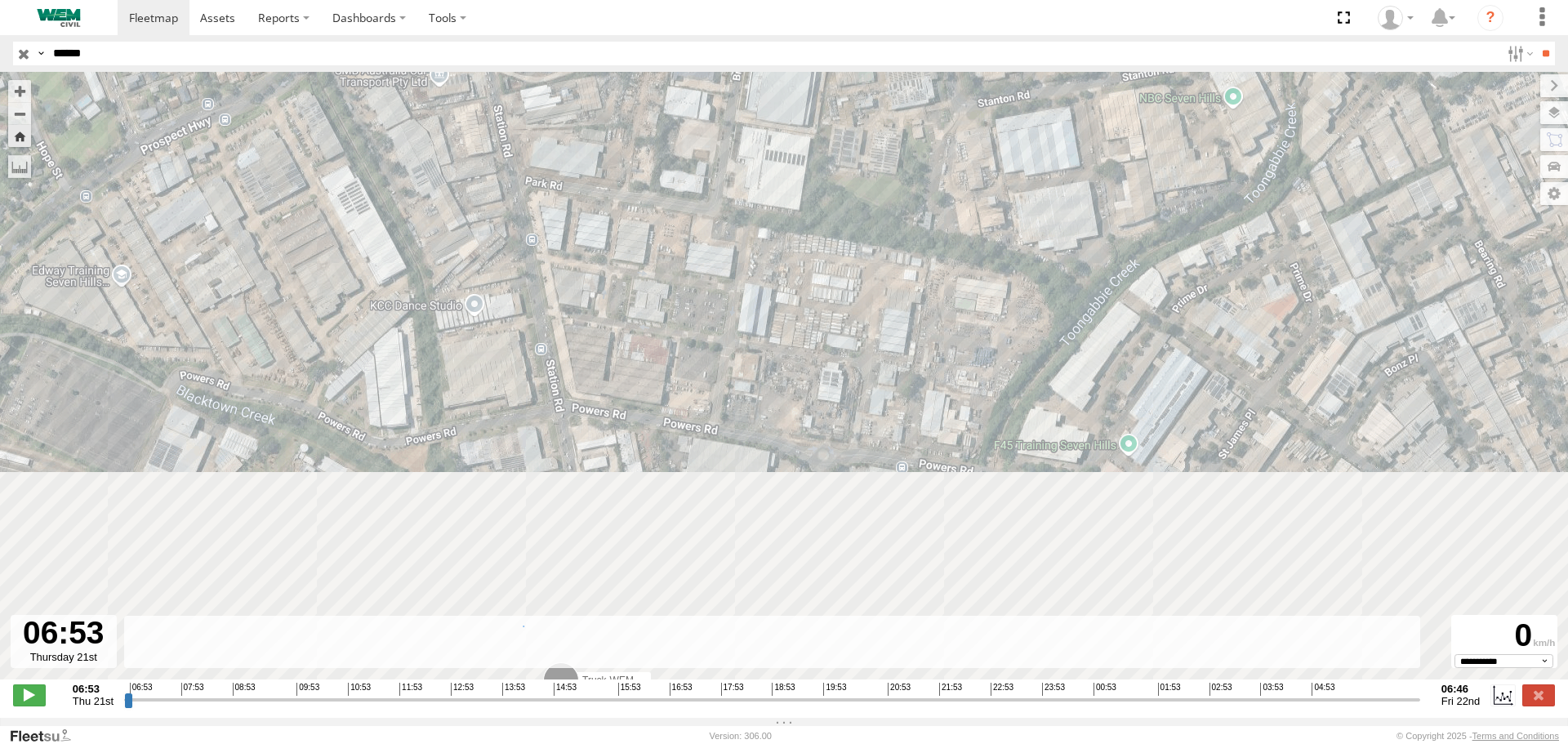
drag, startPoint x: 656, startPoint y: 413, endPoint x: 594, endPoint y: 135, distance: 284.8
click at [595, 140] on div "Truck-WEM049 06:53 Thu 14:09 Thu 14:29 Thu 14:42 Thu 14:44 Thu 16:06 Thu 16:07 …" at bounding box center [784, 384] width 1568 height 625
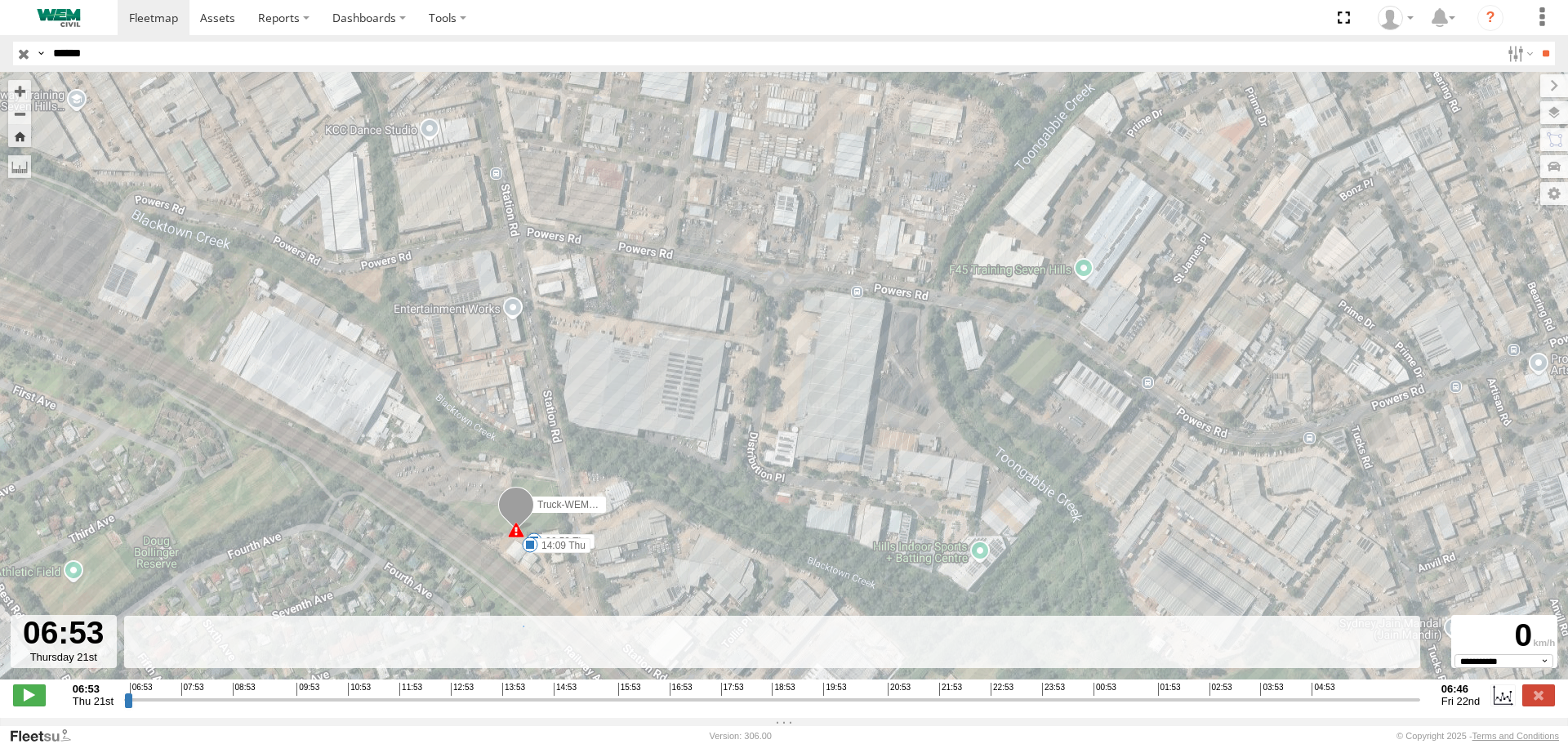
drag, startPoint x: 640, startPoint y: 429, endPoint x: 607, endPoint y: 180, distance: 251.2
click at [607, 182] on div "Truck-WEM049 06:53 Thu 14:09 Thu 14:29 Thu 14:42 Thu 14:44 Thu 16:06 Thu 16:07 …" at bounding box center [784, 384] width 1568 height 625
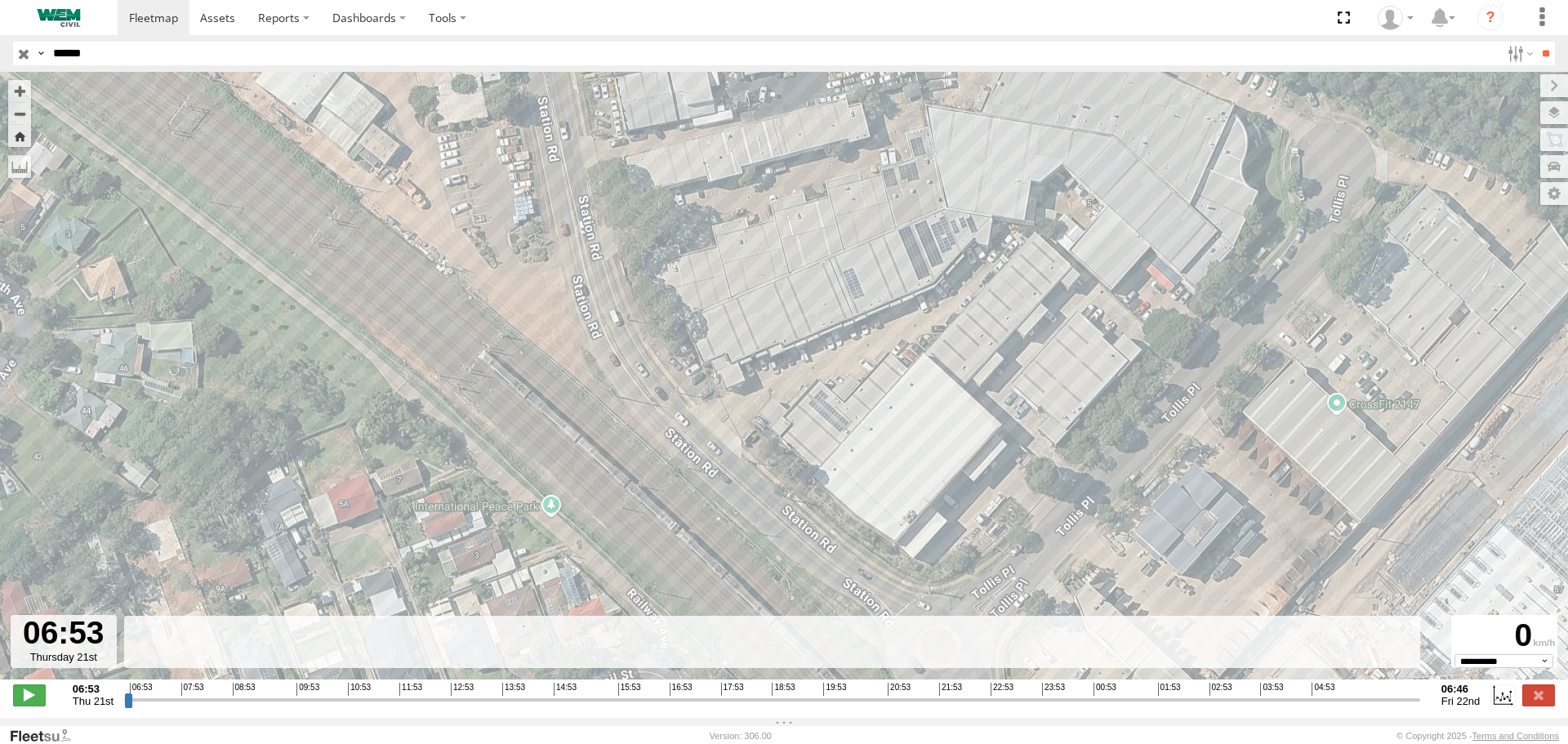
click at [552, 176] on div "Truck-WEM049 06:53 Thu 14:09 Thu 14:29 Thu 14:42 Thu 14:44 Thu 16:06 Thu 16:07 …" at bounding box center [784, 384] width 1568 height 625
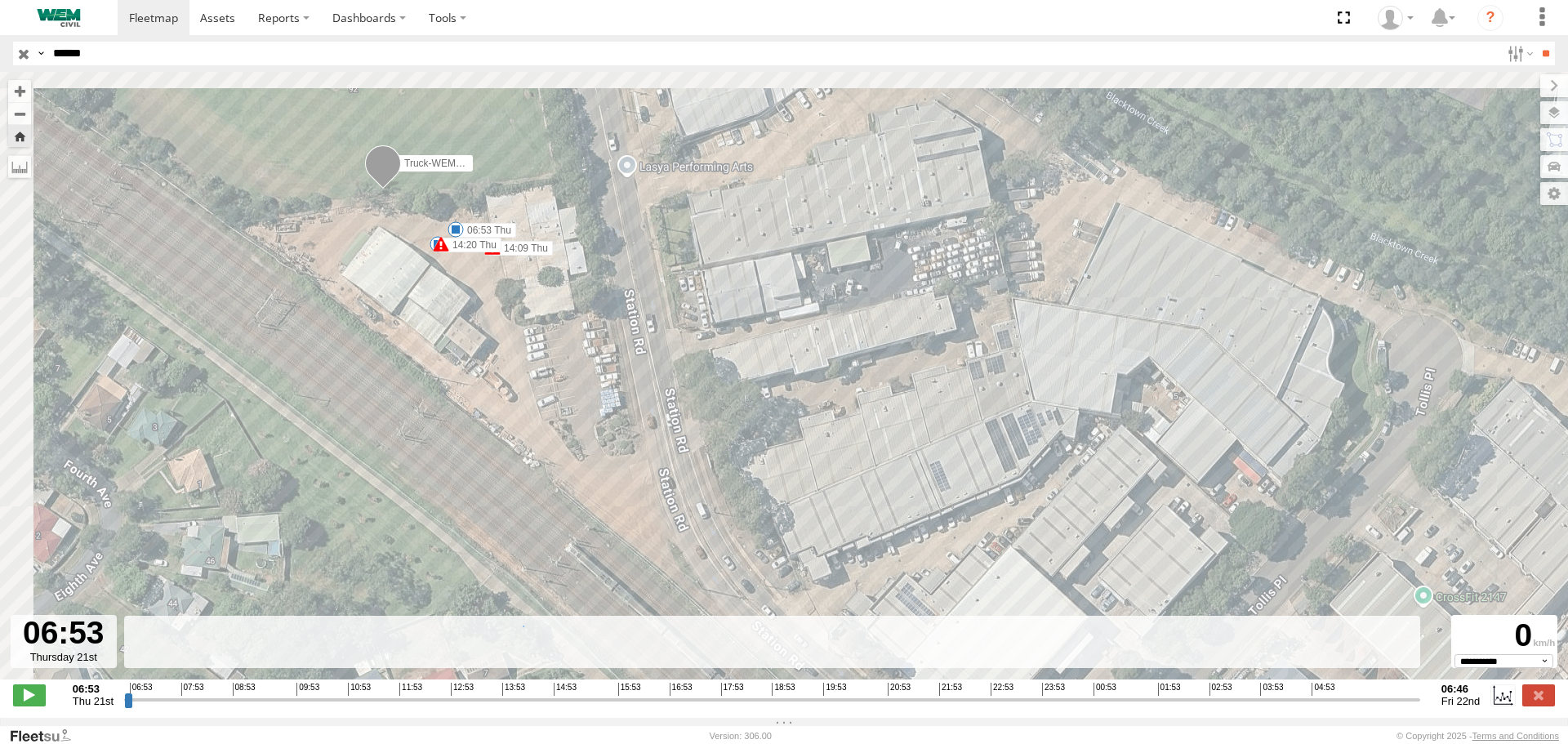
drag, startPoint x: 584, startPoint y: 151, endPoint x: 671, endPoint y: 346, distance: 213.5
click at [671, 346] on div "Truck-WEM049 06:53 Thu 14:09 Thu 14:29 Thu 14:42 Thu 14:44 Thu 16:06 Thu 16:07 …" at bounding box center [784, 384] width 1568 height 625
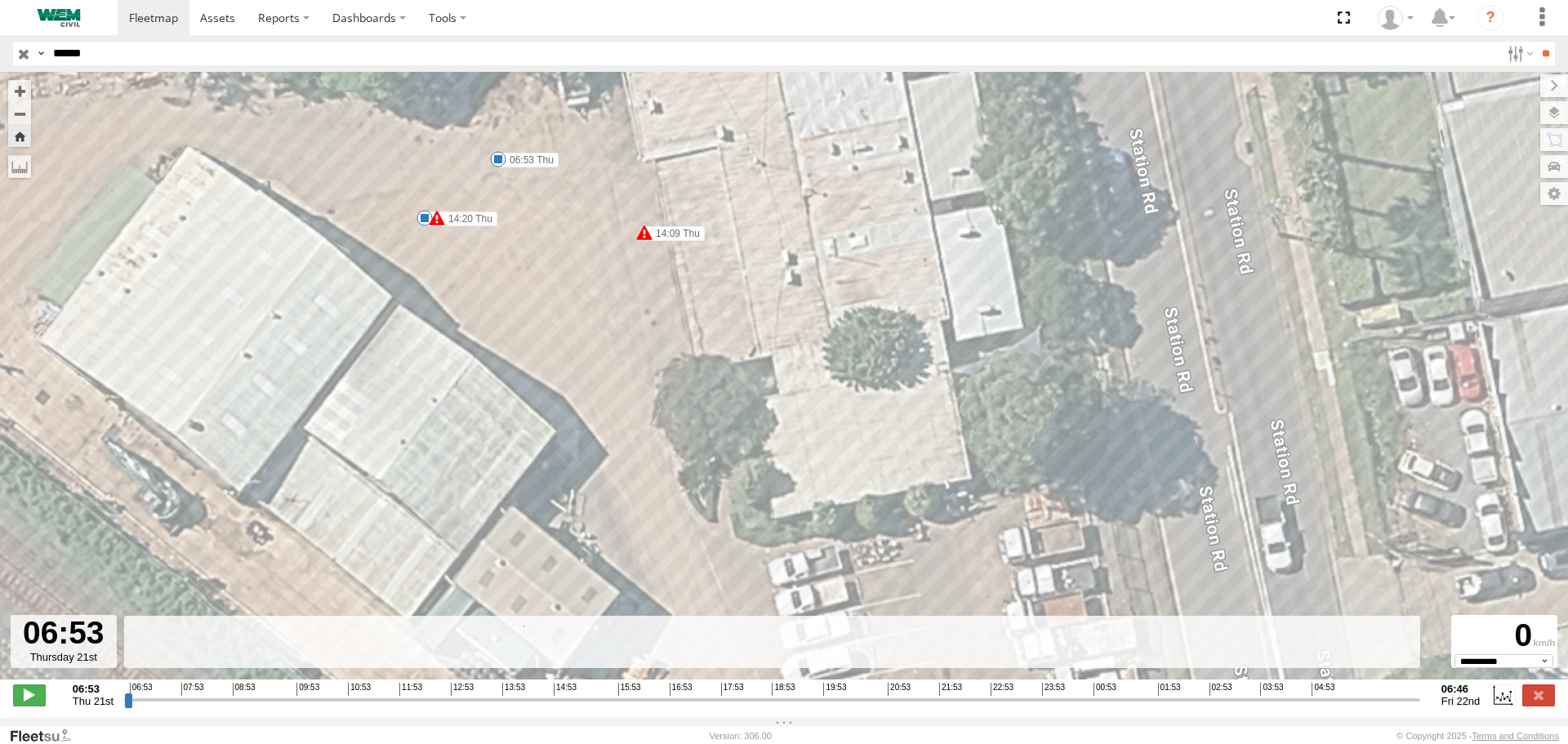
click at [439, 218] on span at bounding box center [436, 218] width 16 height 16
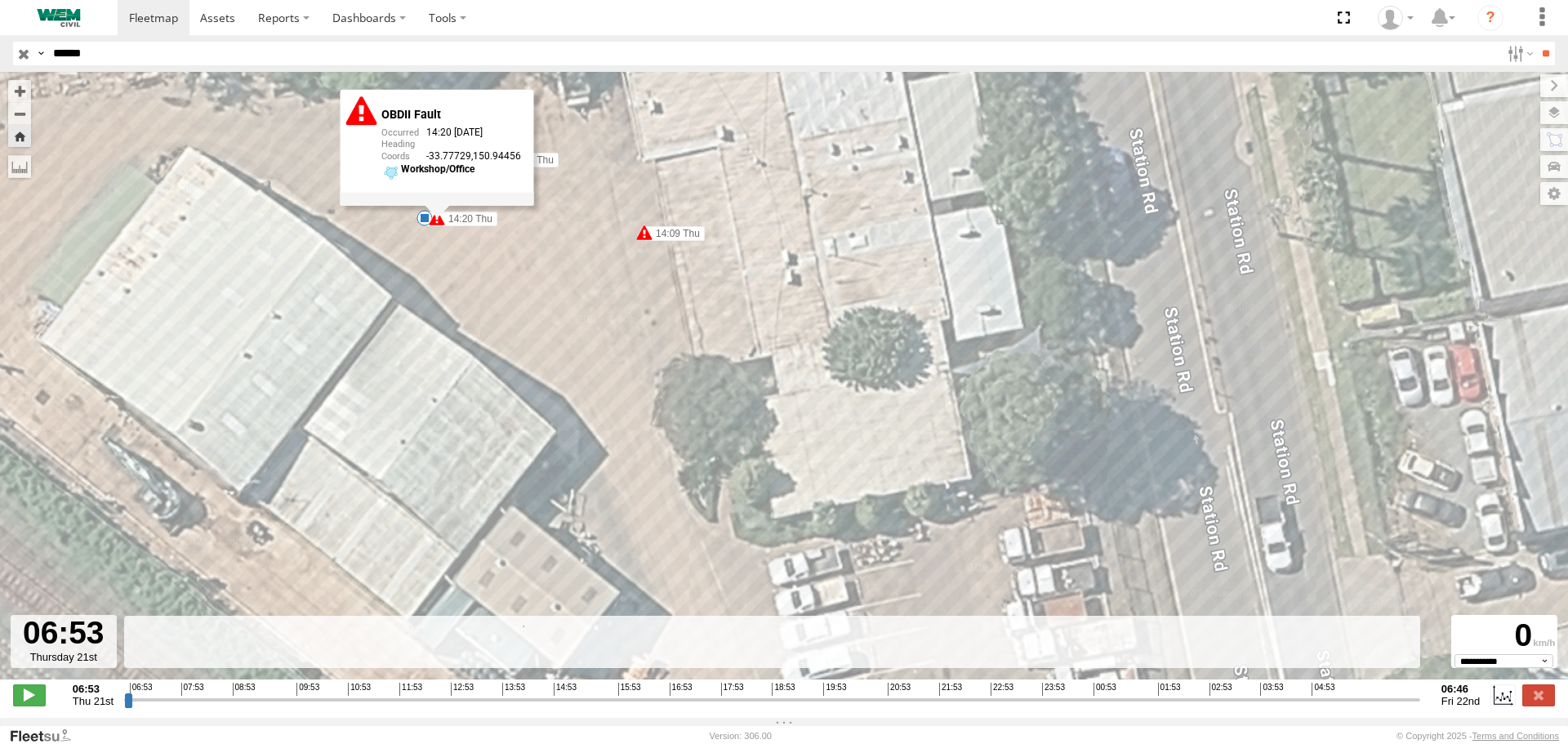
click at [467, 221] on label "14:20 Thu" at bounding box center [467, 219] width 60 height 15
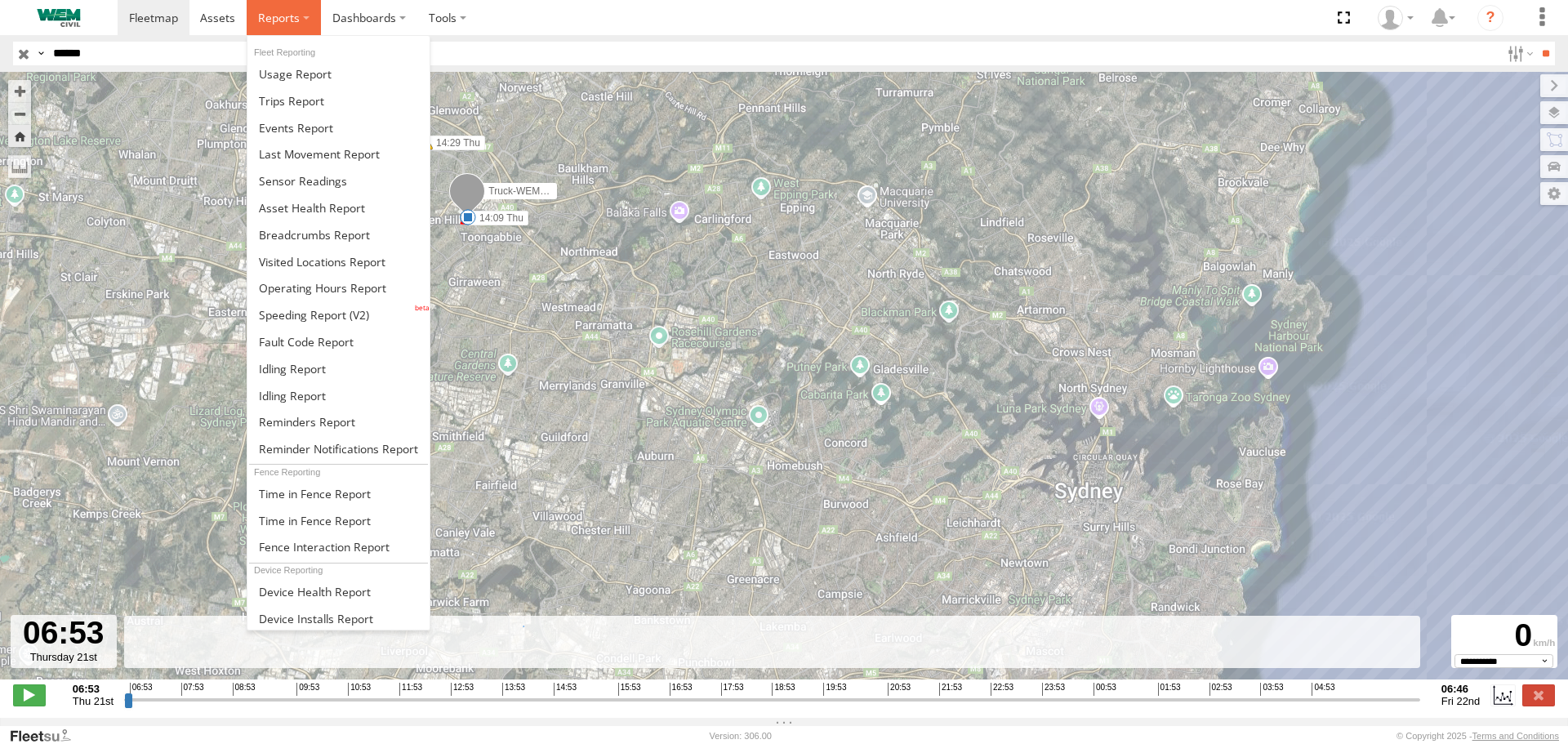
click at [280, 17] on span at bounding box center [279, 17] width 41 height 15
click at [294, 96] on span at bounding box center [291, 101] width 65 height 15
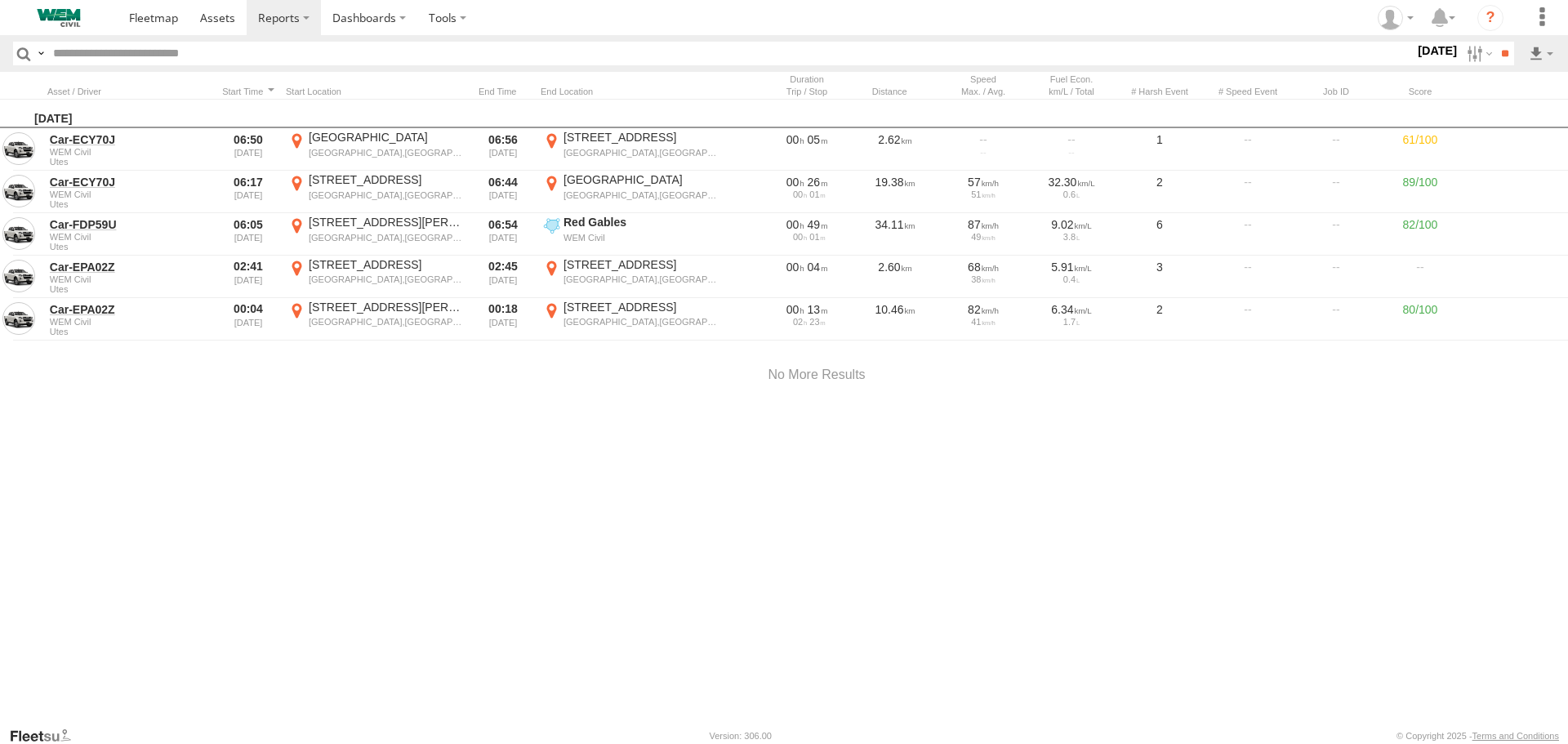
click at [96, 54] on input "text" at bounding box center [729, 53] width 1368 height 24
click at [1496, 41] on input "**" at bounding box center [1505, 53] width 19 height 24
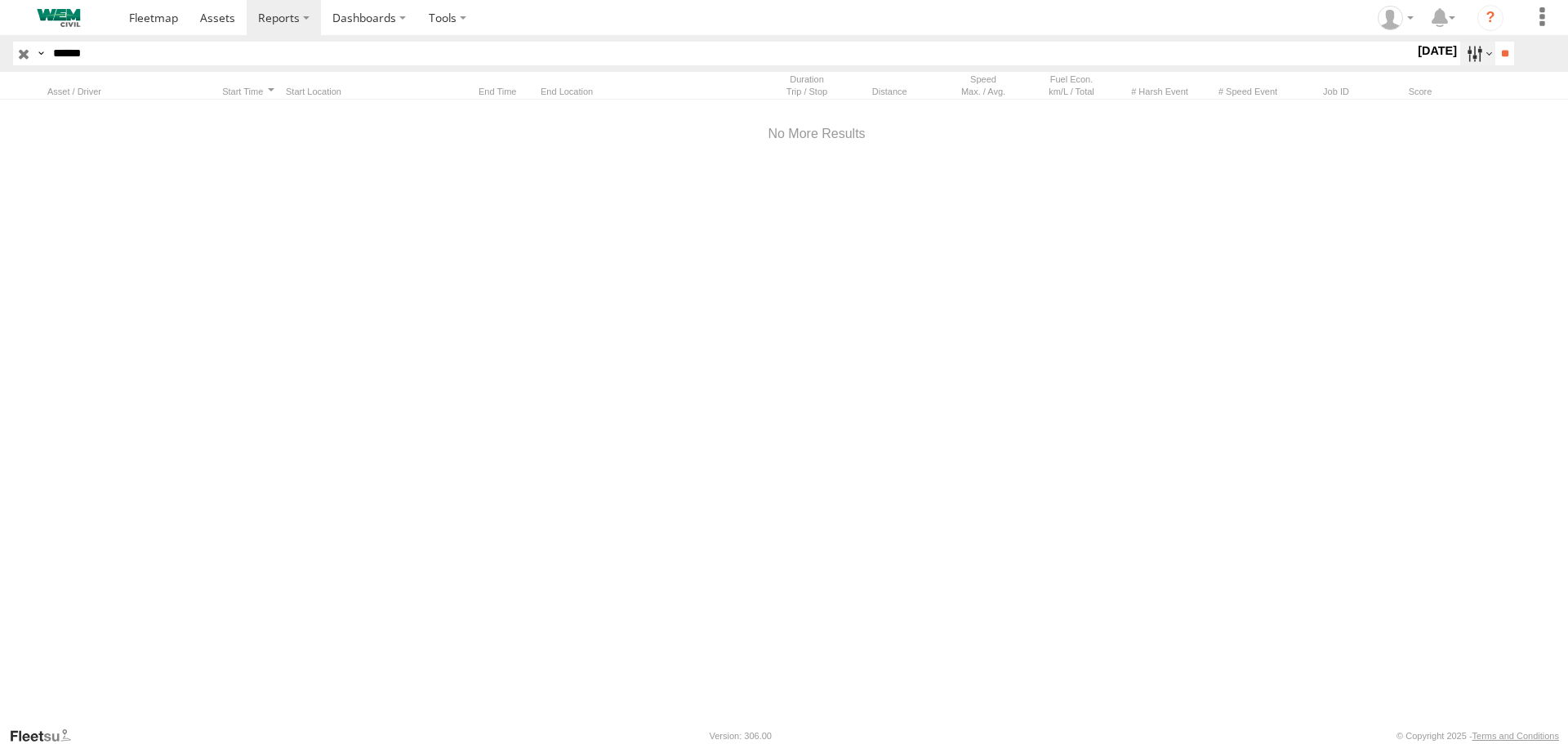
click at [1468, 50] on label at bounding box center [1477, 53] width 35 height 24
click at [0, 0] on label at bounding box center [0, 0] width 0 height 0
click at [1501, 52] on input "**" at bounding box center [1505, 53] width 19 height 24
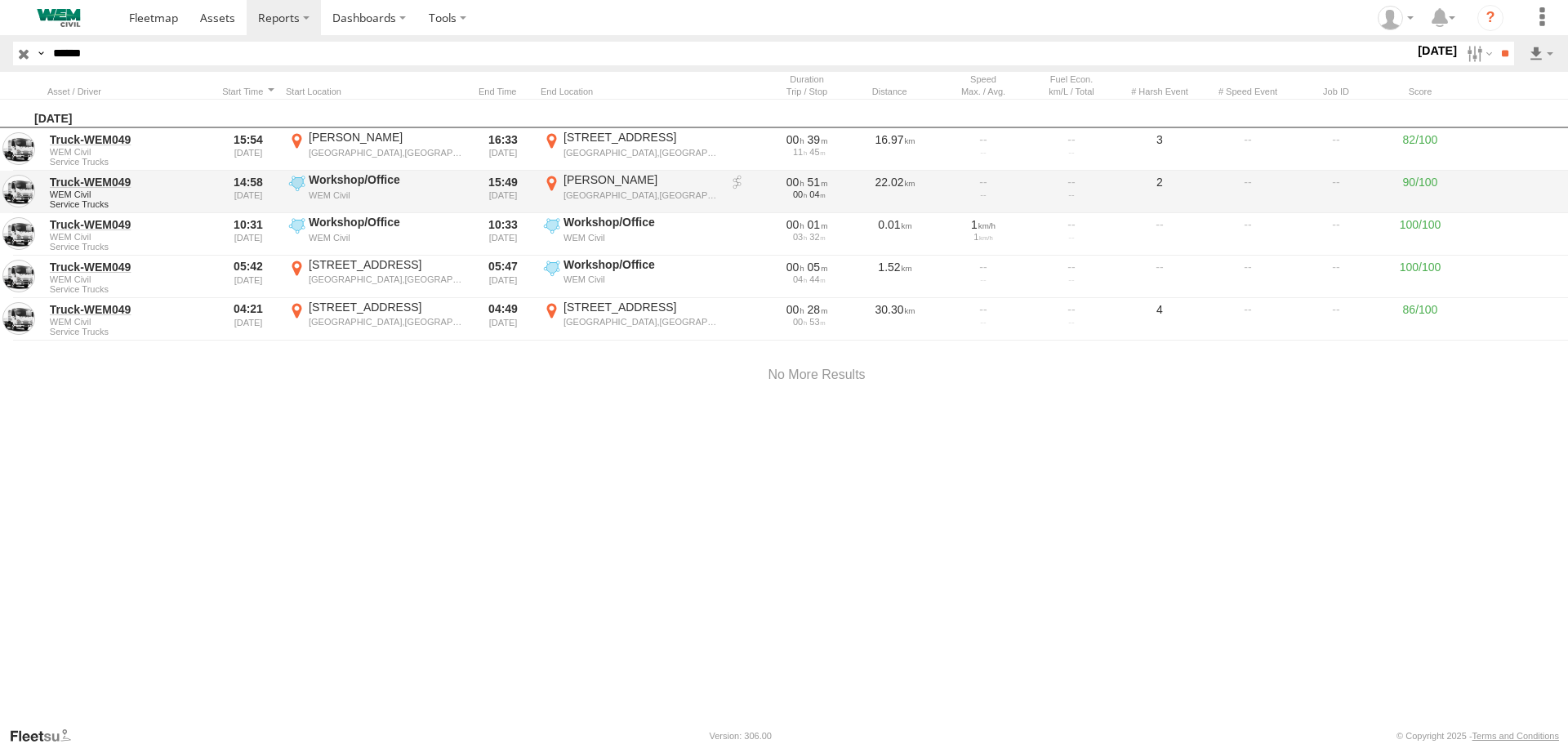
click at [577, 178] on div "Hollinsworth Rd" at bounding box center [641, 180] width 154 height 15
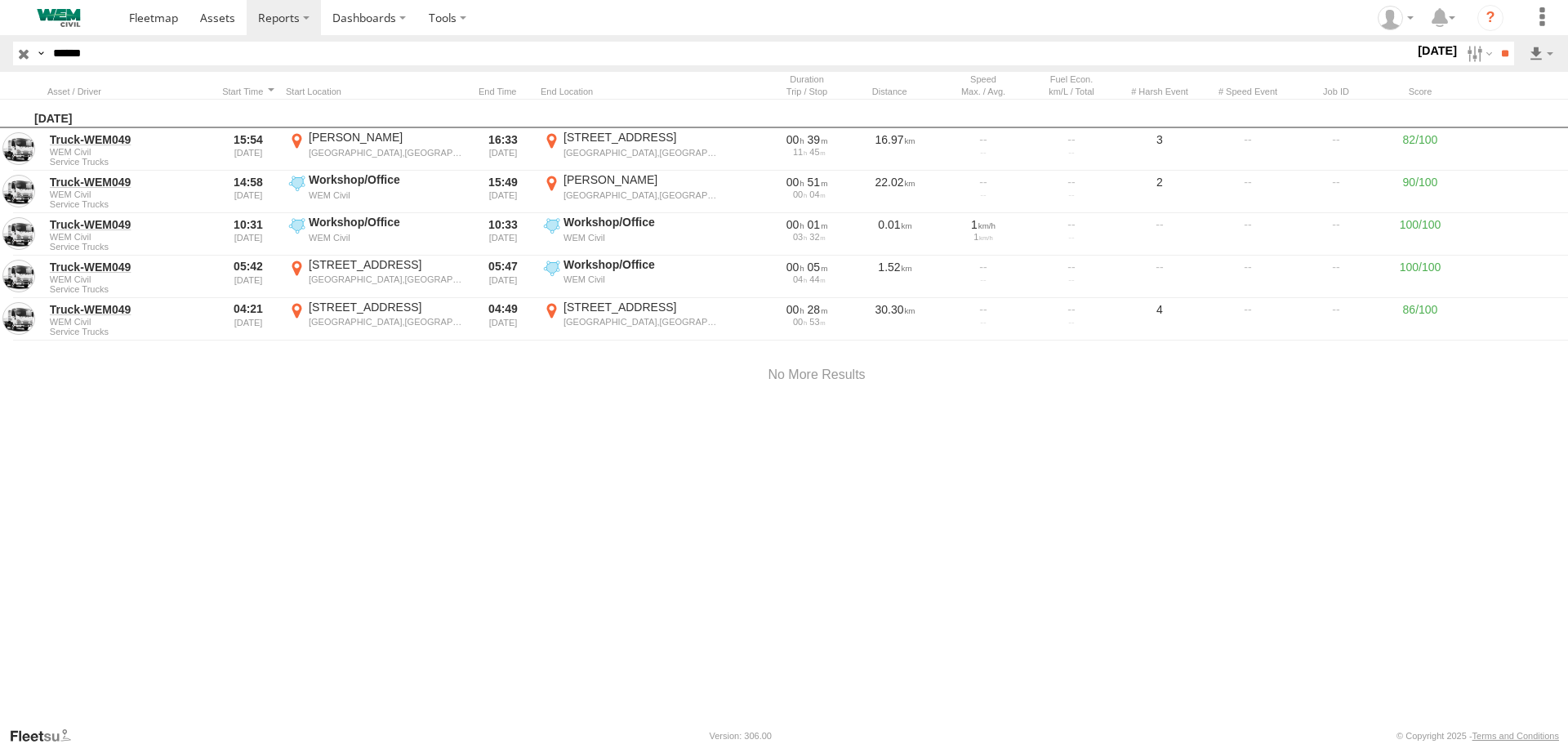
click at [0, 0] on label "×" at bounding box center [0, 0] width 0 height 0
click at [1466, 53] on label at bounding box center [1477, 53] width 35 height 24
click at [0, 0] on label at bounding box center [0, 0] width 0 height 0
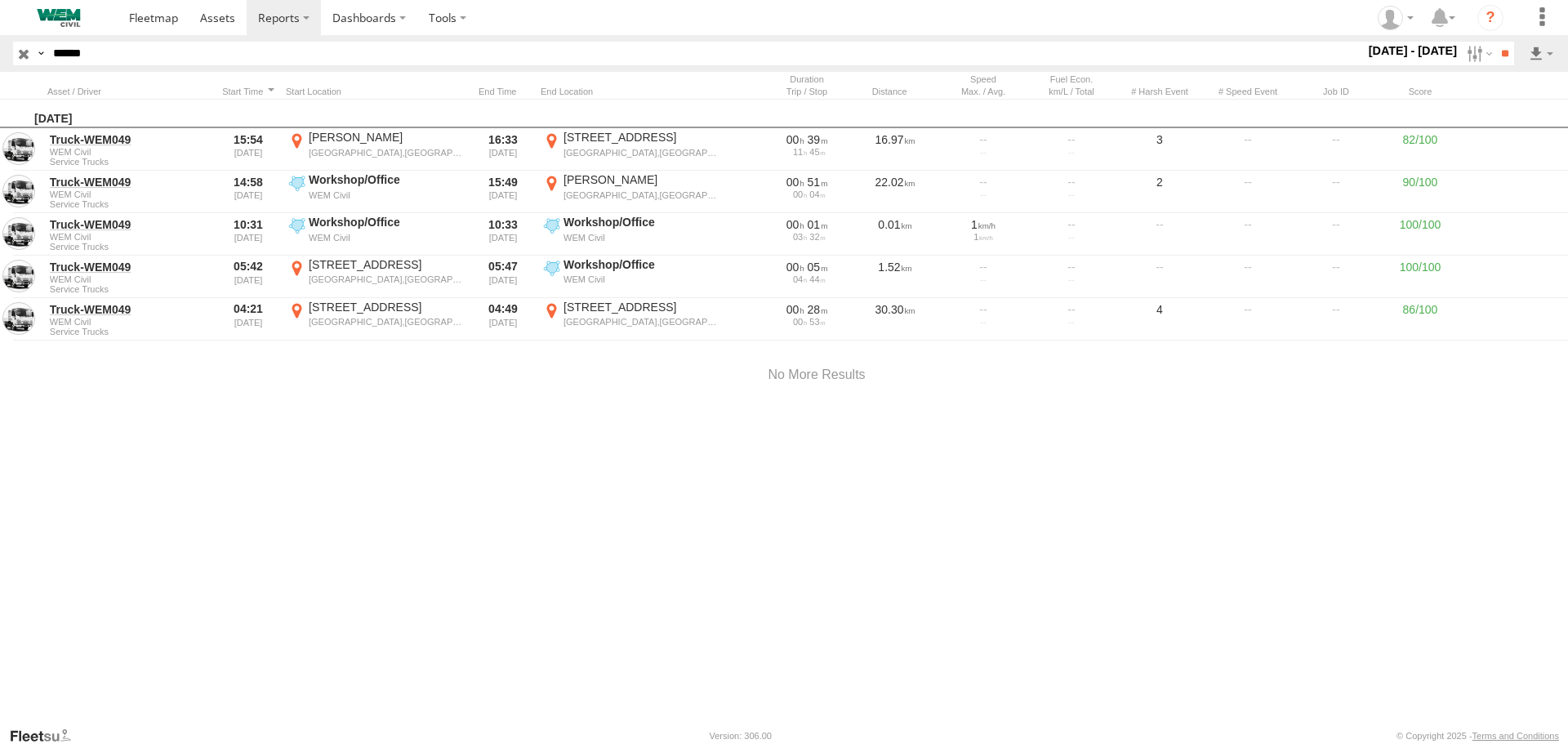
click at [0, 0] on label at bounding box center [0, 0] width 0 height 0
click at [1496, 56] on input "**" at bounding box center [1505, 53] width 19 height 24
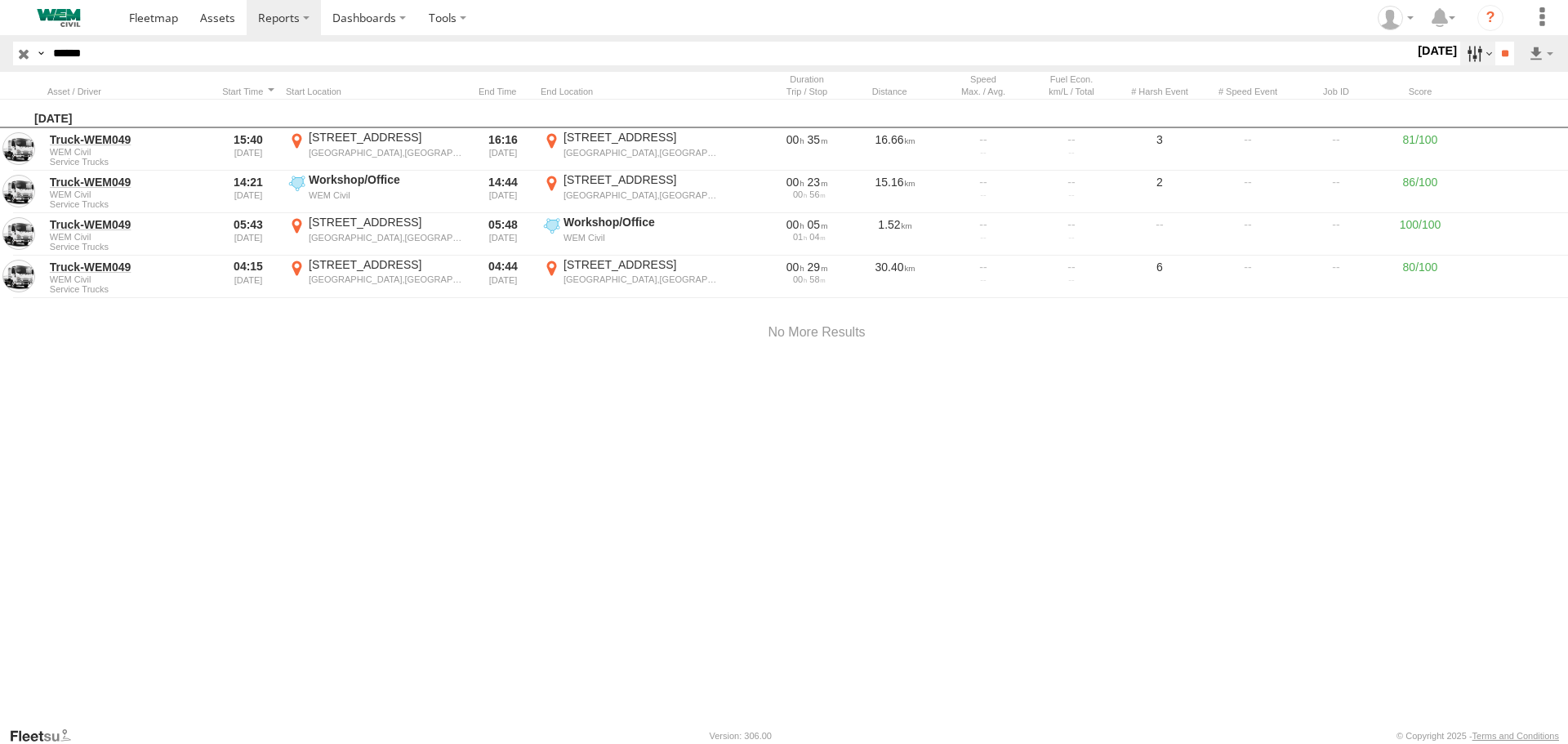
click at [1467, 53] on label at bounding box center [1477, 53] width 35 height 24
click at [0, 0] on label at bounding box center [0, 0] width 0 height 0
click at [1501, 53] on input "**" at bounding box center [1505, 53] width 19 height 24
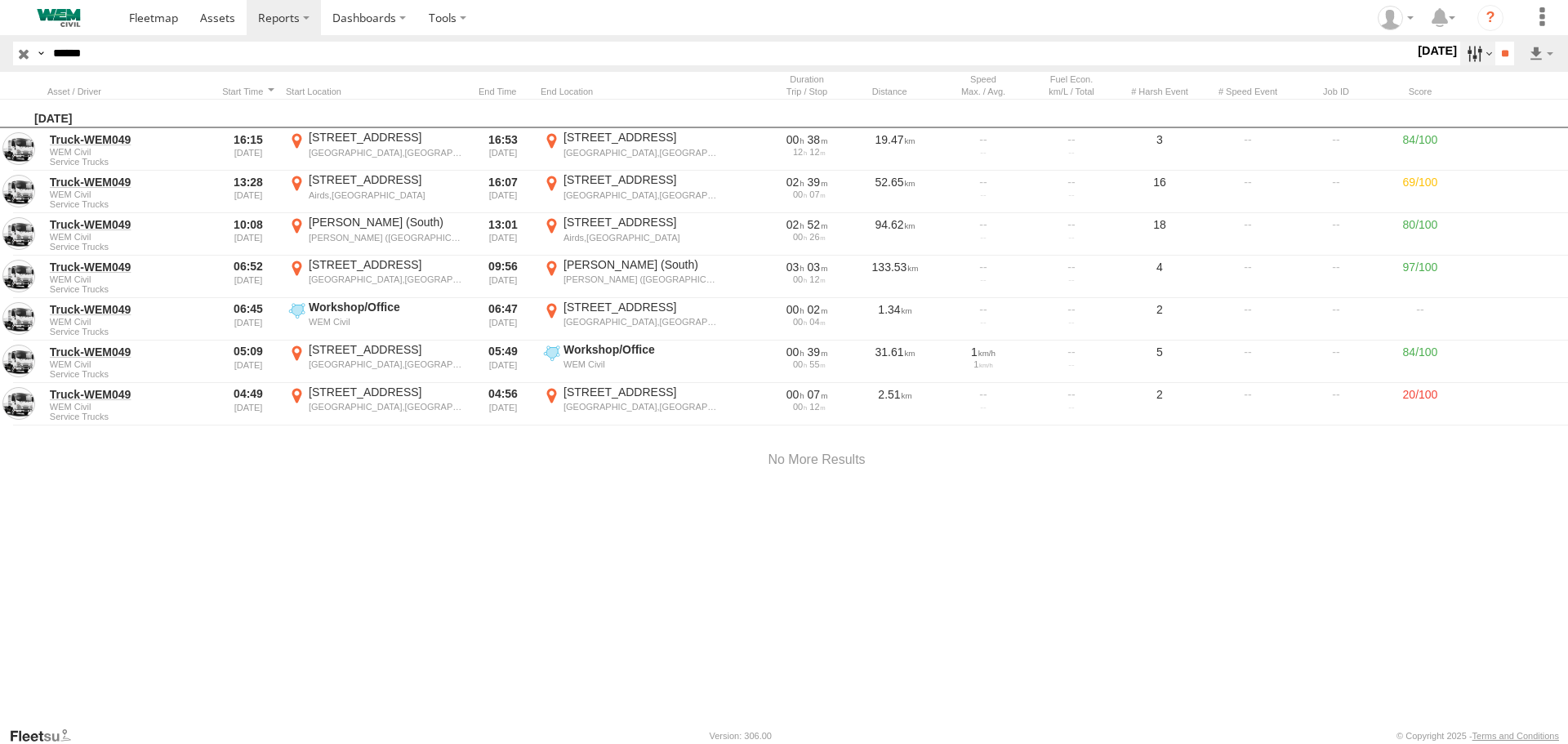
click at [1466, 54] on label at bounding box center [1477, 53] width 35 height 24
click at [0, 0] on label at bounding box center [0, 0] width 0 height 0
click at [1496, 48] on input "**" at bounding box center [1505, 53] width 19 height 24
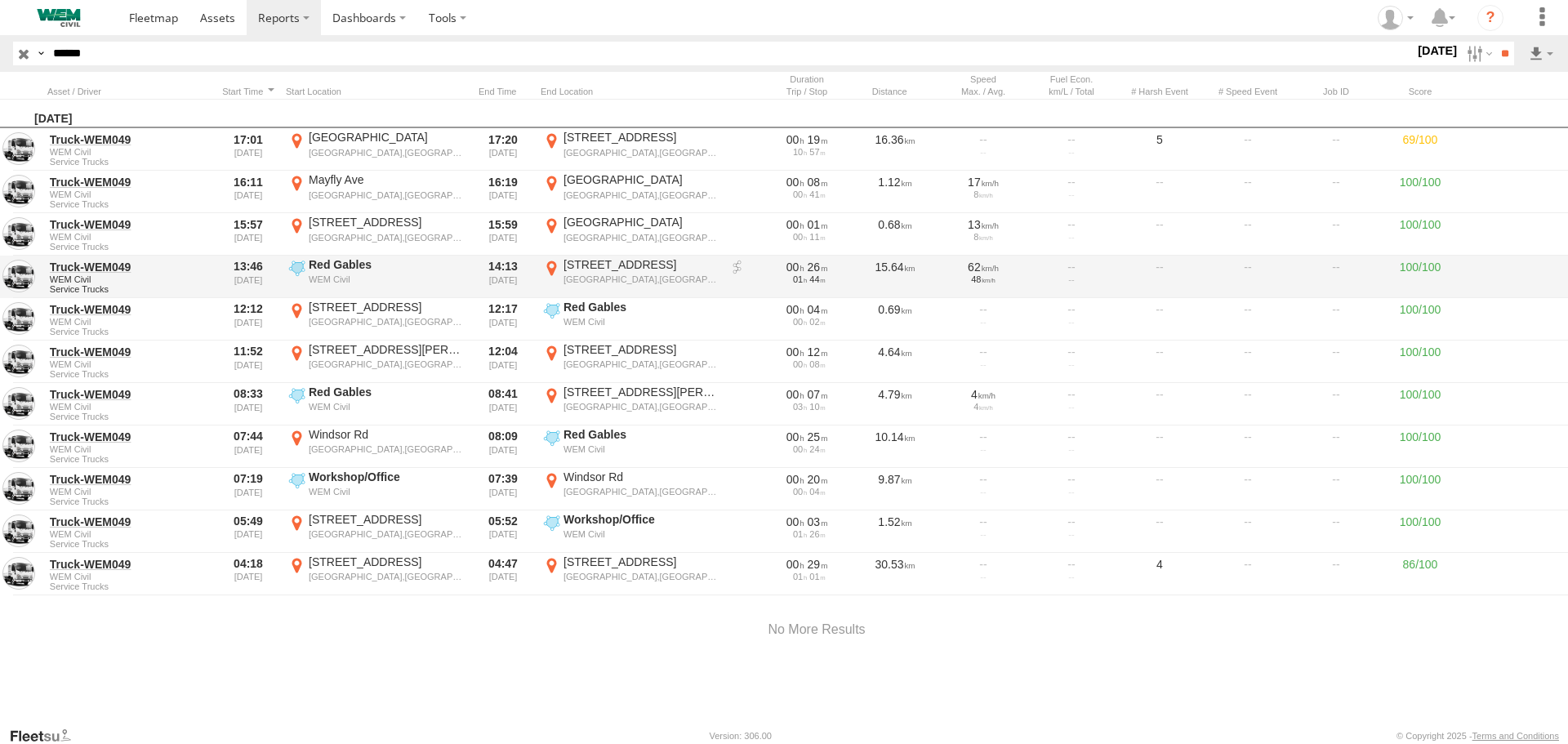
click at [595, 257] on div "204 Parkway Dr" at bounding box center [641, 265] width 154 height 15
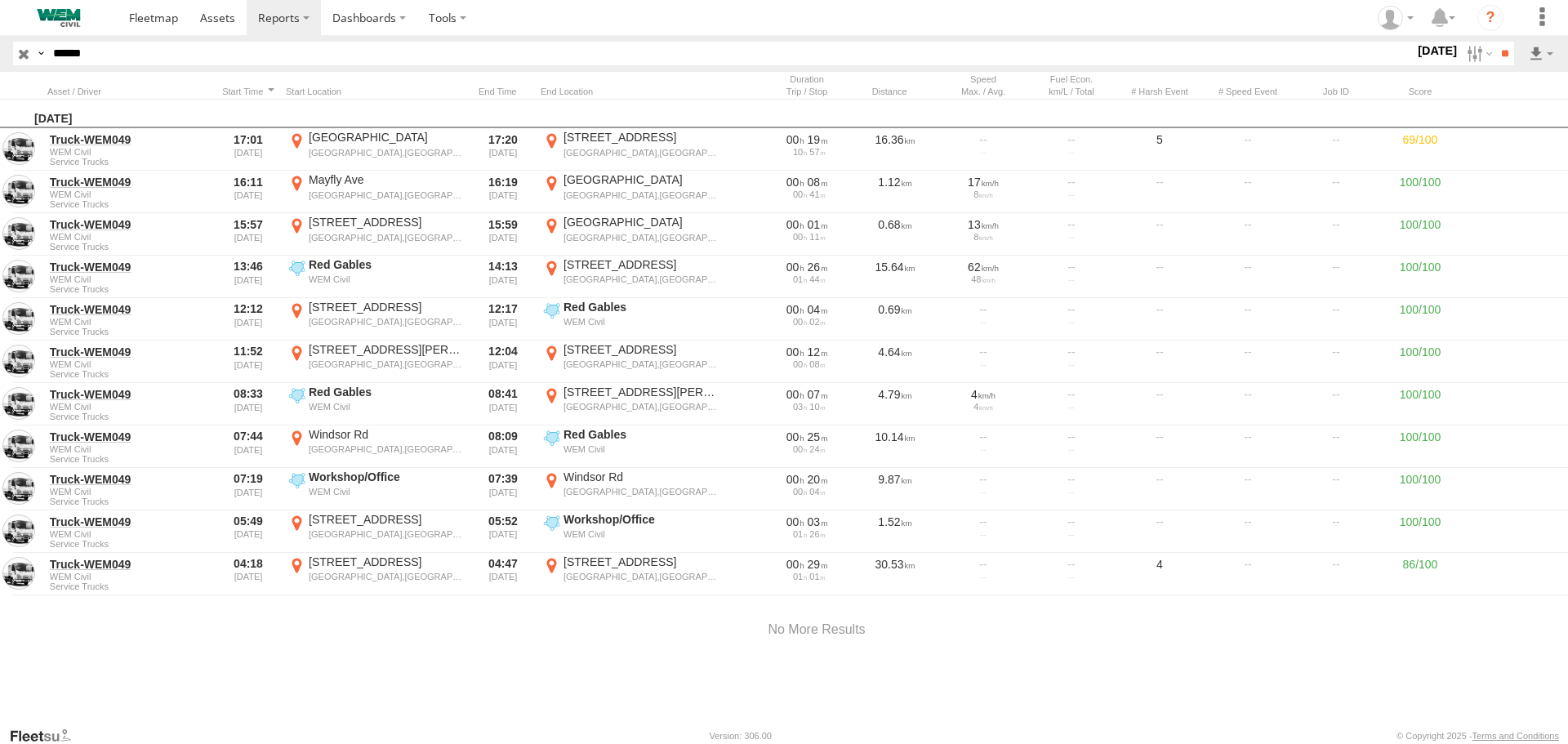
click at [0, 0] on label "×" at bounding box center [0, 0] width 0 height 0
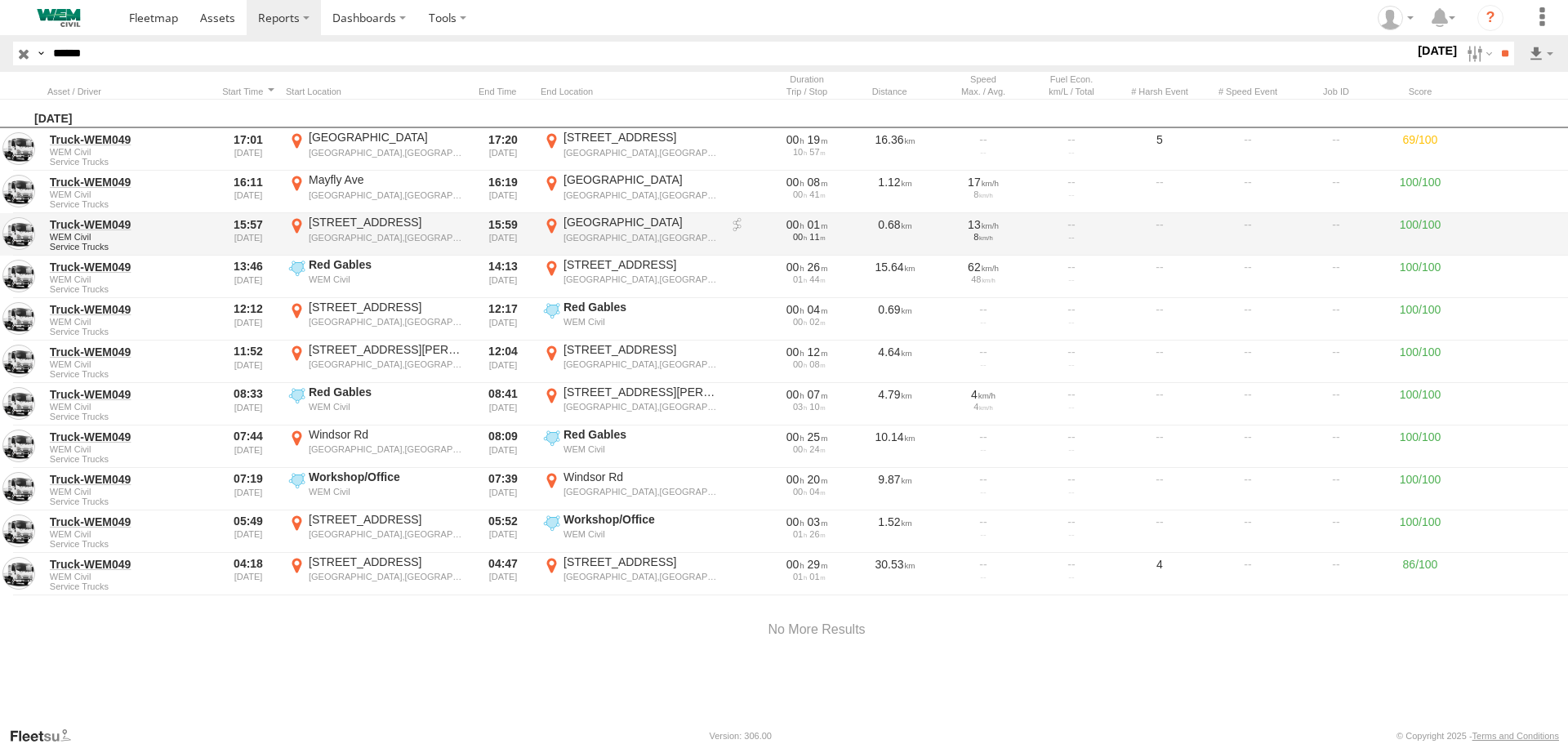
click at [349, 224] on div "202 Parkway Dr" at bounding box center [386, 222] width 154 height 15
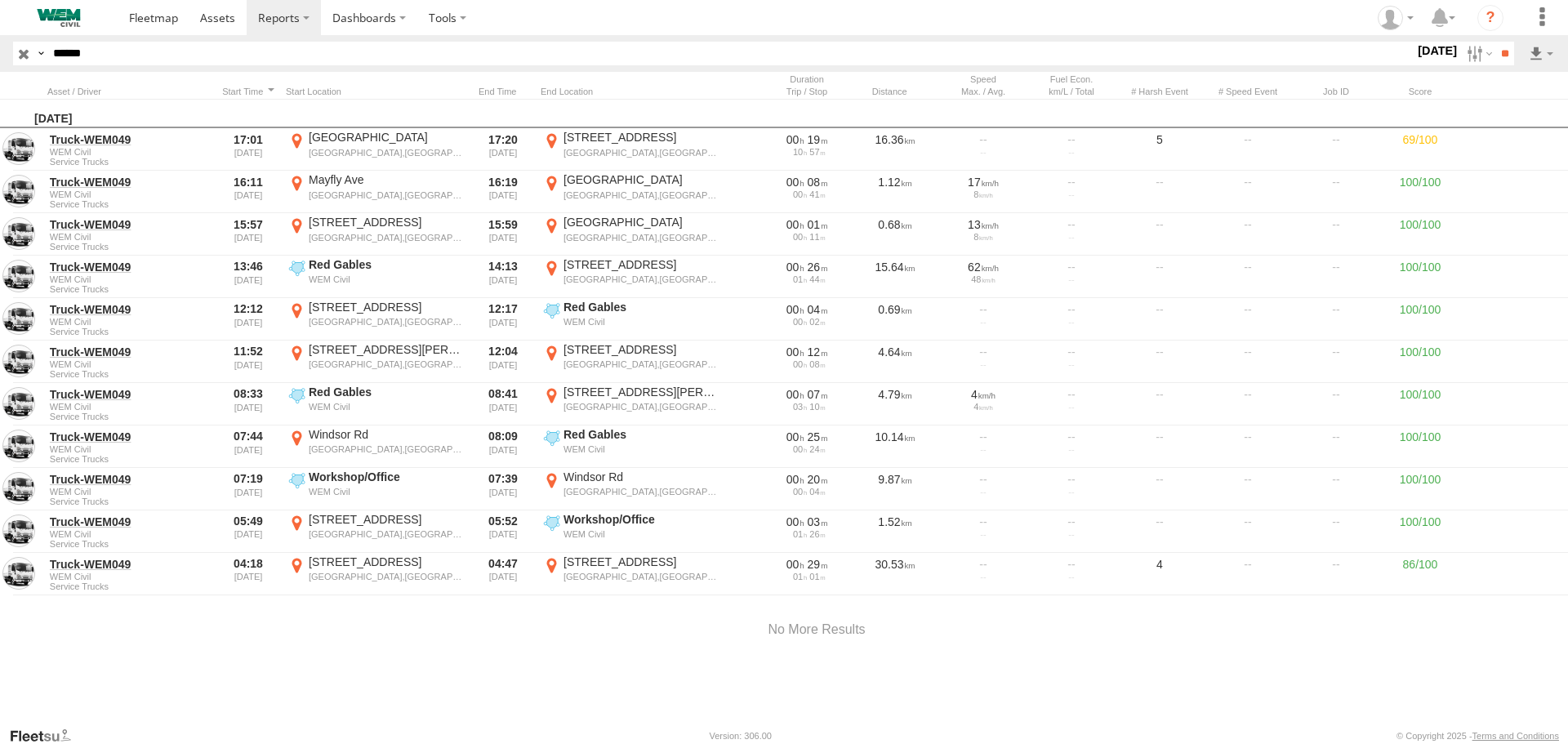
click at [0, 0] on label "×" at bounding box center [0, 0] width 0 height 0
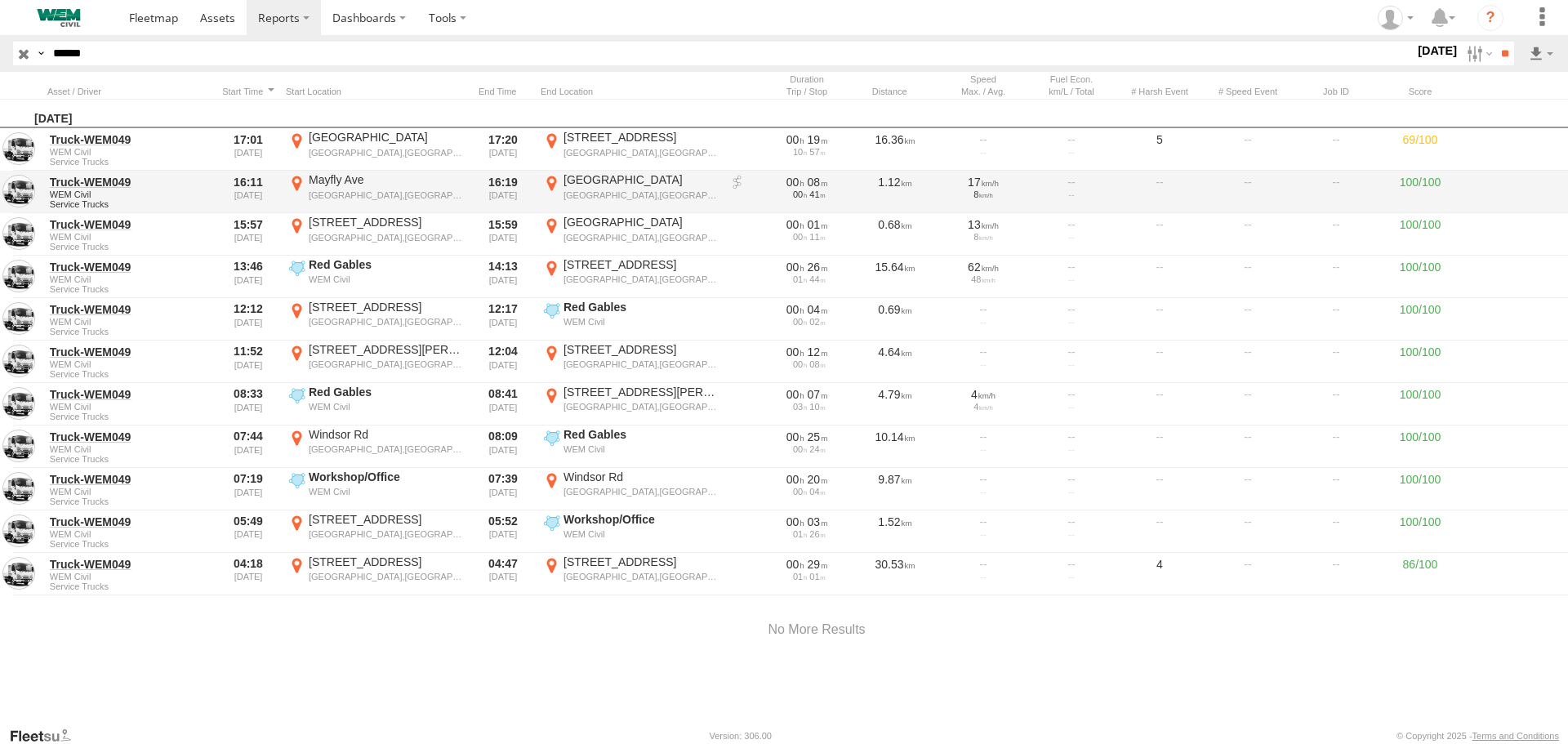
click at [324, 182] on div "Mayfly Ave" at bounding box center [386, 180] width 154 height 15
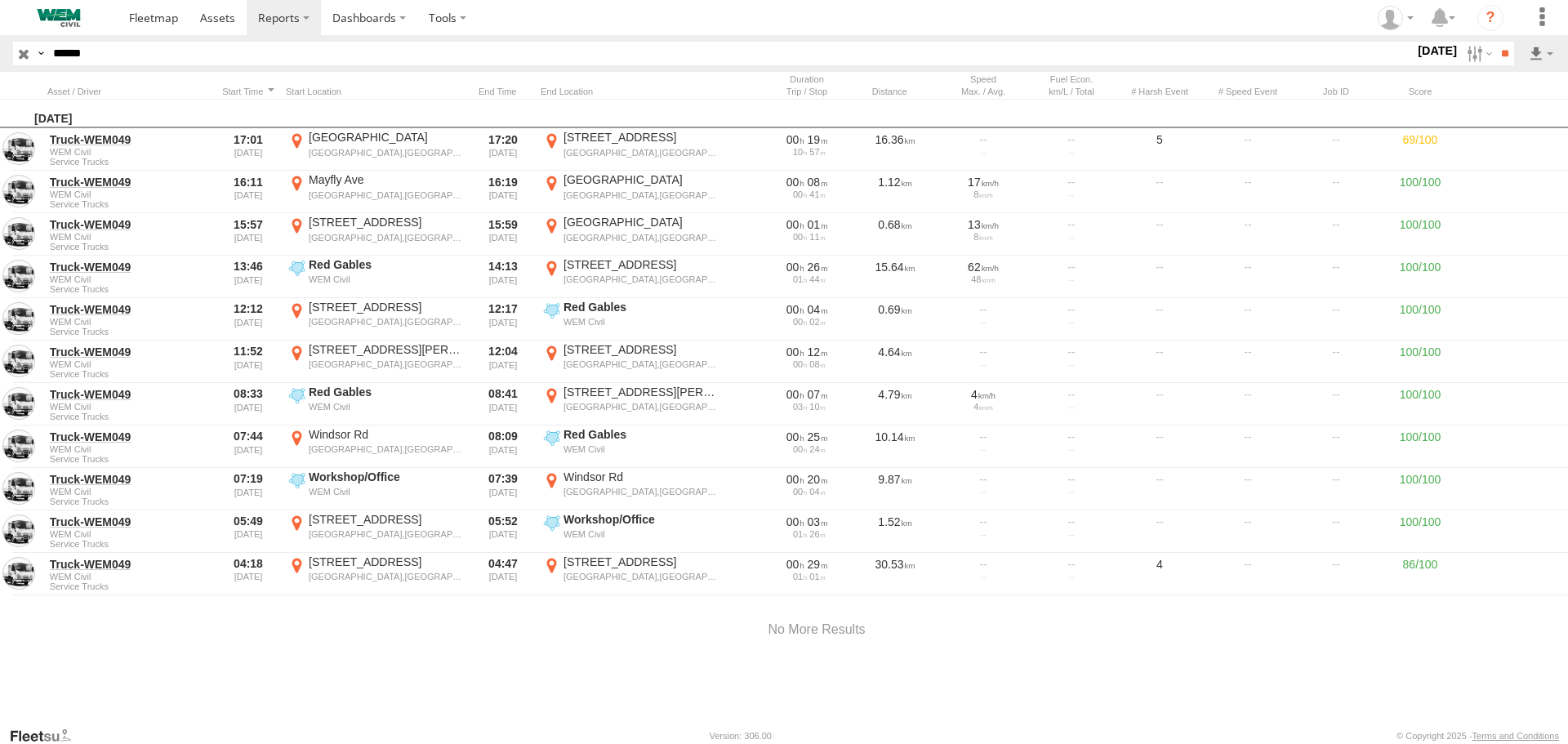
click at [0, 0] on label "×" at bounding box center [0, 0] width 0 height 0
click at [1471, 54] on label at bounding box center [1477, 53] width 35 height 24
click at [0, 0] on label at bounding box center [0, 0] width 0 height 0
click at [1496, 56] on input "**" at bounding box center [1505, 53] width 19 height 24
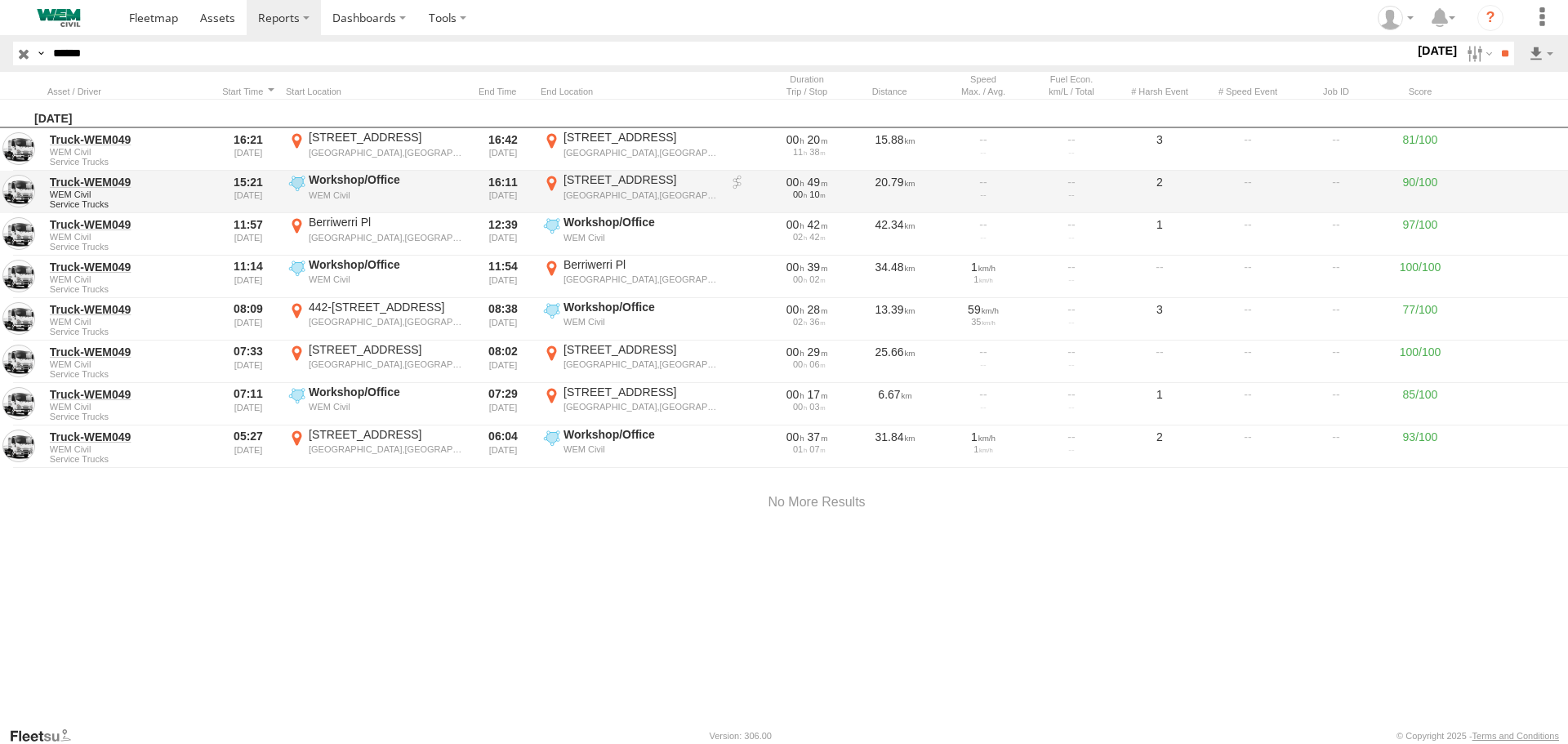
click at [601, 181] on div "172 Parkway Dr" at bounding box center [641, 180] width 154 height 15
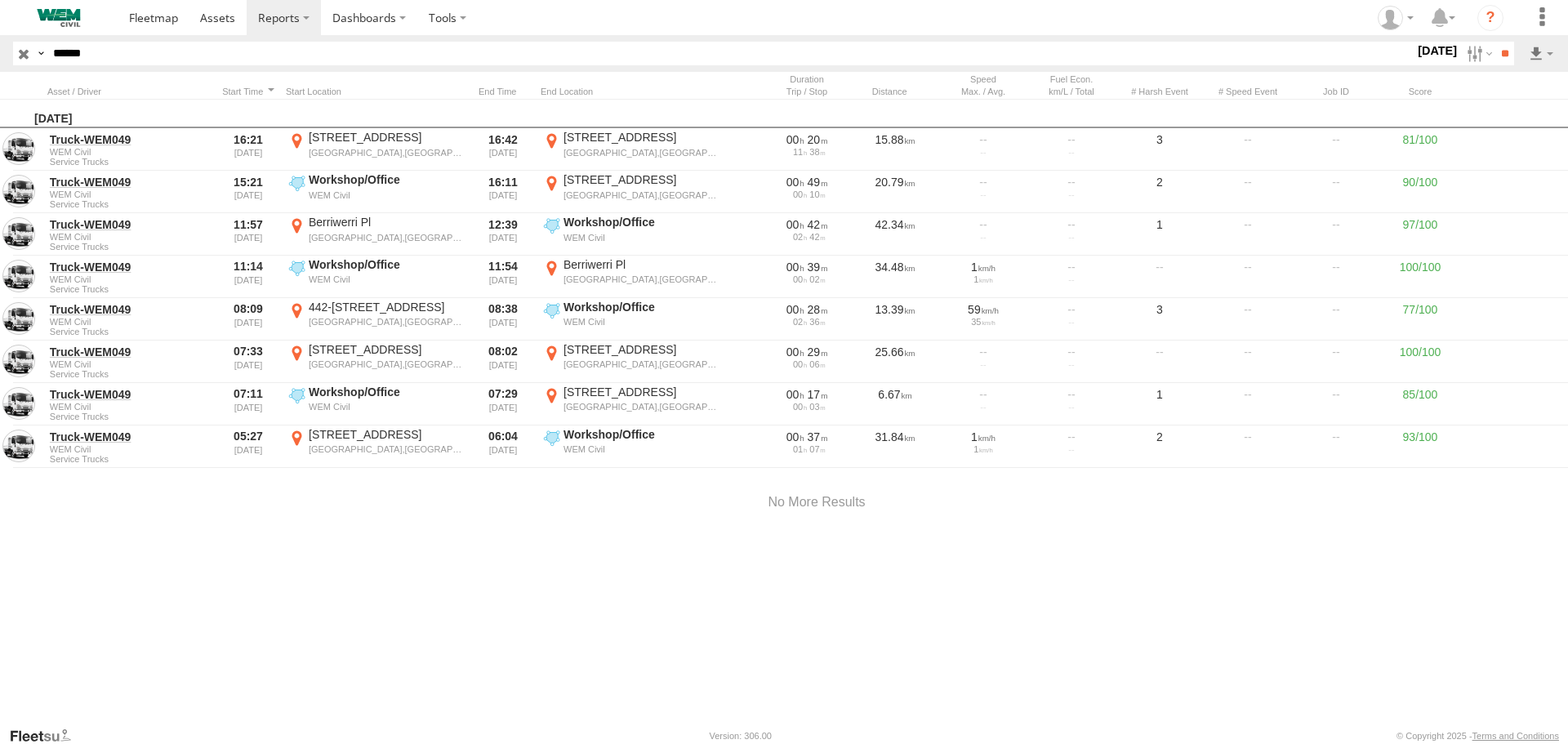
click at [0, 0] on button "Satellite" at bounding box center [0, 0] width 0 height 0
click at [0, 0] on label "×" at bounding box center [0, 0] width 0 height 0
click at [1468, 49] on label at bounding box center [1477, 53] width 35 height 24
click at [0, 0] on label at bounding box center [0, 0] width 0 height 0
click at [1497, 54] on input "**" at bounding box center [1505, 53] width 19 height 24
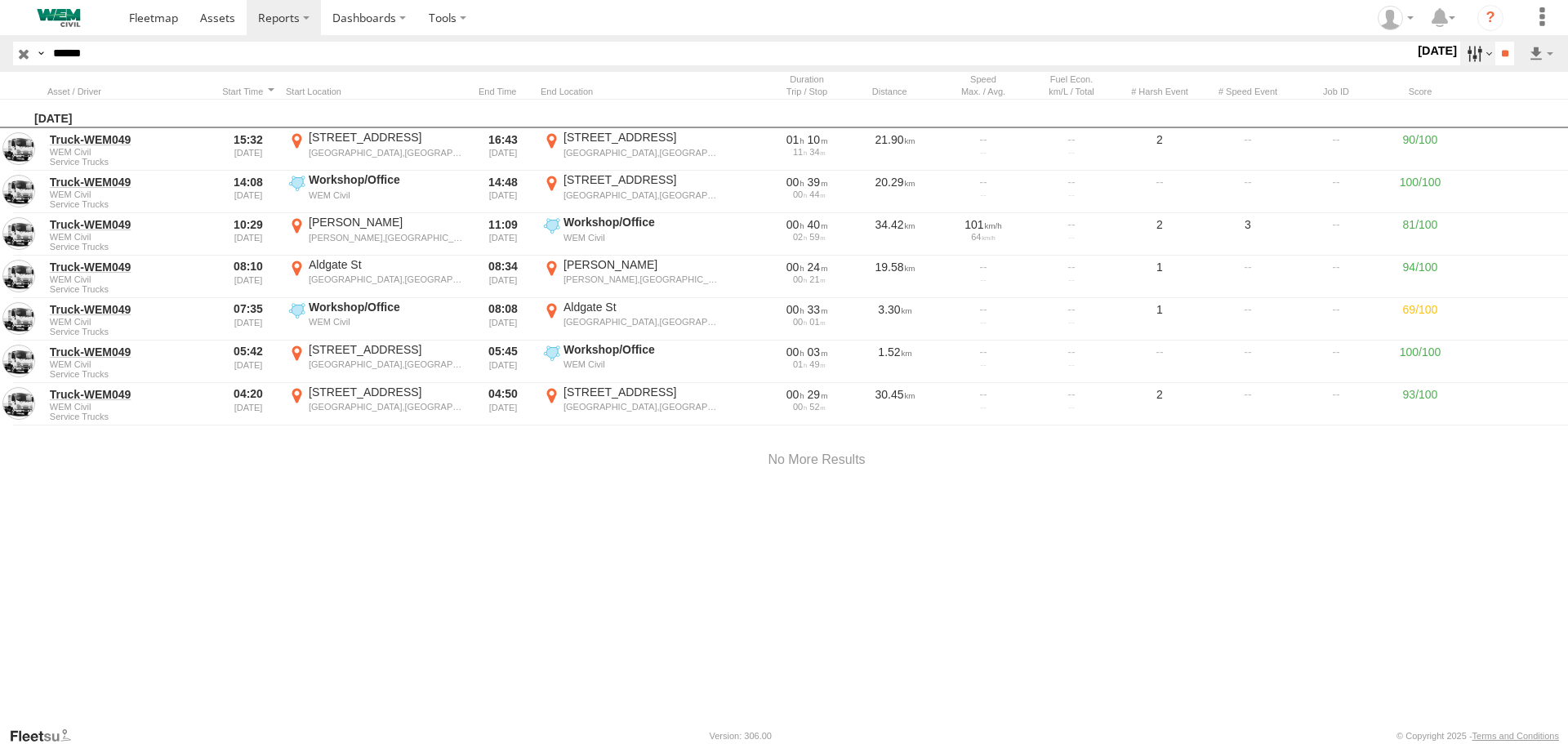
click at [1463, 47] on label at bounding box center [1477, 53] width 35 height 24
click at [0, 0] on label at bounding box center [0, 0] width 0 height 0
click at [1496, 57] on input "**" at bounding box center [1505, 53] width 19 height 24
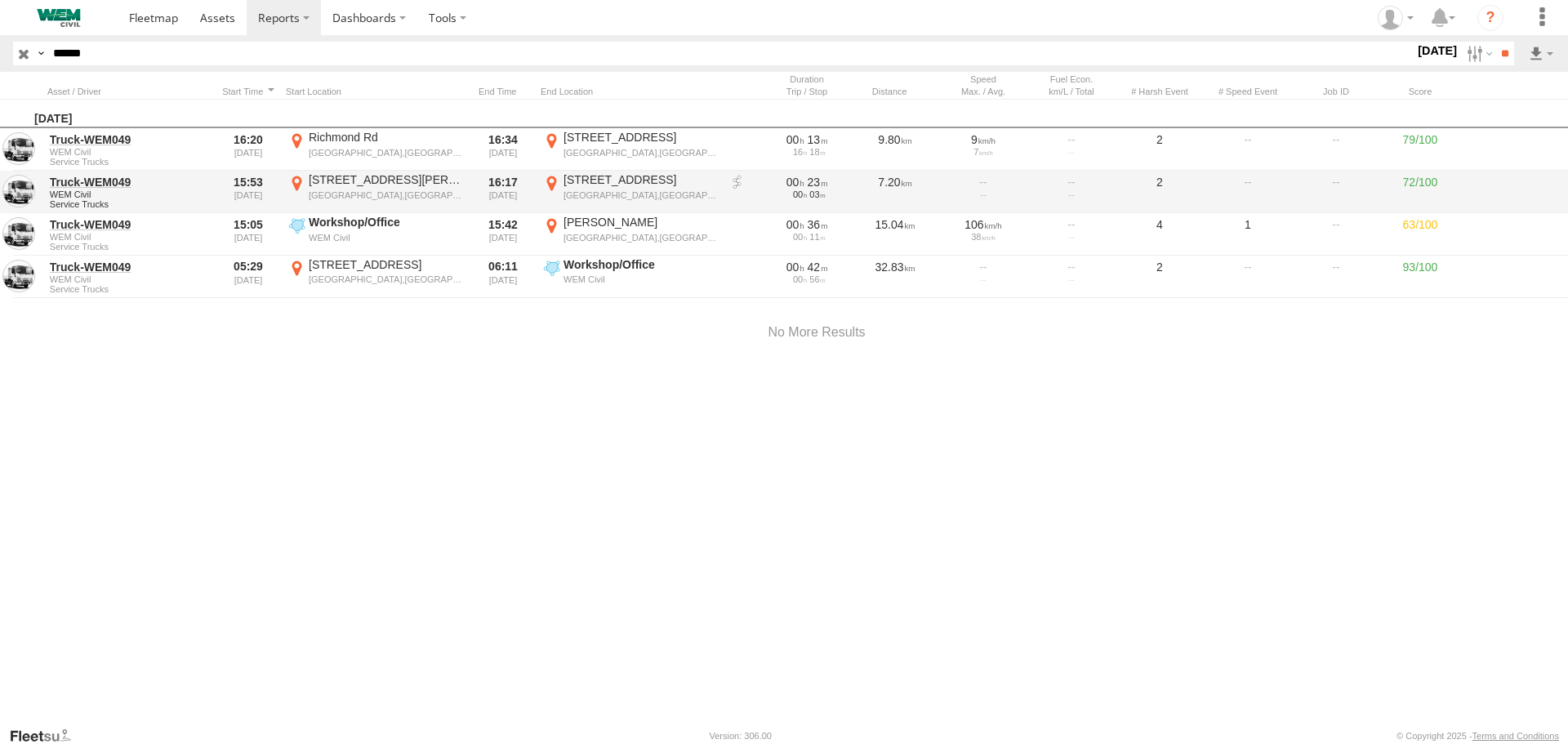
click at [357, 182] on div "2 Hollinsworth Rd" at bounding box center [386, 180] width 154 height 15
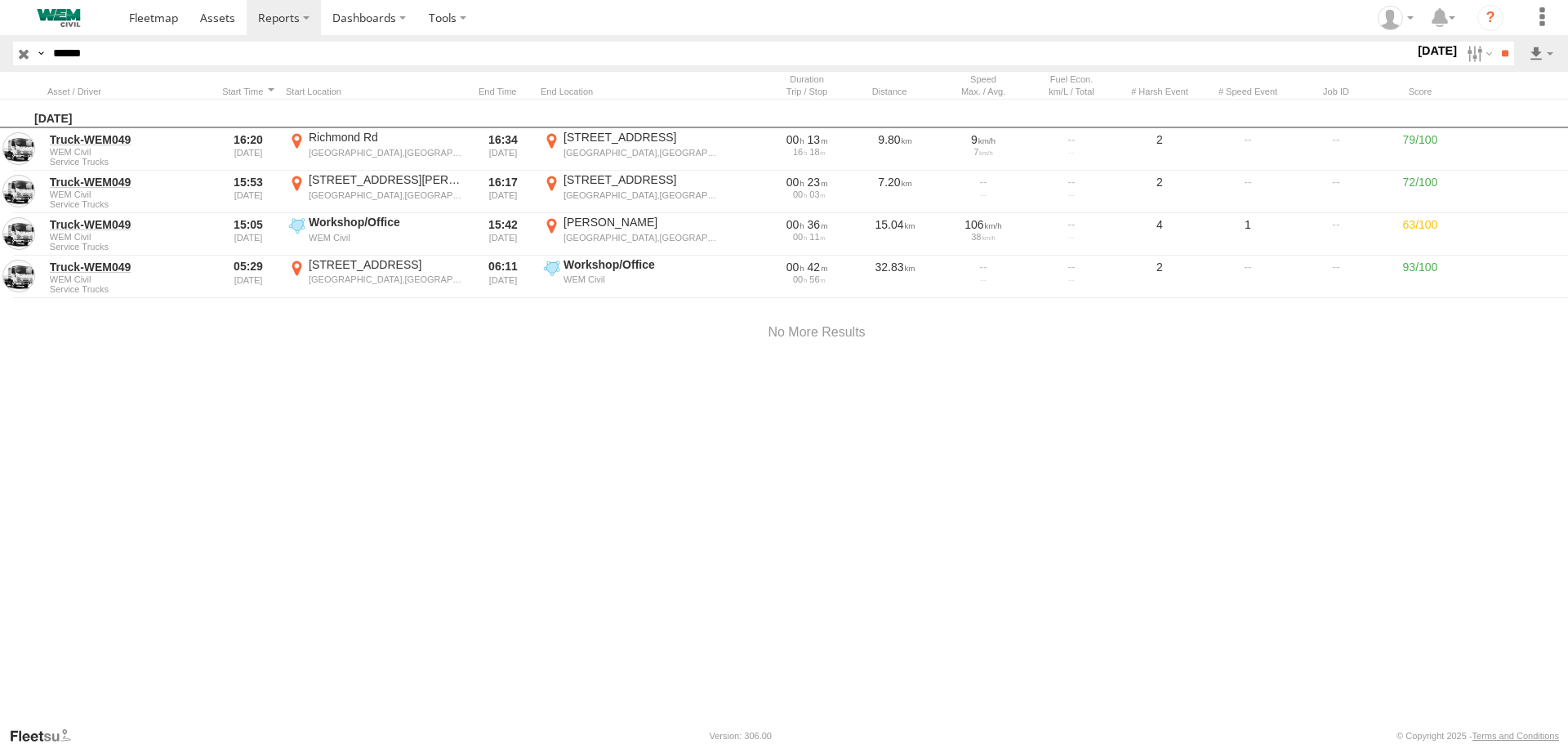
click at [0, 0] on label "×" at bounding box center [0, 0] width 0 height 0
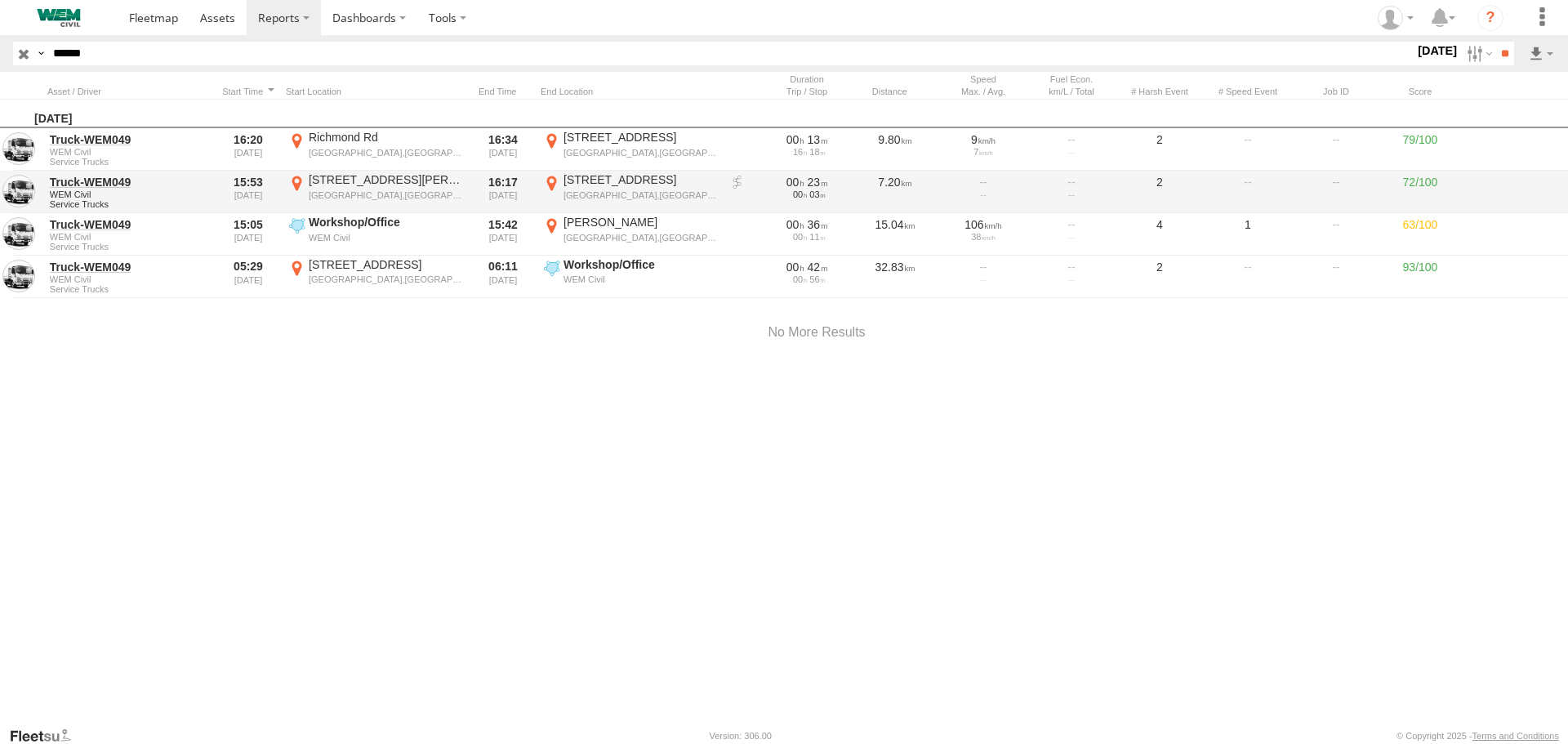
click at [578, 178] on div "770 Richmond Rd" at bounding box center [641, 180] width 154 height 15
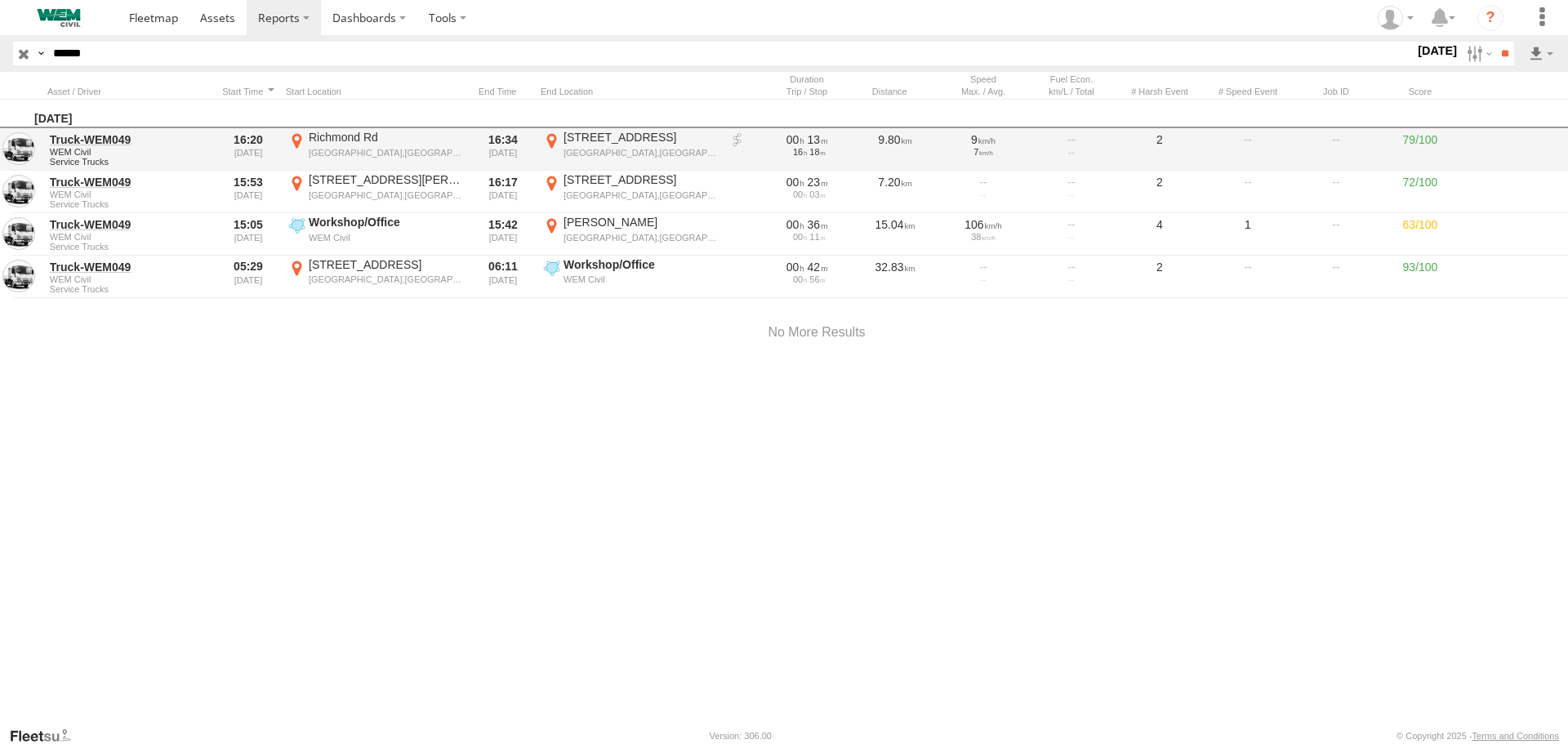
click at [0, 0] on label "×" at bounding box center [0, 0] width 0 height 0
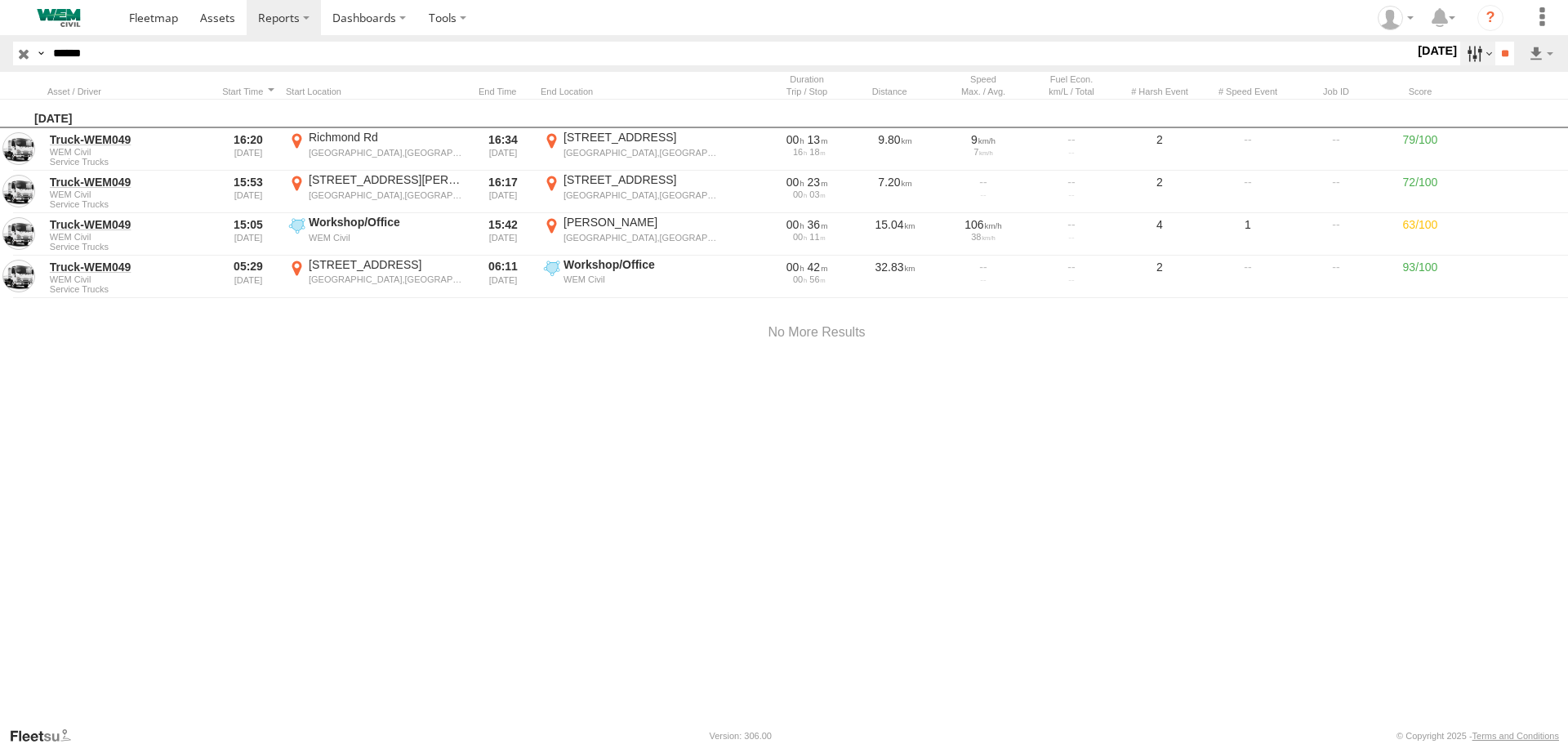
click at [1467, 55] on label at bounding box center [1477, 53] width 35 height 24
click at [0, 0] on label at bounding box center [0, 0] width 0 height 0
click at [1496, 46] on input "**" at bounding box center [1505, 53] width 19 height 24
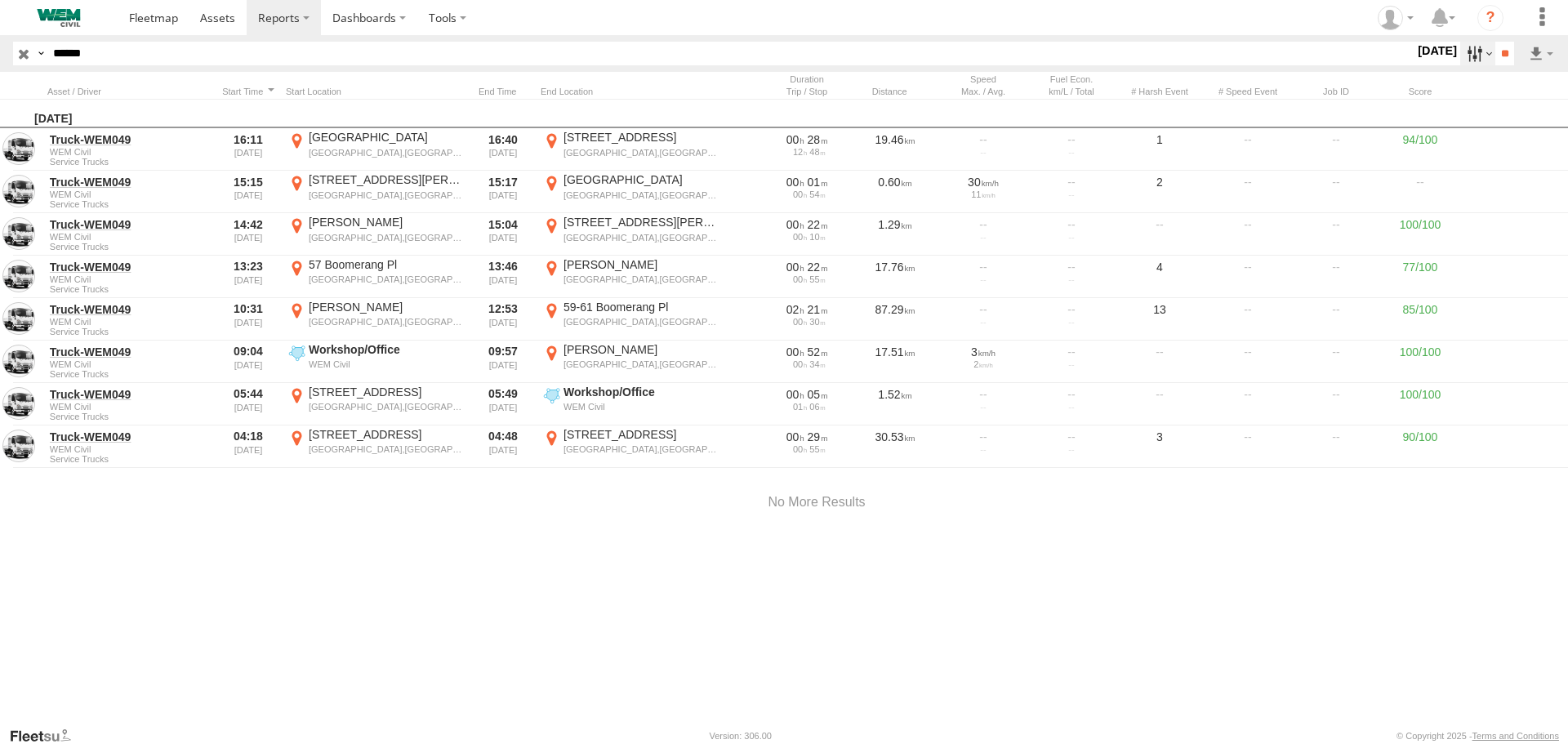
click at [1464, 50] on label at bounding box center [1477, 53] width 35 height 24
click at [0, 0] on label at bounding box center [0, 0] width 0 height 0
click at [1509, 52] on input "**" at bounding box center [1505, 53] width 19 height 24
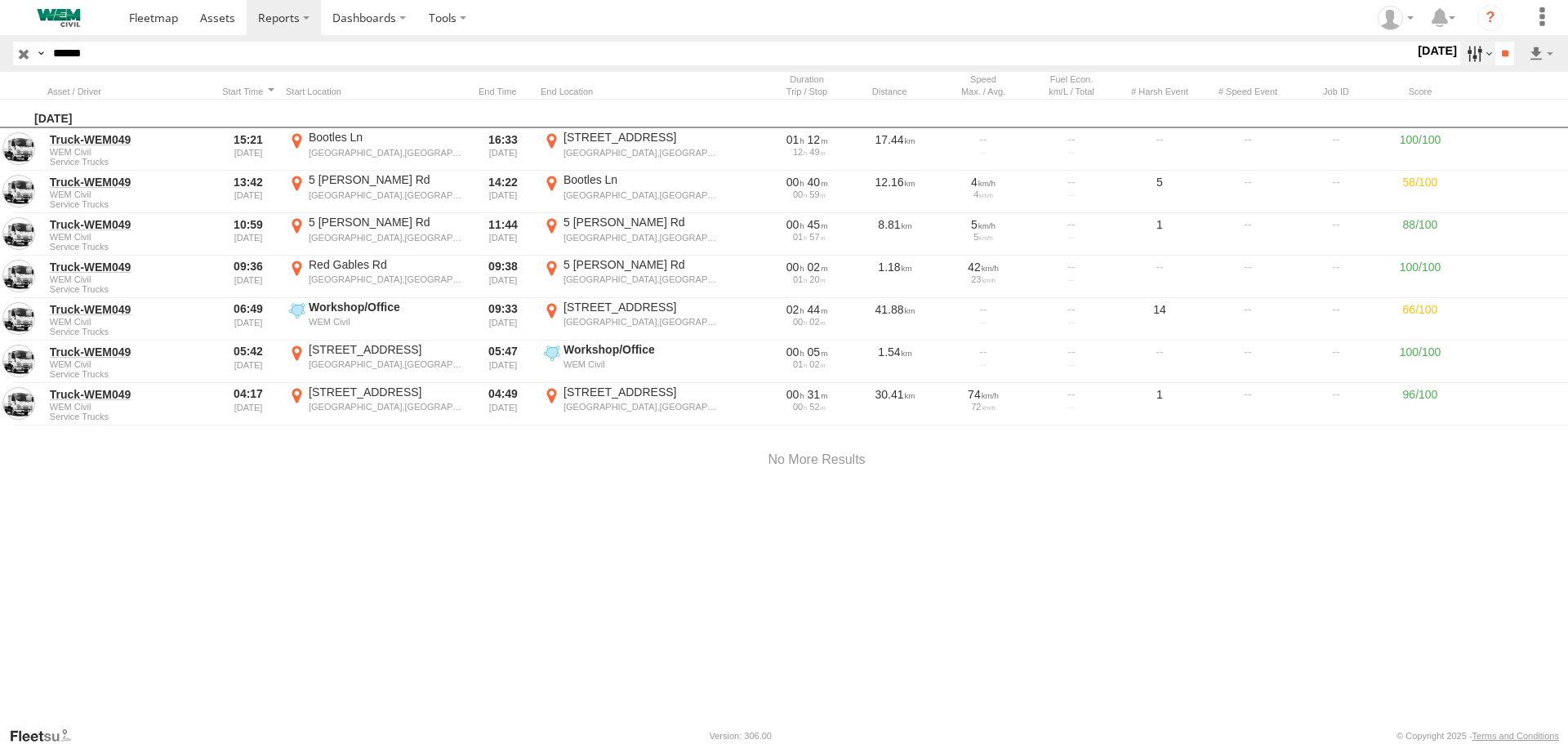
click at [1464, 53] on label at bounding box center [1477, 53] width 35 height 24
click at [0, 0] on label at bounding box center [0, 0] width 0 height 0
click at [1496, 46] on input "**" at bounding box center [1505, 53] width 19 height 24
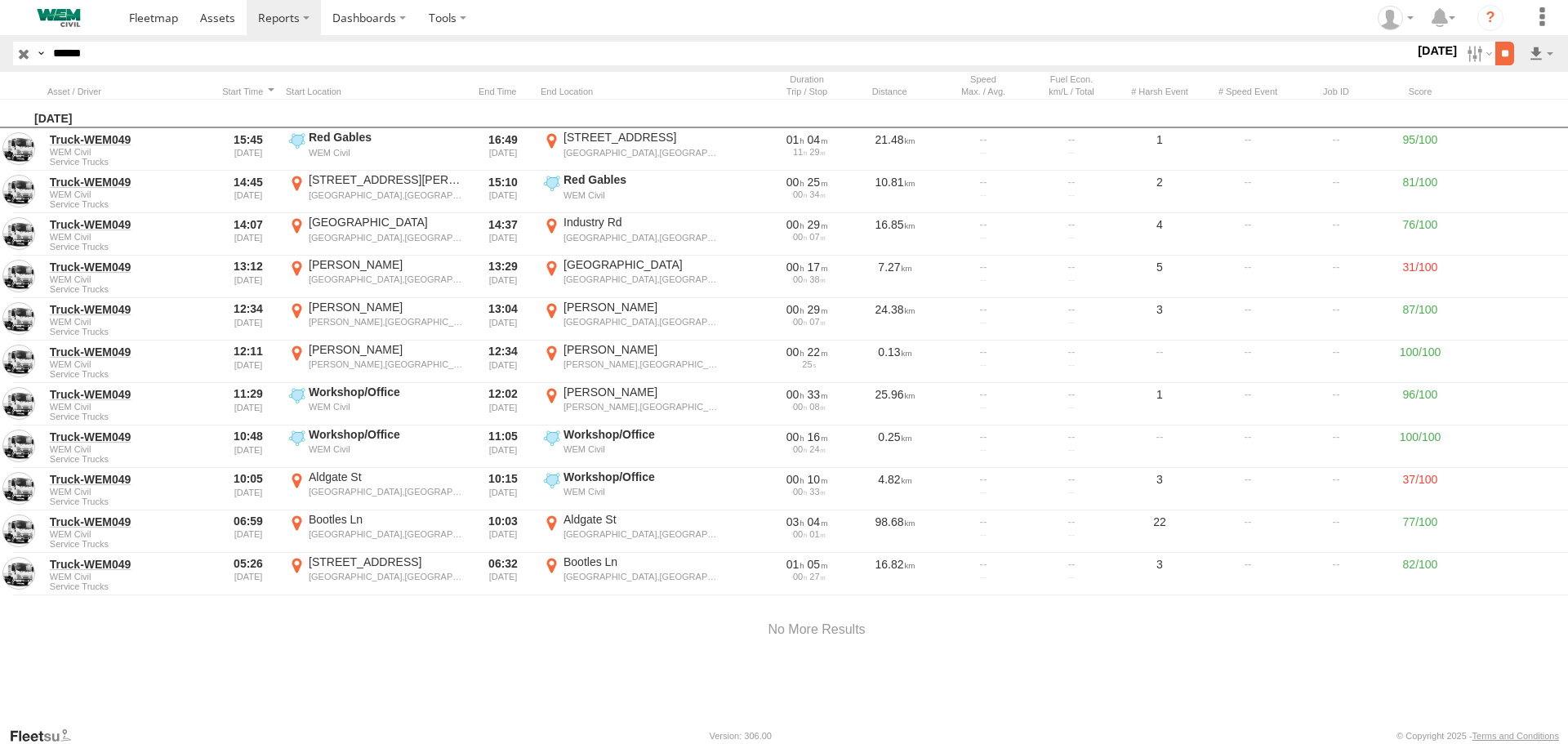
click at [1496, 46] on input "**" at bounding box center [1505, 53] width 19 height 24
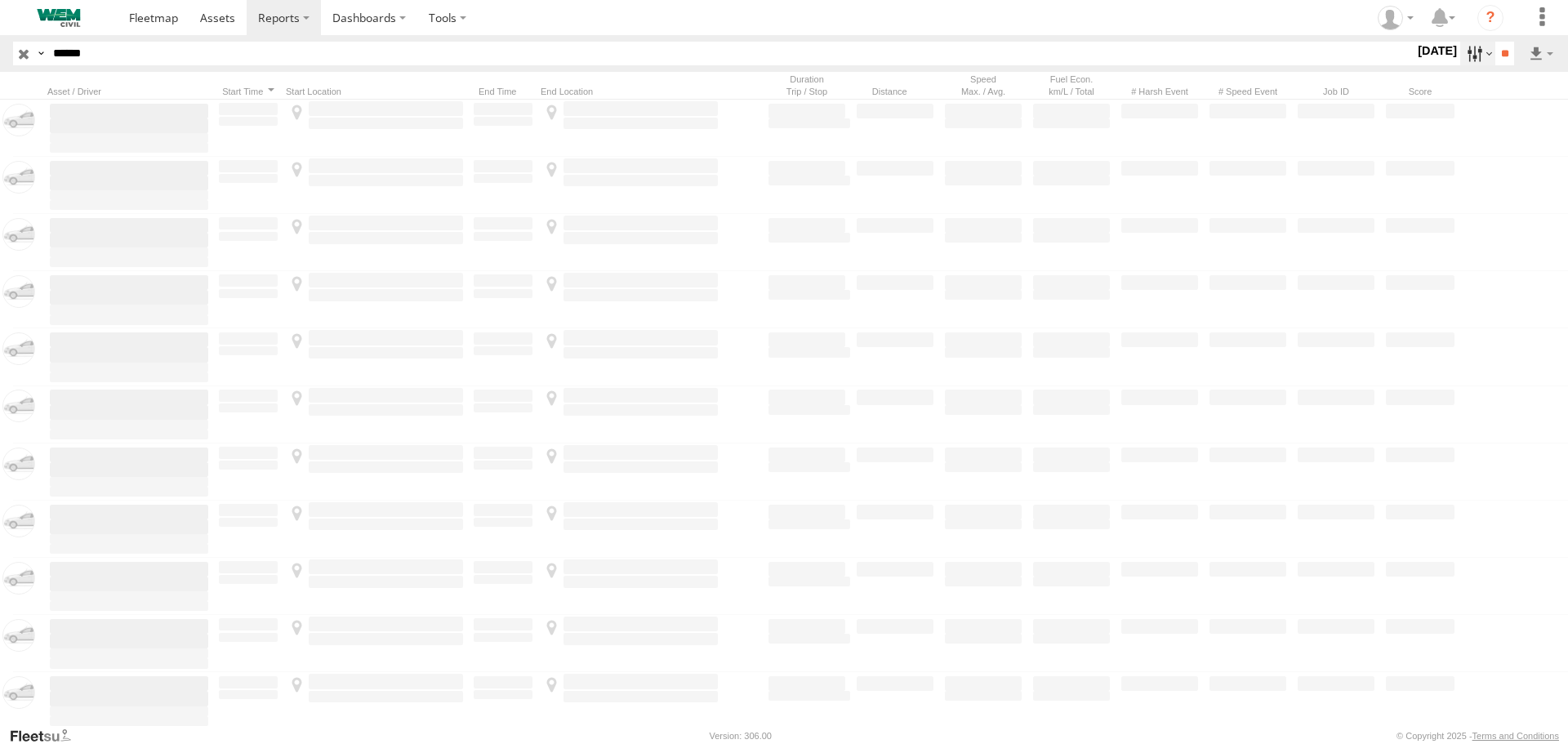
click at [1461, 50] on label at bounding box center [1477, 53] width 35 height 24
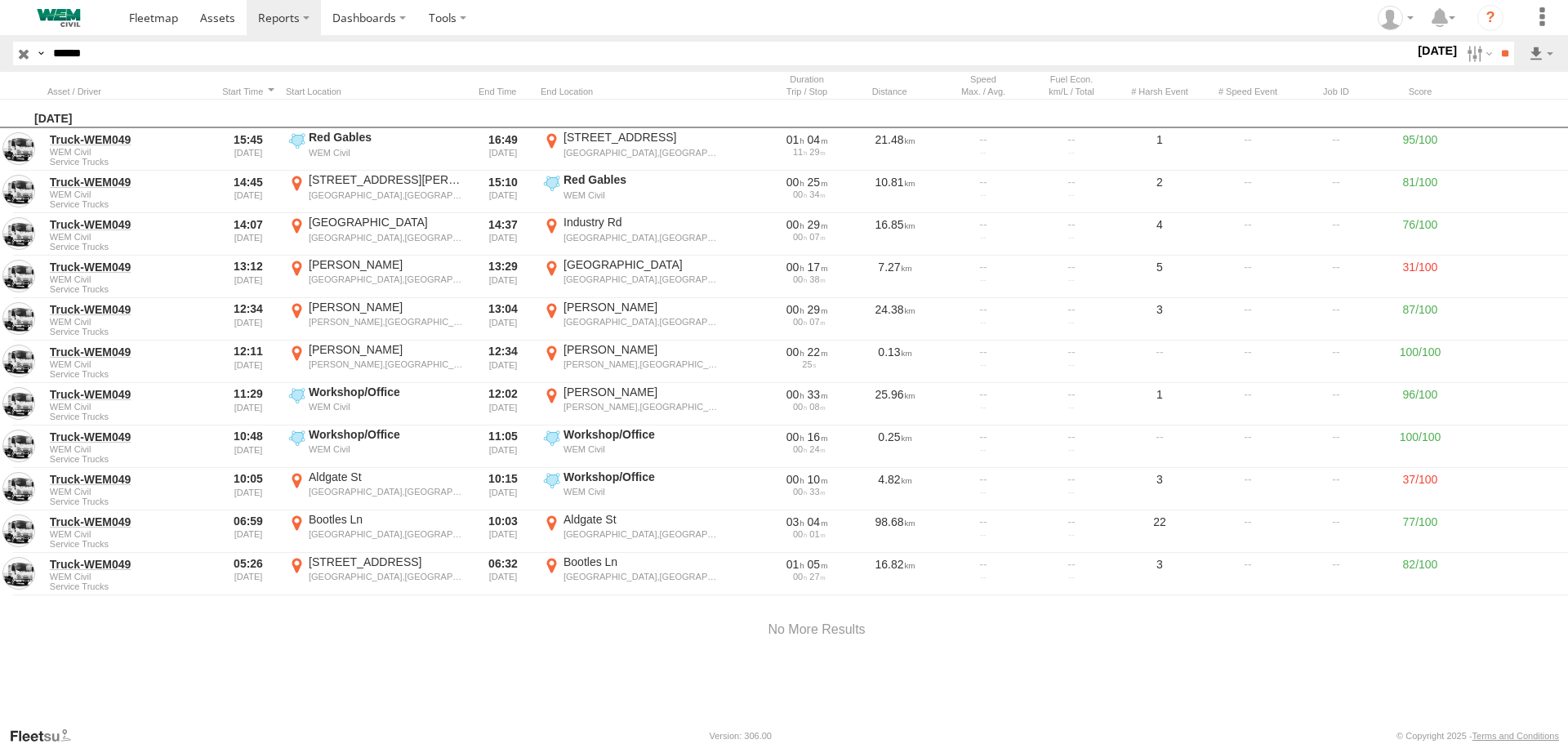
click at [0, 0] on label at bounding box center [0, 0] width 0 height 0
click at [1502, 49] on input "**" at bounding box center [1505, 53] width 19 height 24
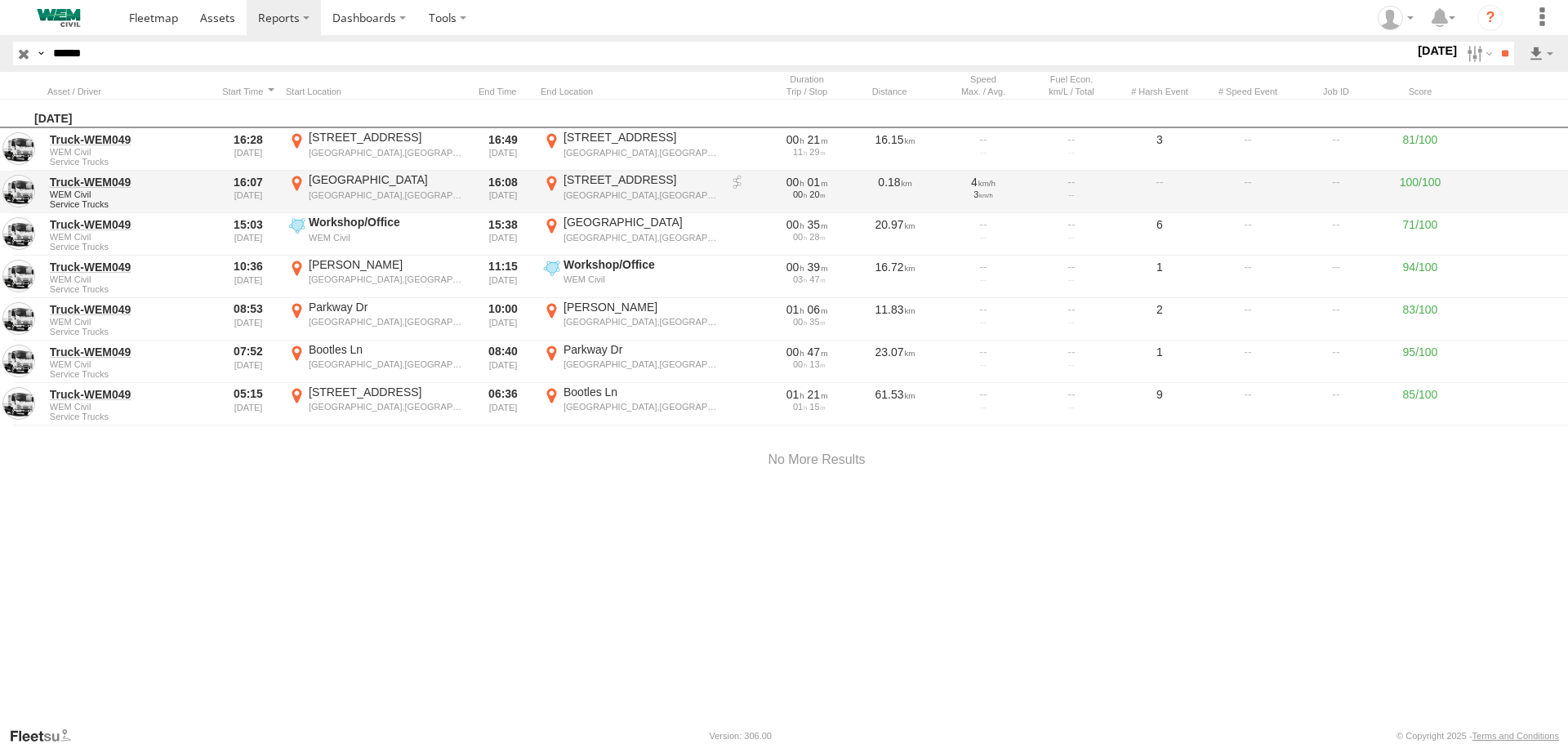
click at [367, 183] on div "Clydesdale Farm Rd" at bounding box center [386, 180] width 154 height 15
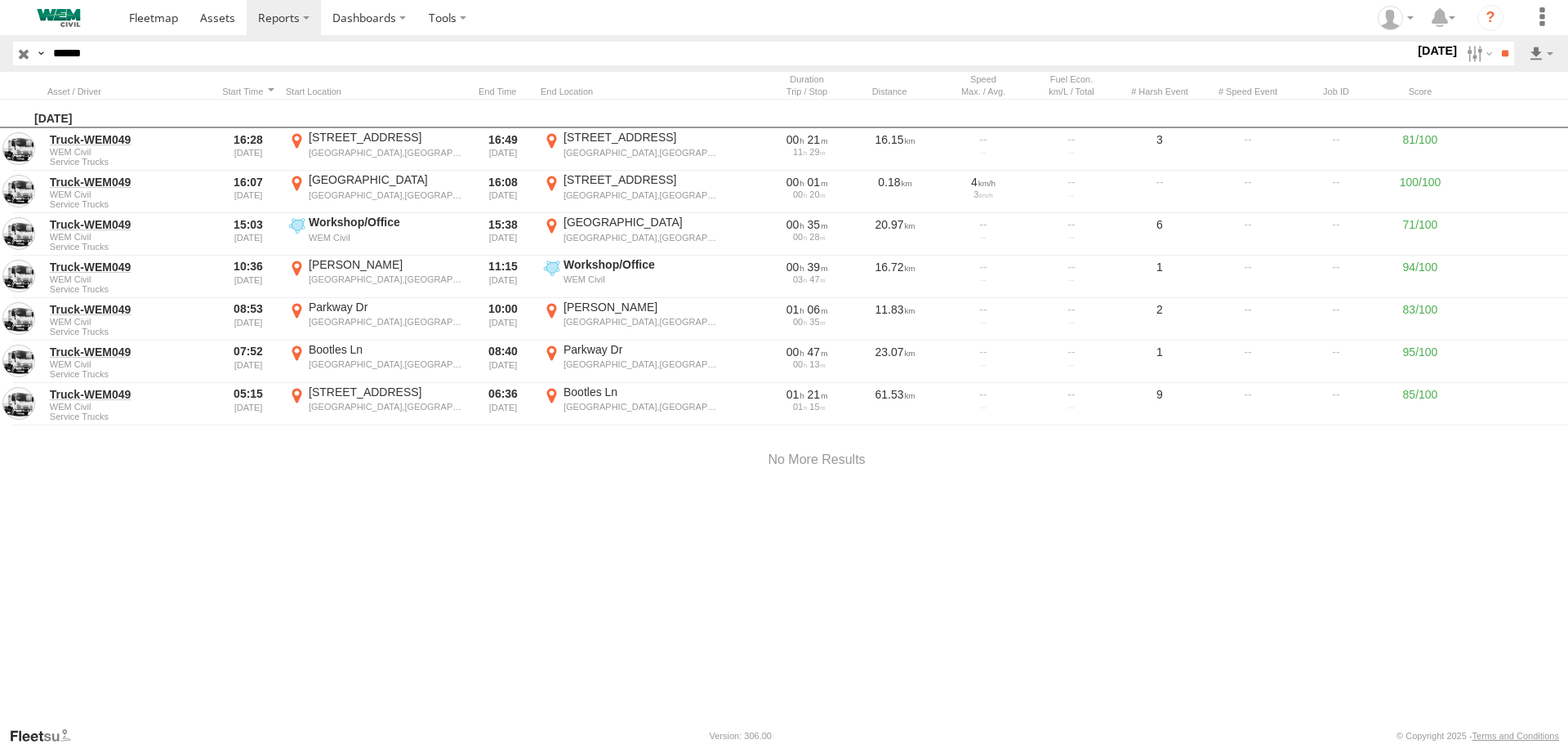
click at [0, 0] on label "×" at bounding box center [0, 0] width 0 height 0
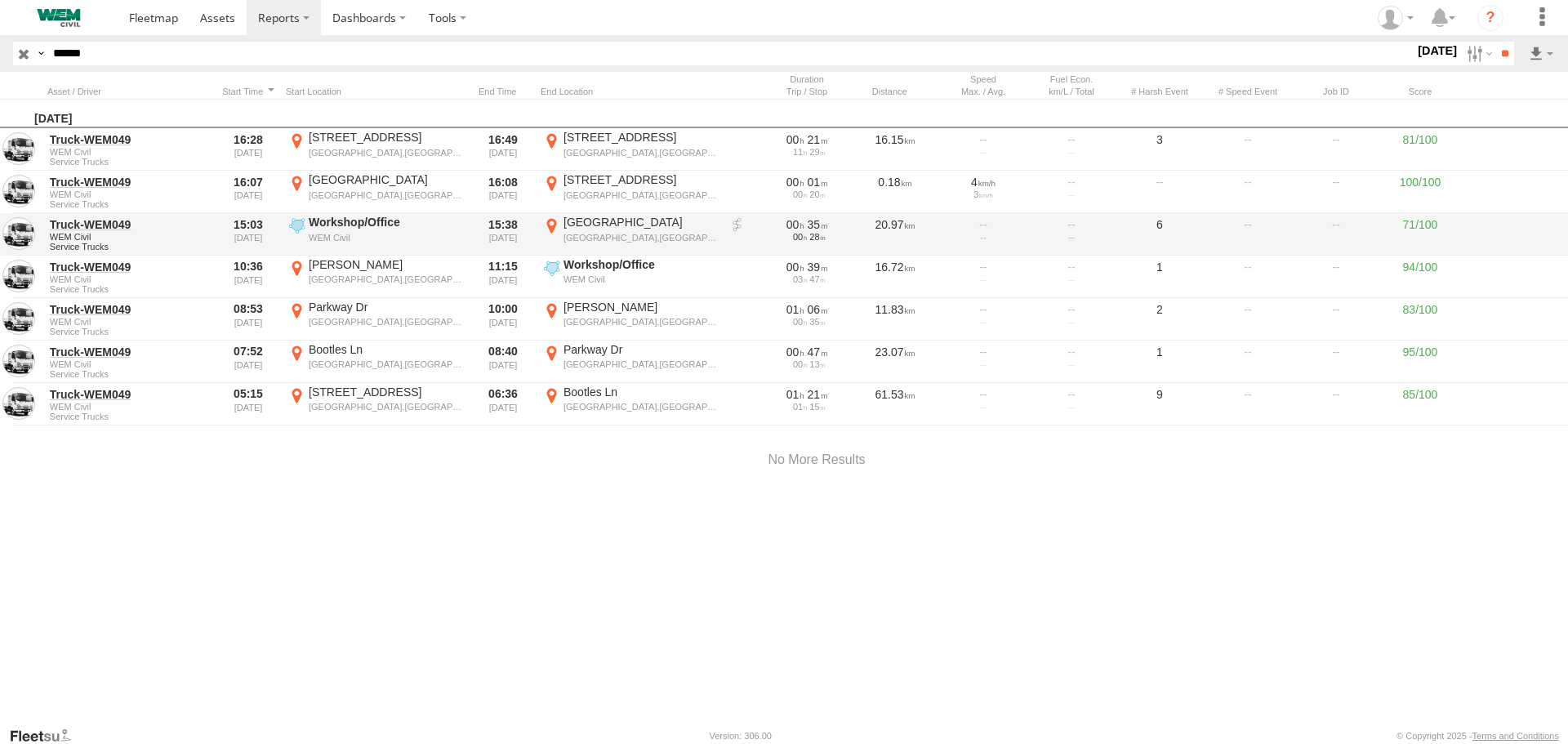
click at [582, 221] on div "Sydney" at bounding box center [641, 222] width 154 height 15
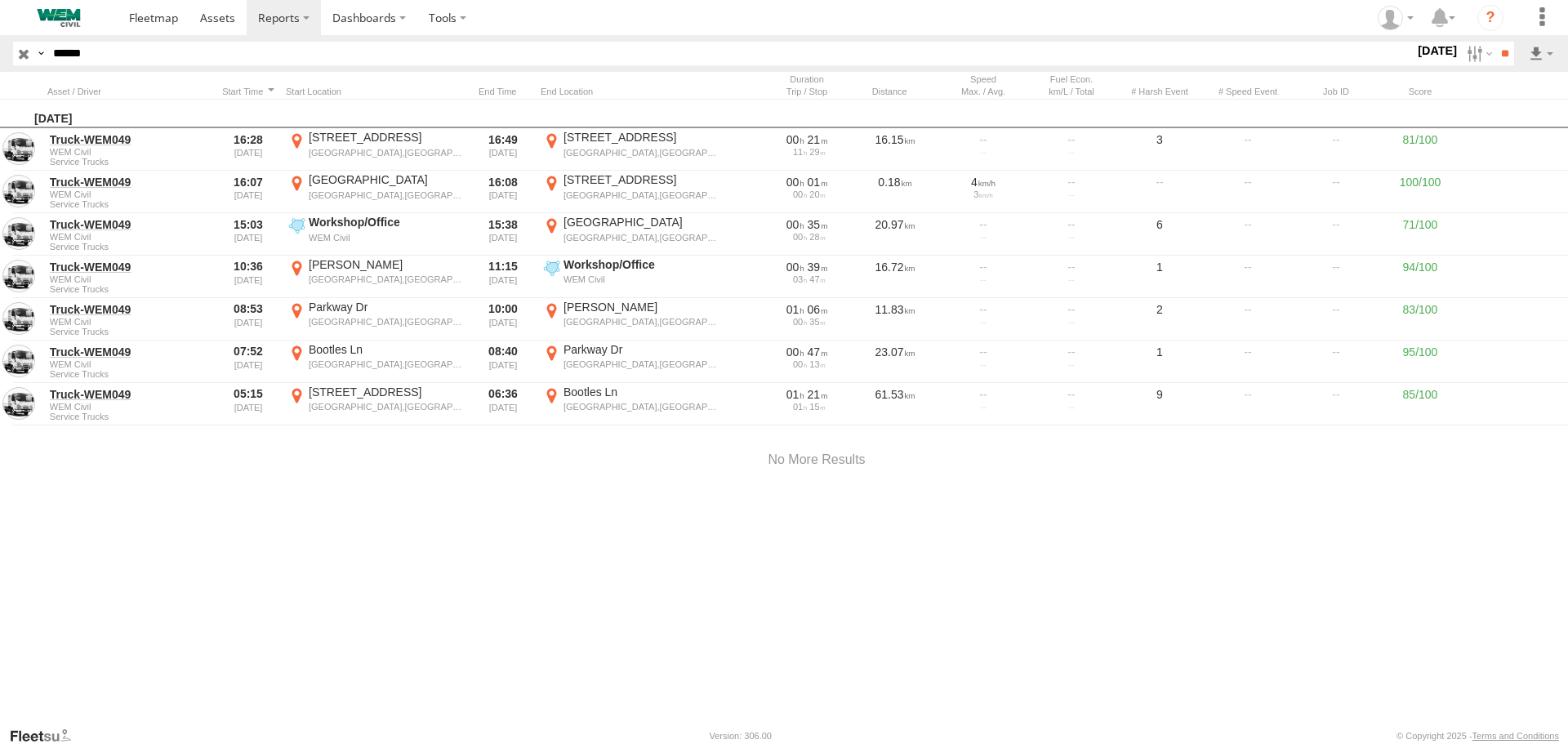
click at [0, 0] on label "×" at bounding box center [0, 0] width 0 height 0
click at [1462, 54] on label at bounding box center [1477, 53] width 35 height 24
click at [0, 0] on label at bounding box center [0, 0] width 0 height 0
click at [1496, 42] on input "**" at bounding box center [1505, 53] width 19 height 24
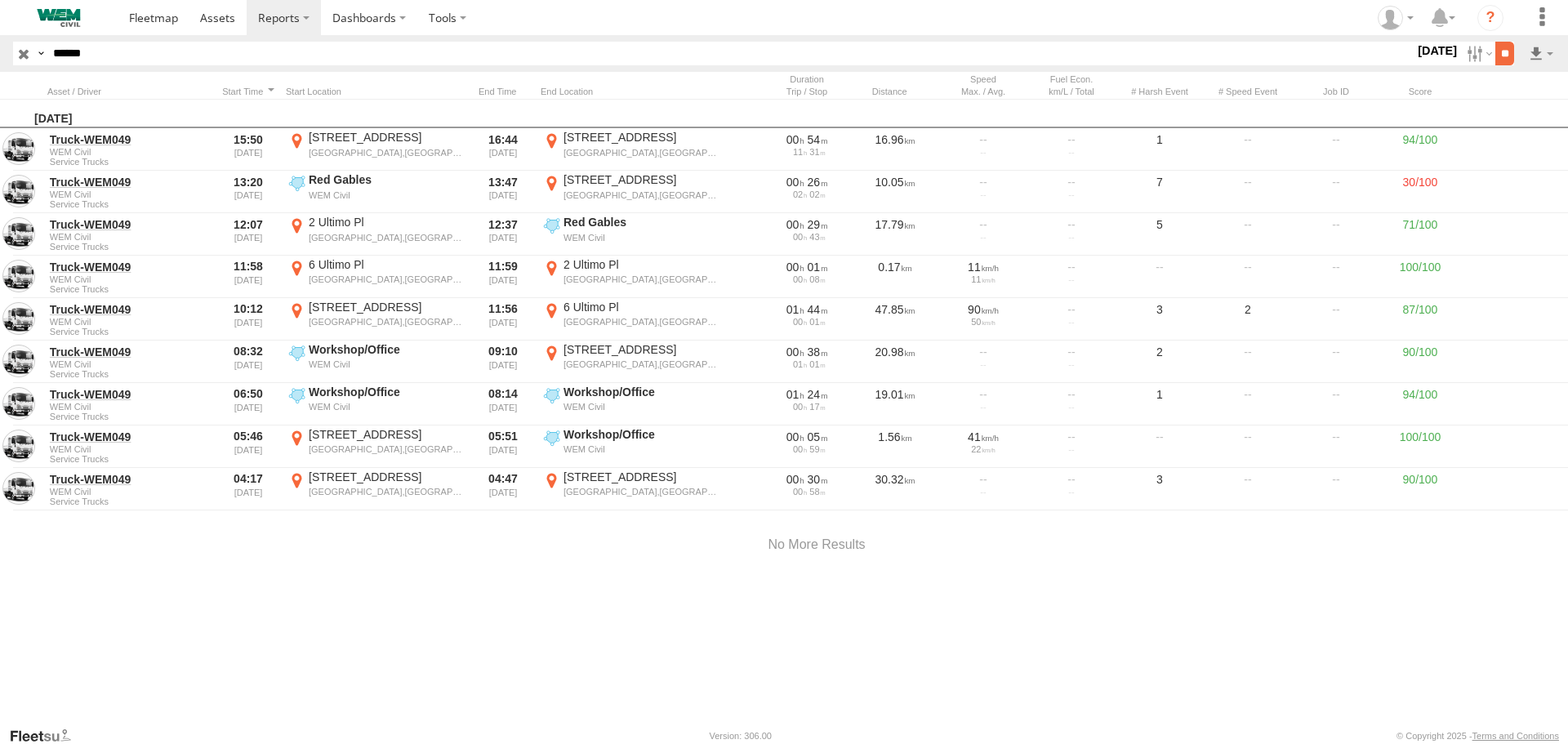
click at [1496, 50] on input "**" at bounding box center [1505, 53] width 19 height 24
click at [102, 53] on input "******" at bounding box center [729, 53] width 1368 height 24
type input "******"
click at [1496, 41] on input "**" at bounding box center [1505, 53] width 19 height 24
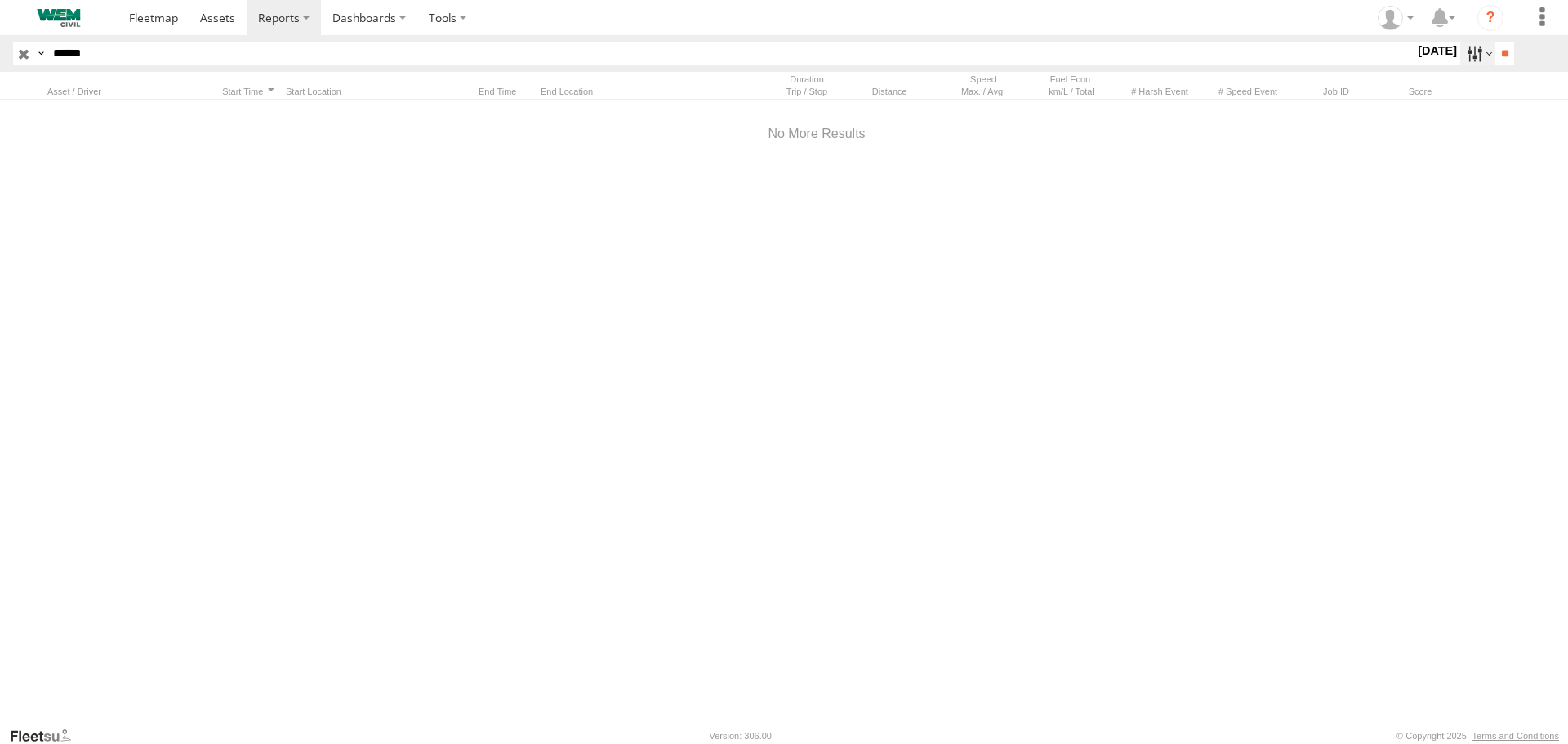
click at [1468, 54] on label at bounding box center [1477, 53] width 35 height 24
click at [0, 0] on label at bounding box center [0, 0] width 0 height 0
click at [1496, 53] on input "**" at bounding box center [1505, 53] width 19 height 24
click at [1464, 51] on label at bounding box center [1477, 53] width 35 height 24
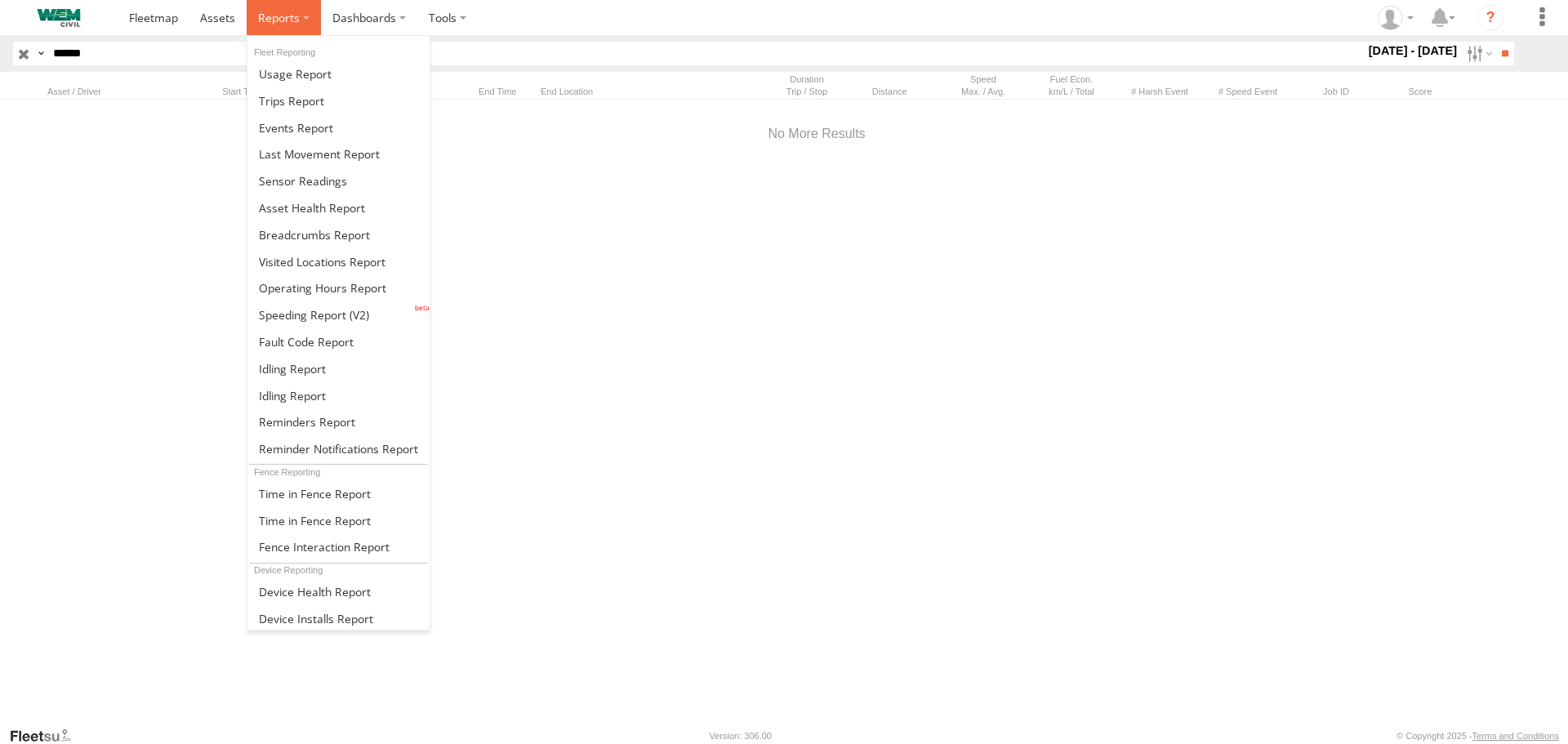
click at [289, 15] on span at bounding box center [279, 17] width 41 height 15
click at [276, 104] on span at bounding box center [291, 101] width 65 height 15
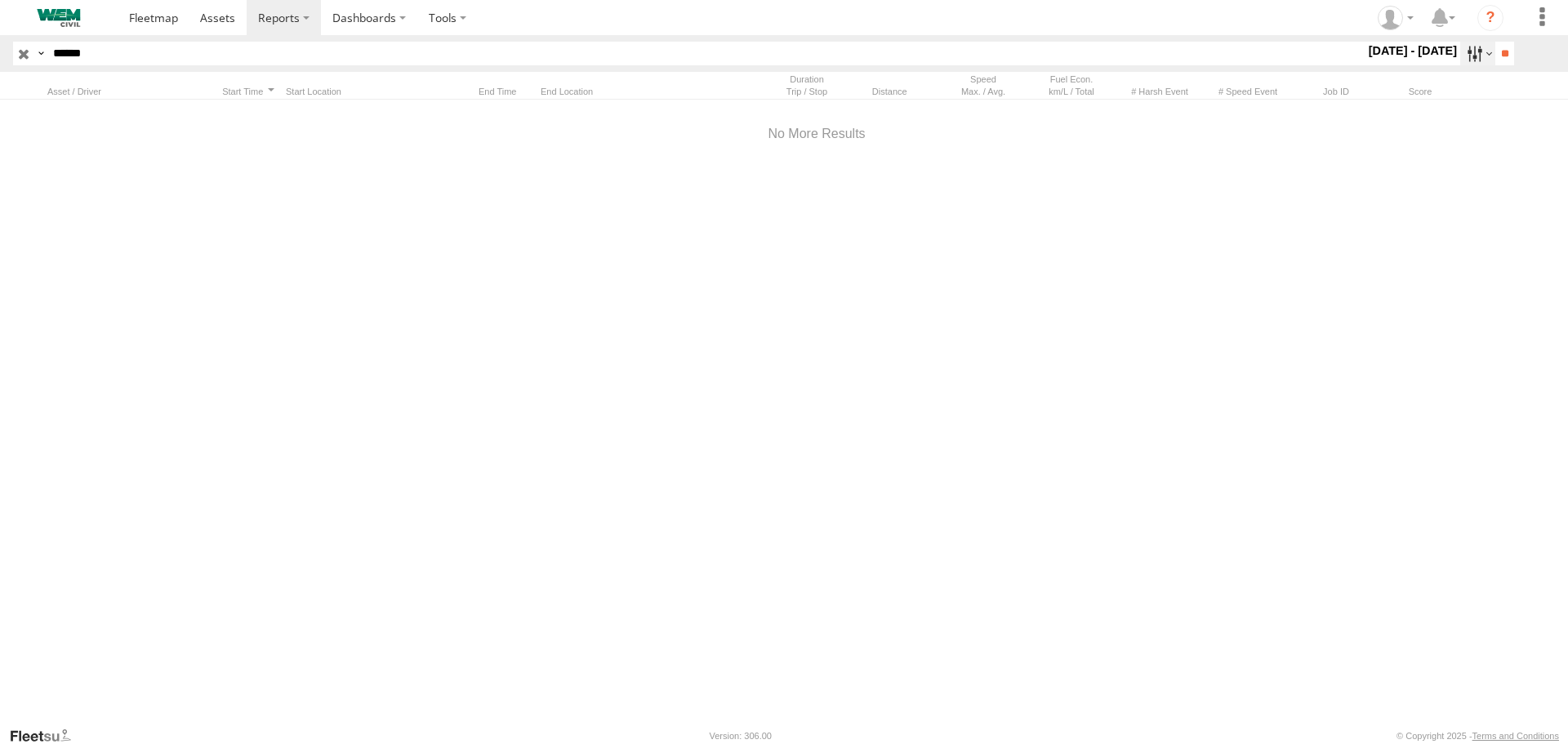
click at [1460, 50] on label at bounding box center [1477, 53] width 35 height 24
click at [0, 0] on label at bounding box center [0, 0] width 0 height 0
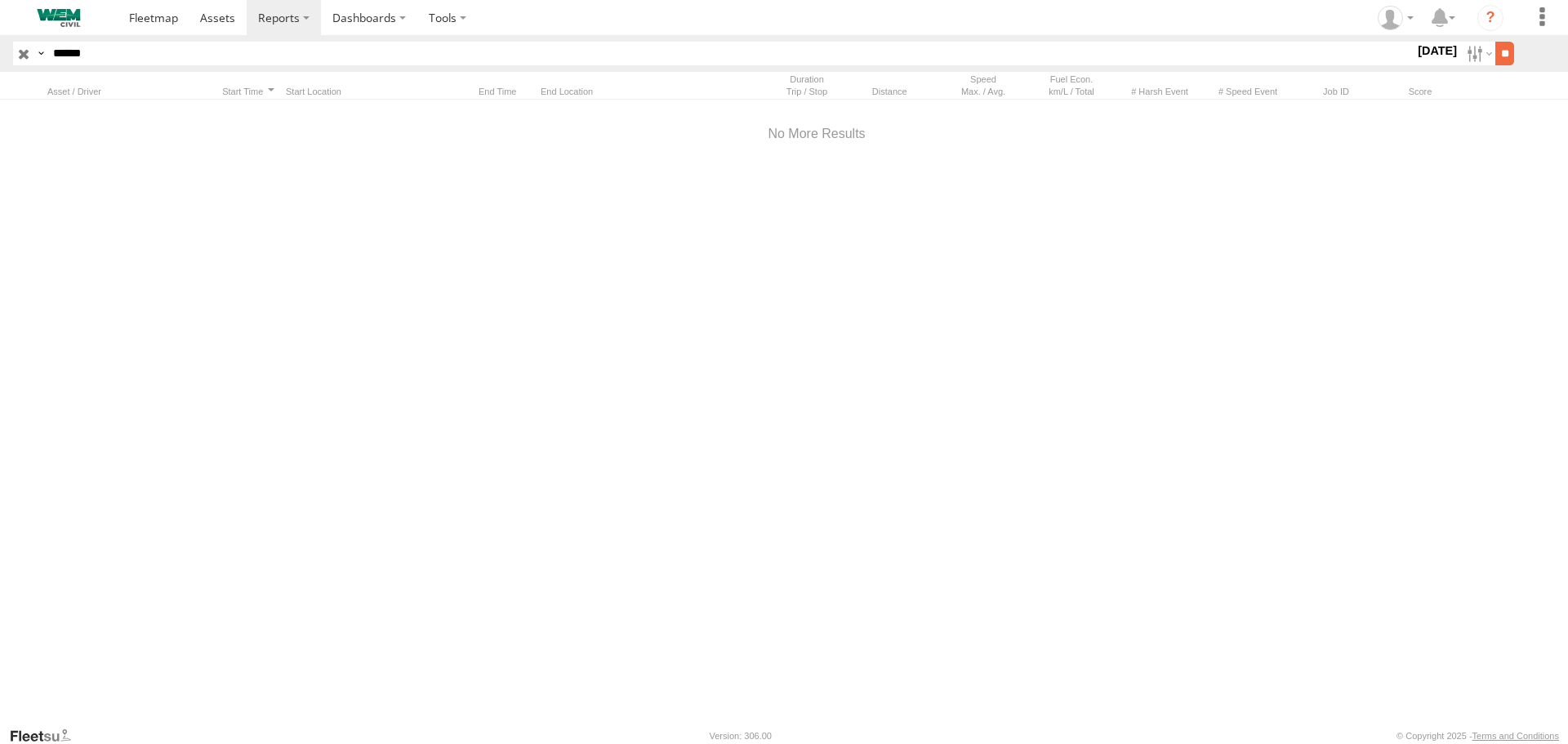
click at [1498, 48] on input "**" at bounding box center [1505, 53] width 19 height 24
click at [71, 15] on img at bounding box center [58, 18] width 85 height 18
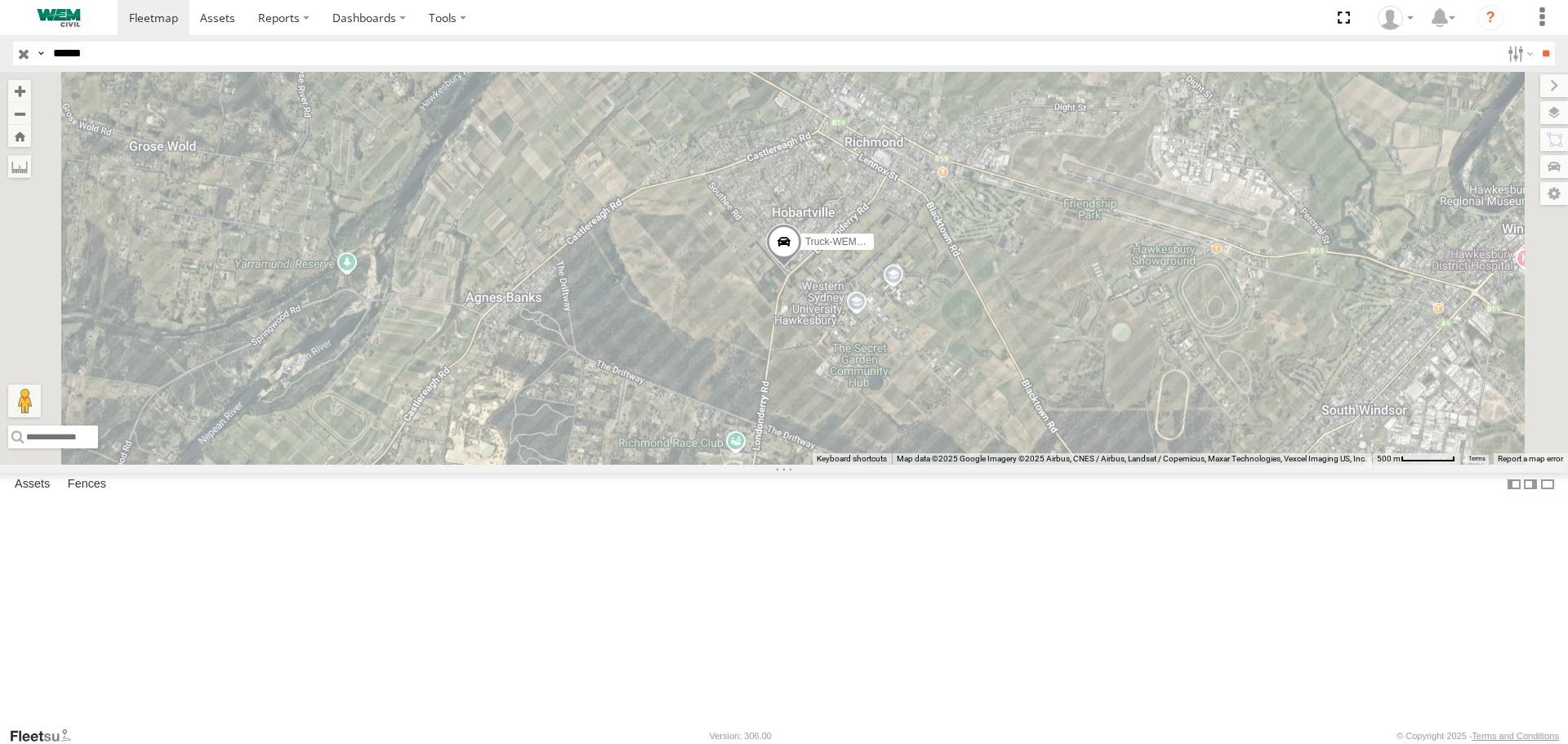
click at [0, 0] on span at bounding box center [0, 0] width 0 height 0
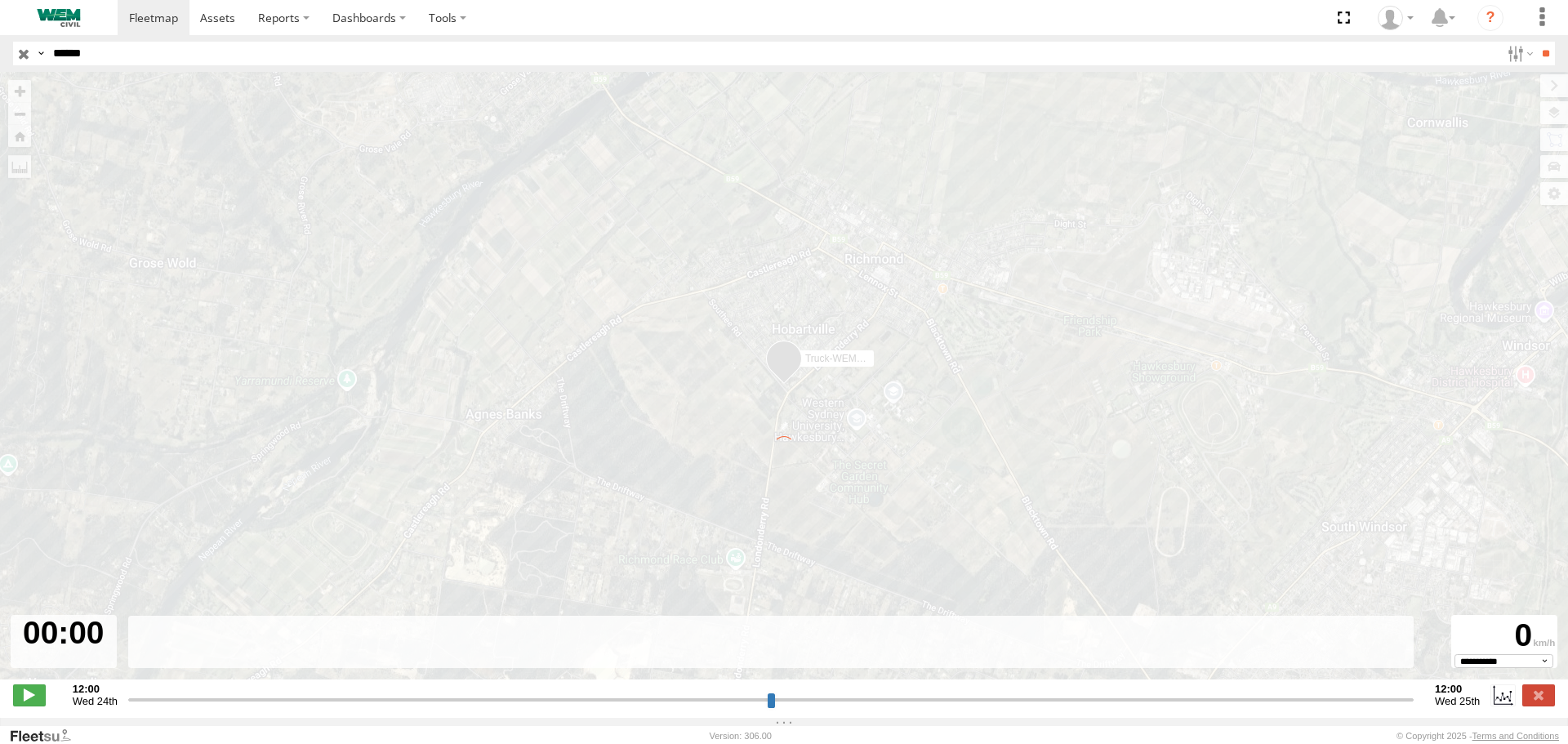
type input "**********"
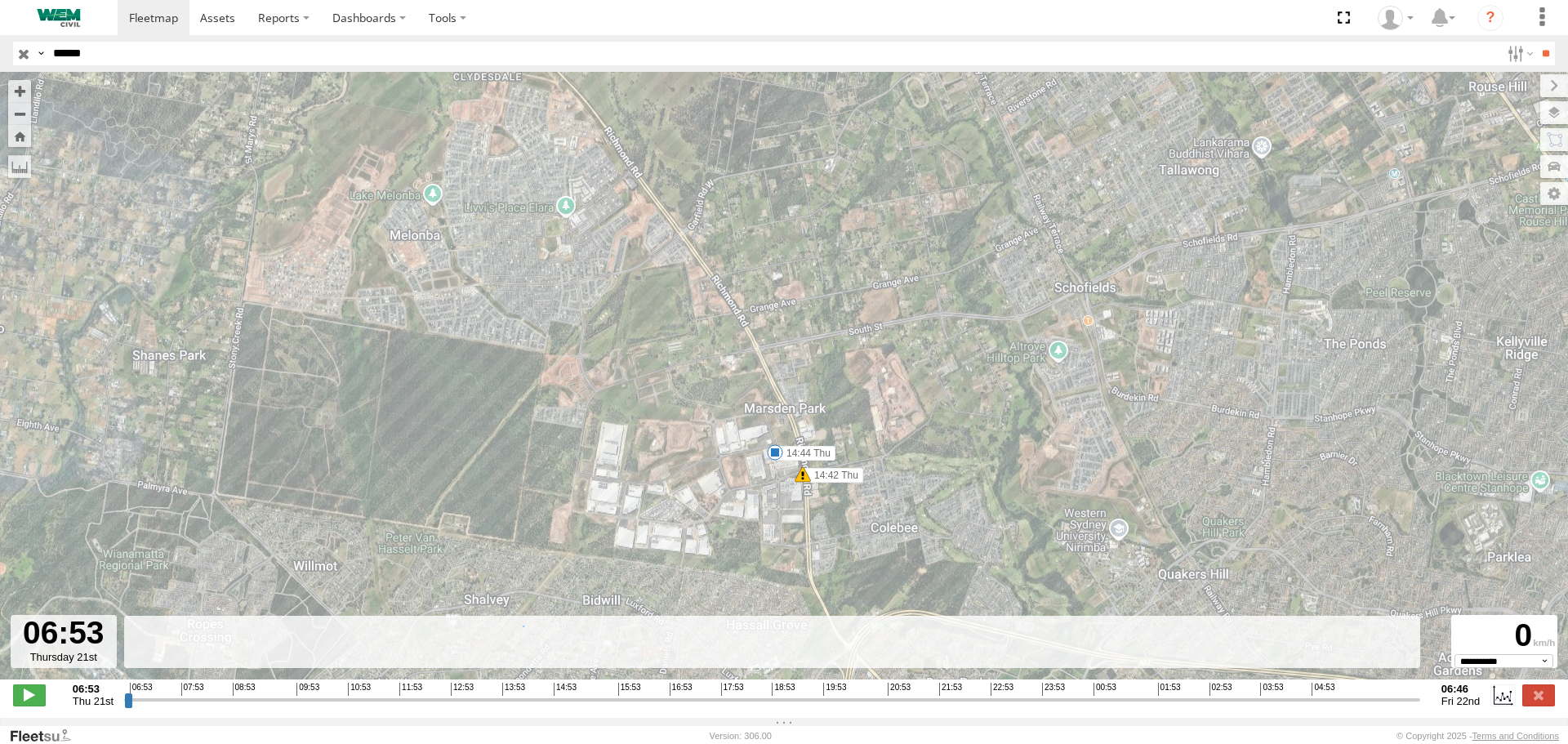
click at [108, 51] on input "******" at bounding box center [773, 53] width 1453 height 24
type input "******"
click at [1536, 41] on input "**" at bounding box center [1545, 53] width 19 height 24
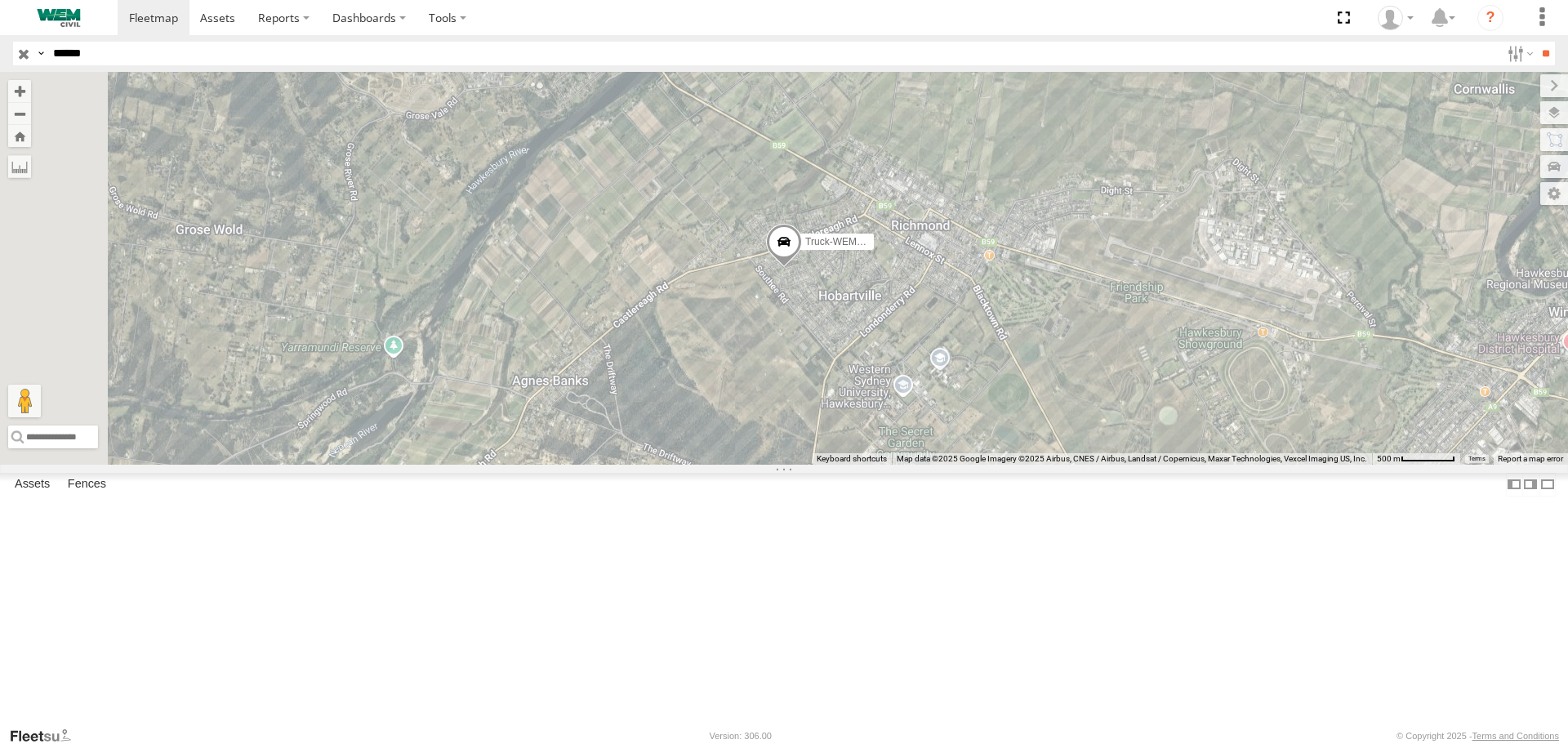
click at [0, 0] on span at bounding box center [0, 0] width 0 height 0
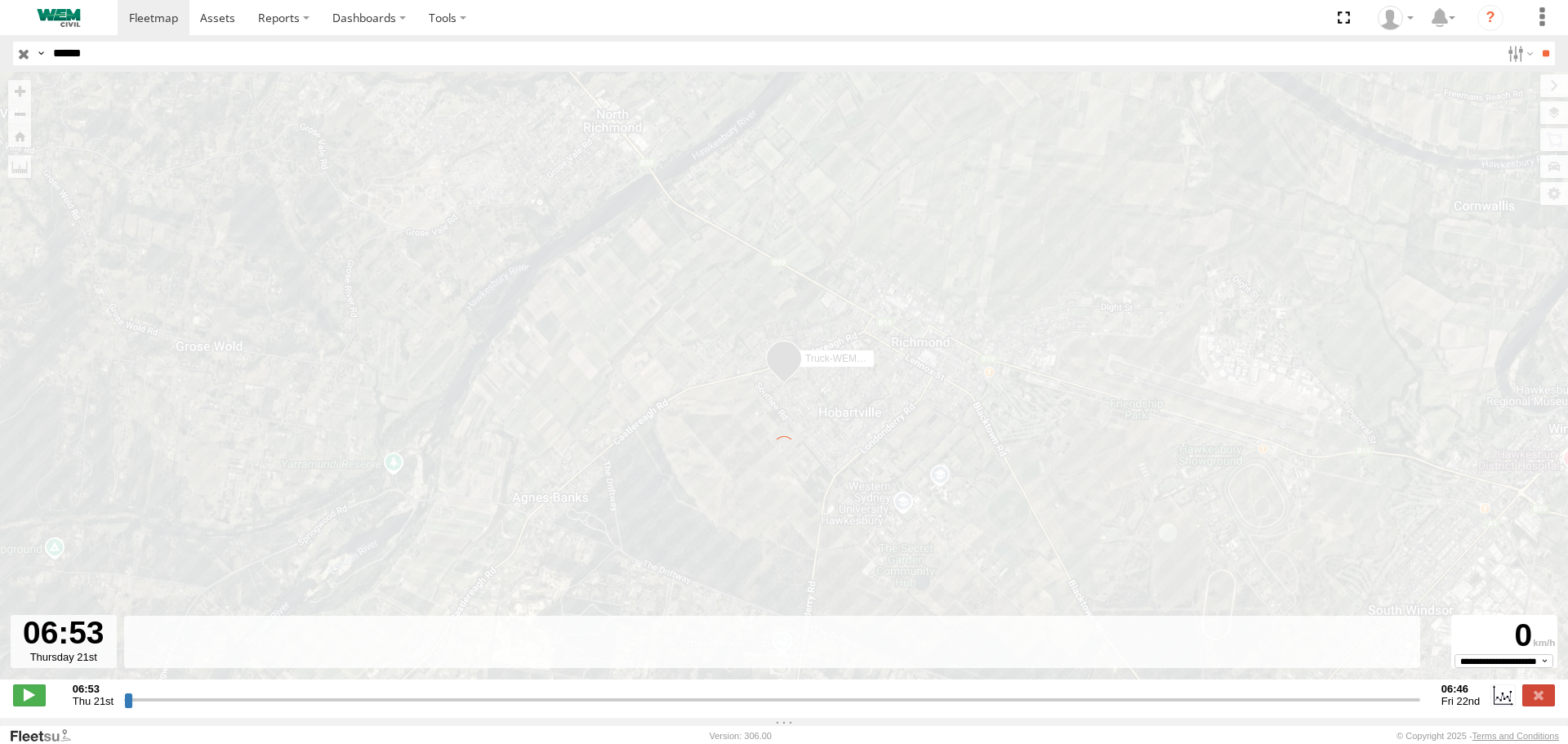
type input "**********"
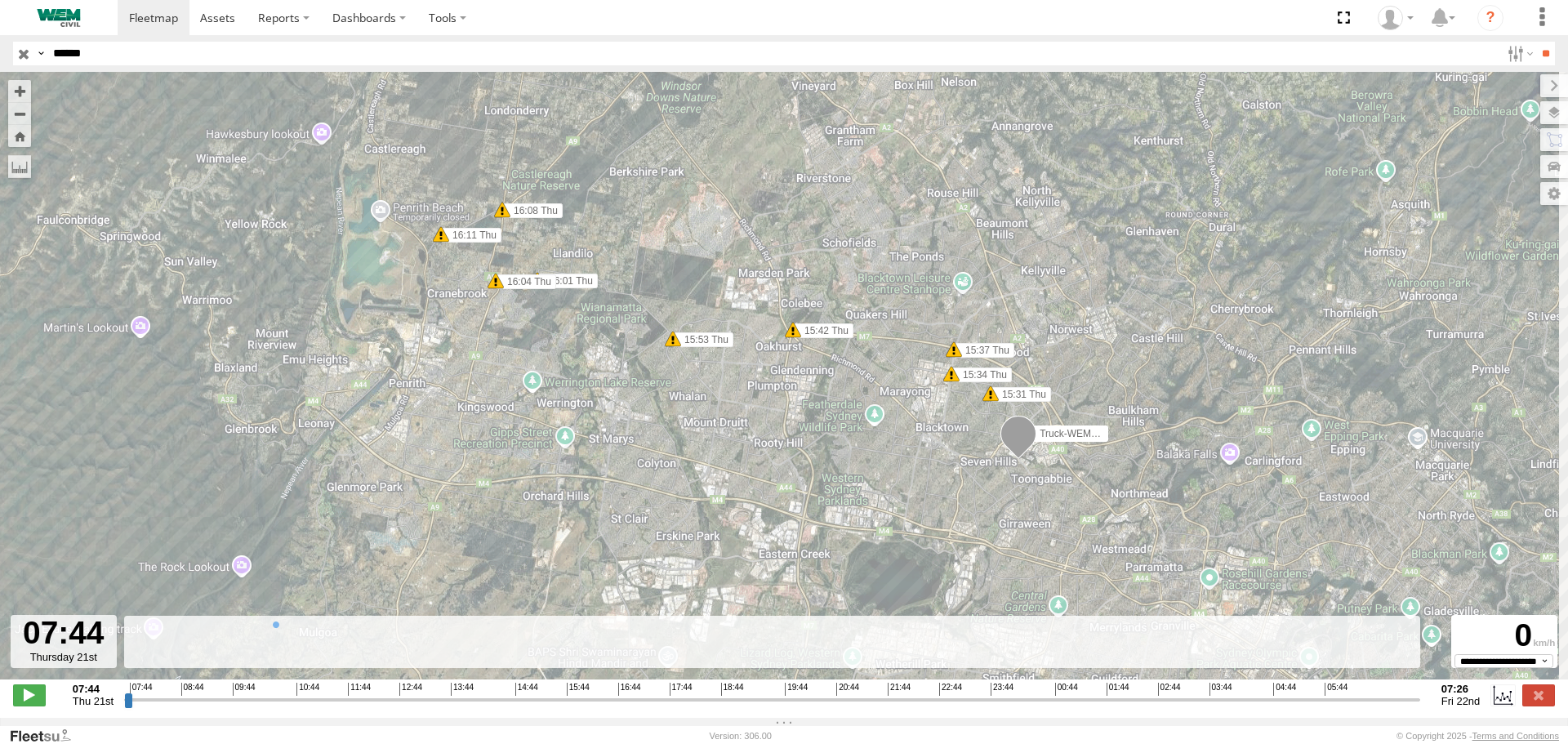
drag, startPoint x: 995, startPoint y: 486, endPoint x: 941, endPoint y: 326, distance: 168.9
click at [899, 299] on div "Truck-WEM045 15:31 Thu 15:34 Thu 15:37 Thu 15:42 Thu 15:53 Thu 16:01 Thu 16:04 …" at bounding box center [784, 384] width 1568 height 625
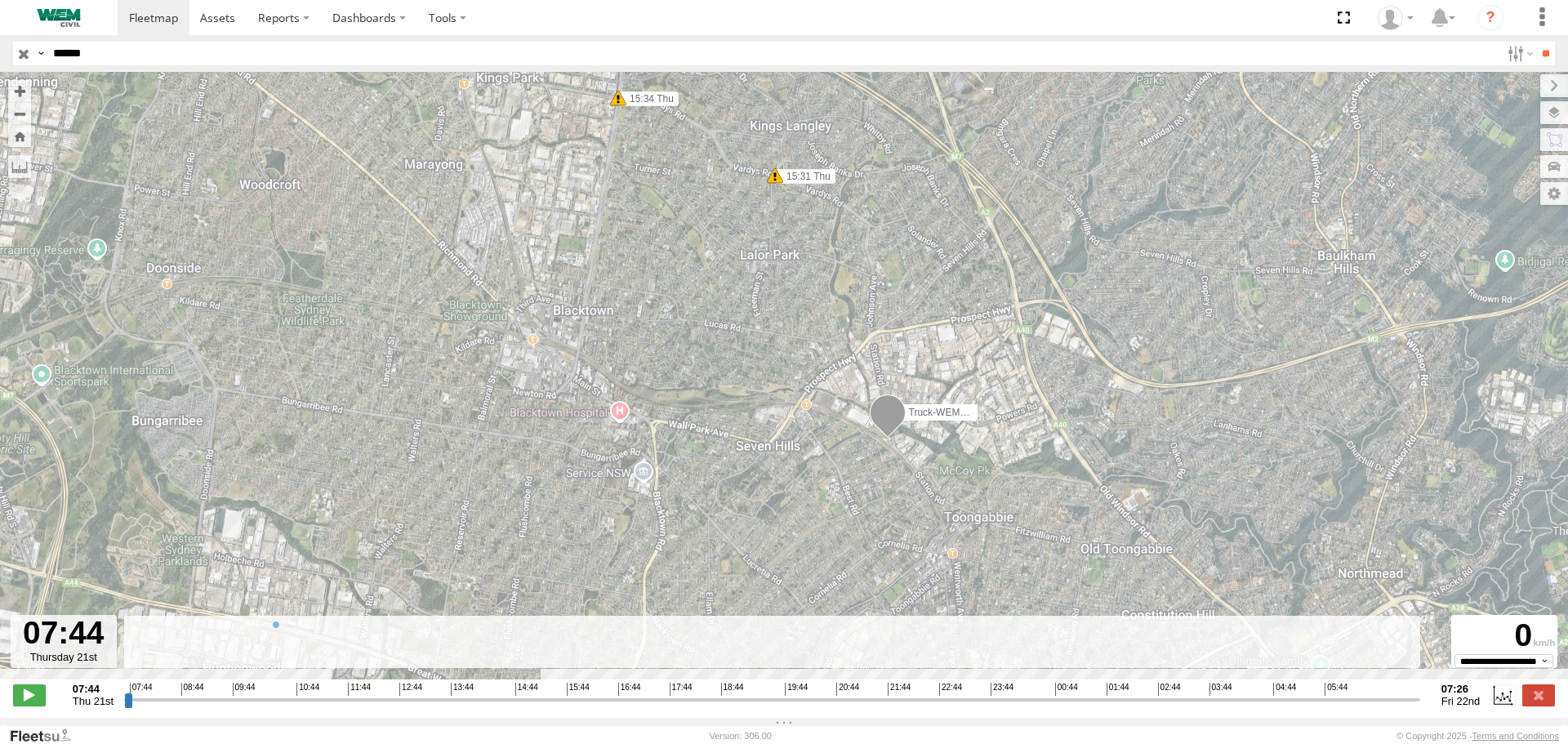
drag, startPoint x: 890, startPoint y: 476, endPoint x: 808, endPoint y: 264, distance: 227.3
click at [808, 264] on div "Truck-WEM045 15:31 Thu 15:34 Thu 15:37 Thu 15:42 Thu 15:53 Thu 16:01 Thu 16:04 …" at bounding box center [784, 384] width 1568 height 625
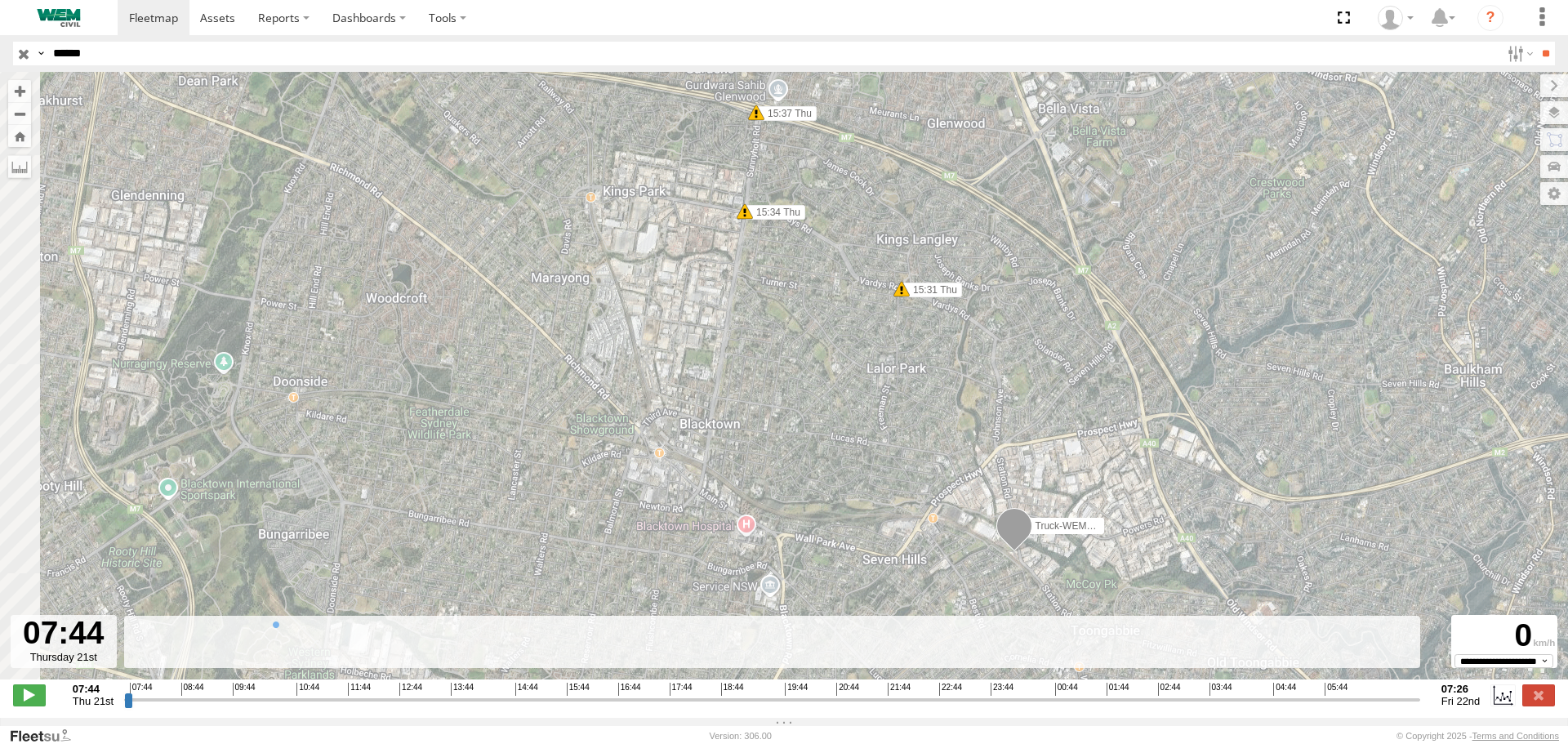
drag, startPoint x: 768, startPoint y: 226, endPoint x: 993, endPoint y: 396, distance: 282.0
click at [983, 401] on div "Truck-WEM045 15:31 Thu 15:34 Thu 15:37 Thu 15:42 Thu 15:53 Thu 16:01 Thu 16:04 …" at bounding box center [784, 384] width 1568 height 625
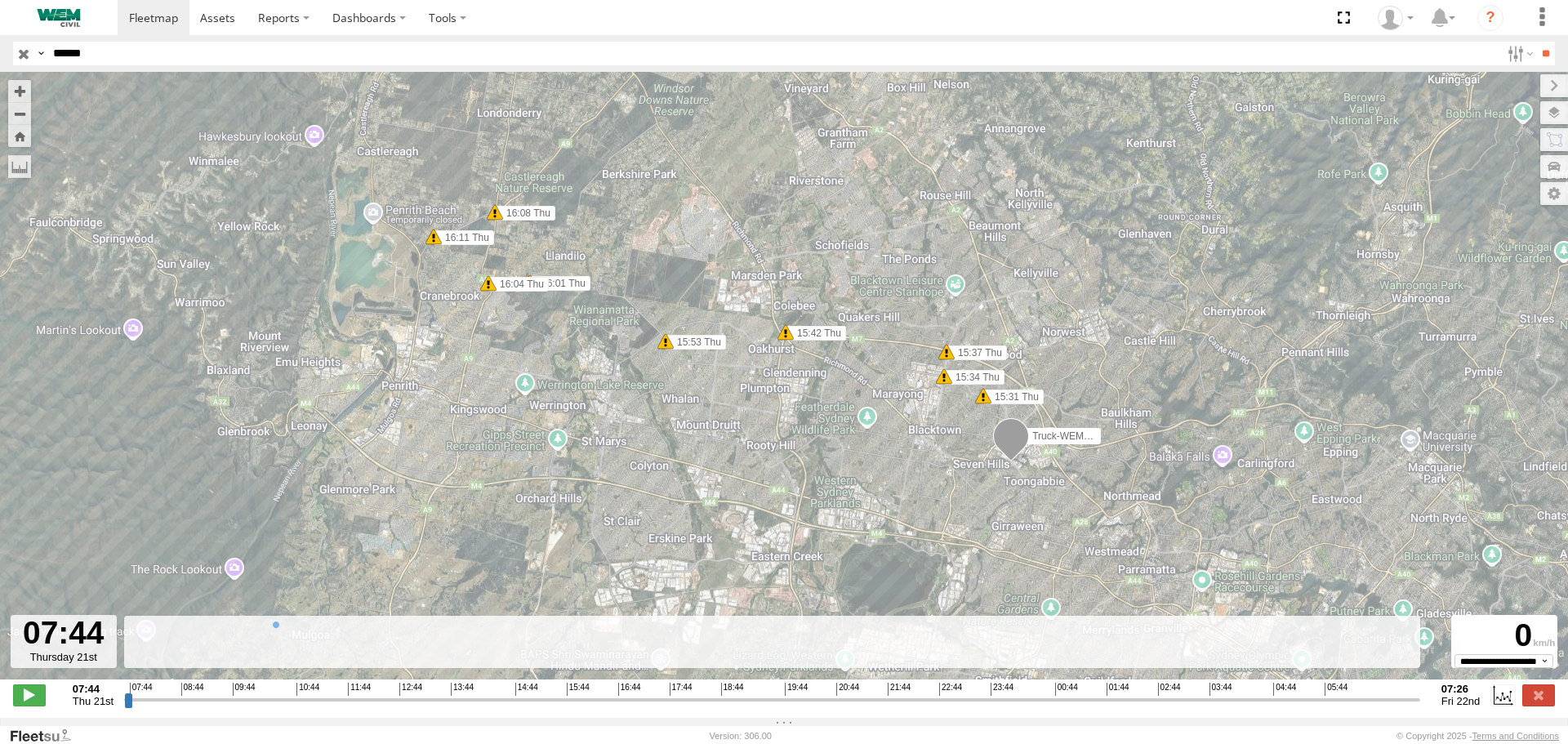
drag, startPoint x: 383, startPoint y: 336, endPoint x: 838, endPoint y: 411, distance: 461.1
click at [838, 411] on div "Truck-WEM045 15:31 Thu 15:34 Thu 15:37 Thu 15:42 Thu 15:53 Thu 16:01 Thu 16:04 …" at bounding box center [784, 384] width 1568 height 625
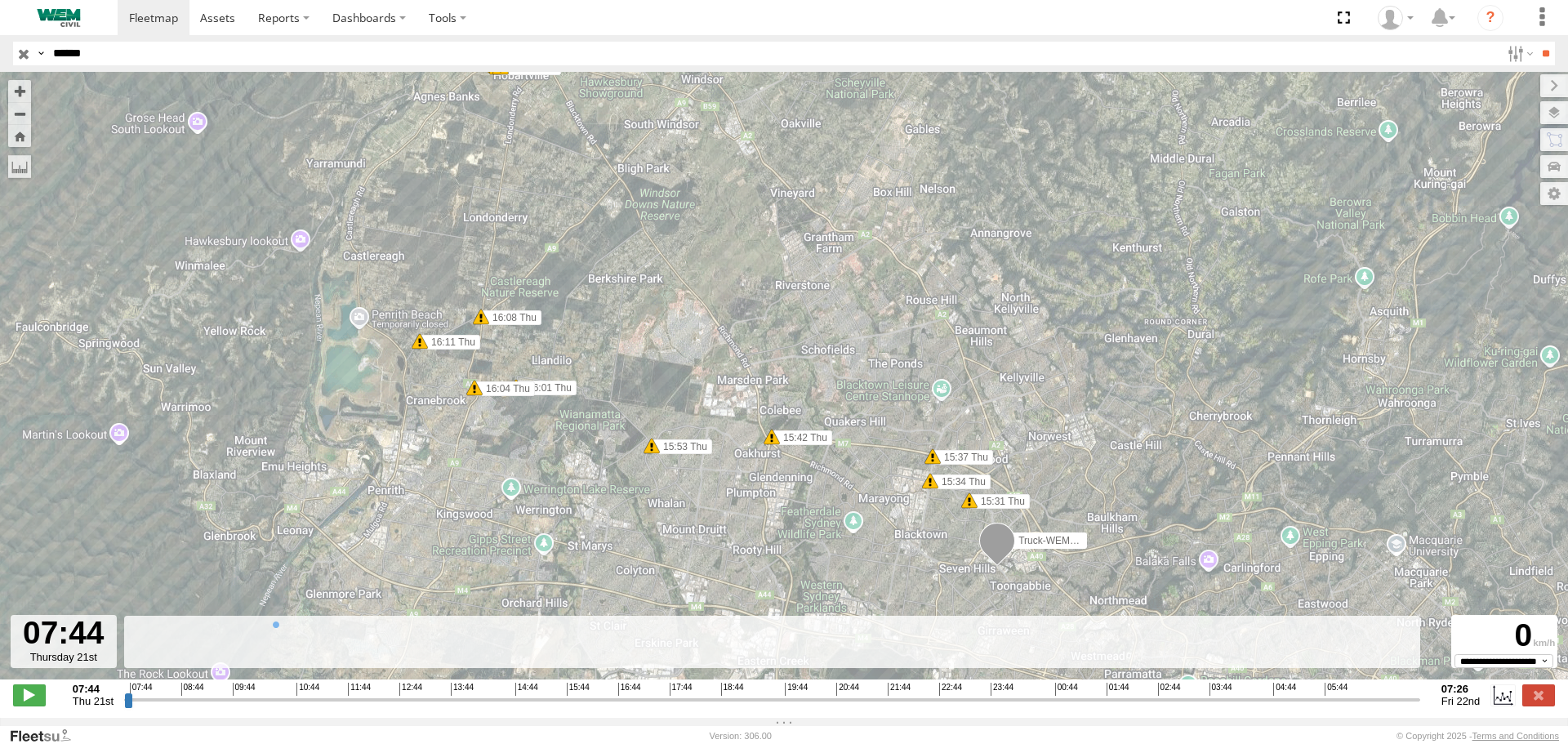
drag, startPoint x: 663, startPoint y: 197, endPoint x: 644, endPoint y: 291, distance: 95.9
click at [644, 291] on div "Truck-WEM045 15:31 Thu 15:34 Thu 15:37 Thu 15:42 Thu 15:53 Thu 16:01 Thu 16:04 …" at bounding box center [784, 384] width 1568 height 625
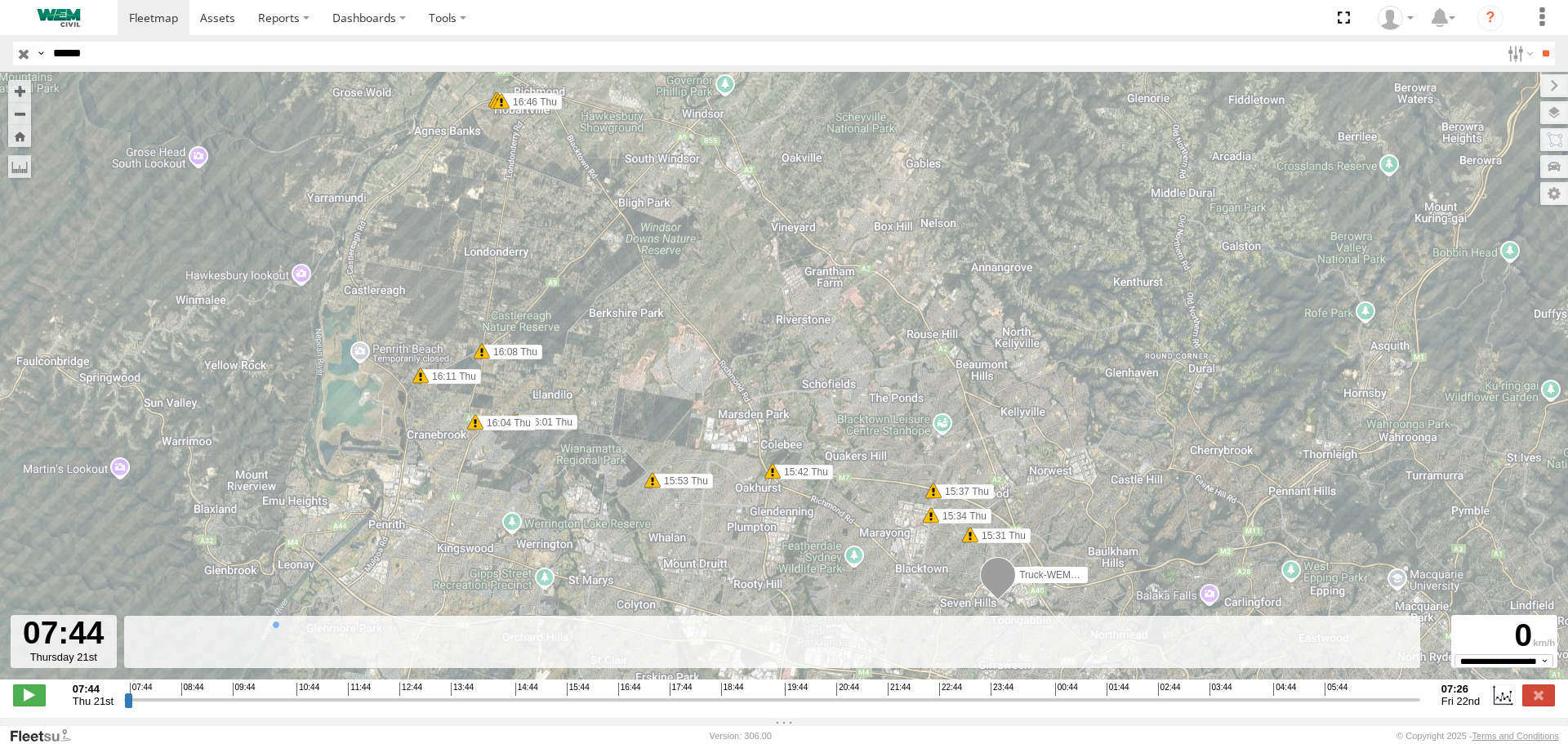
drag, startPoint x: 656, startPoint y: 267, endPoint x: 657, endPoint y: 296, distance: 29.0
click at [657, 296] on div "Truck-WEM045 15:31 Thu 15:34 Thu 15:37 Thu 15:42 Thu 15:53 Thu 16:01 Thu 16:04 …" at bounding box center [784, 384] width 1568 height 625
click at [170, 47] on input "******" at bounding box center [773, 53] width 1453 height 24
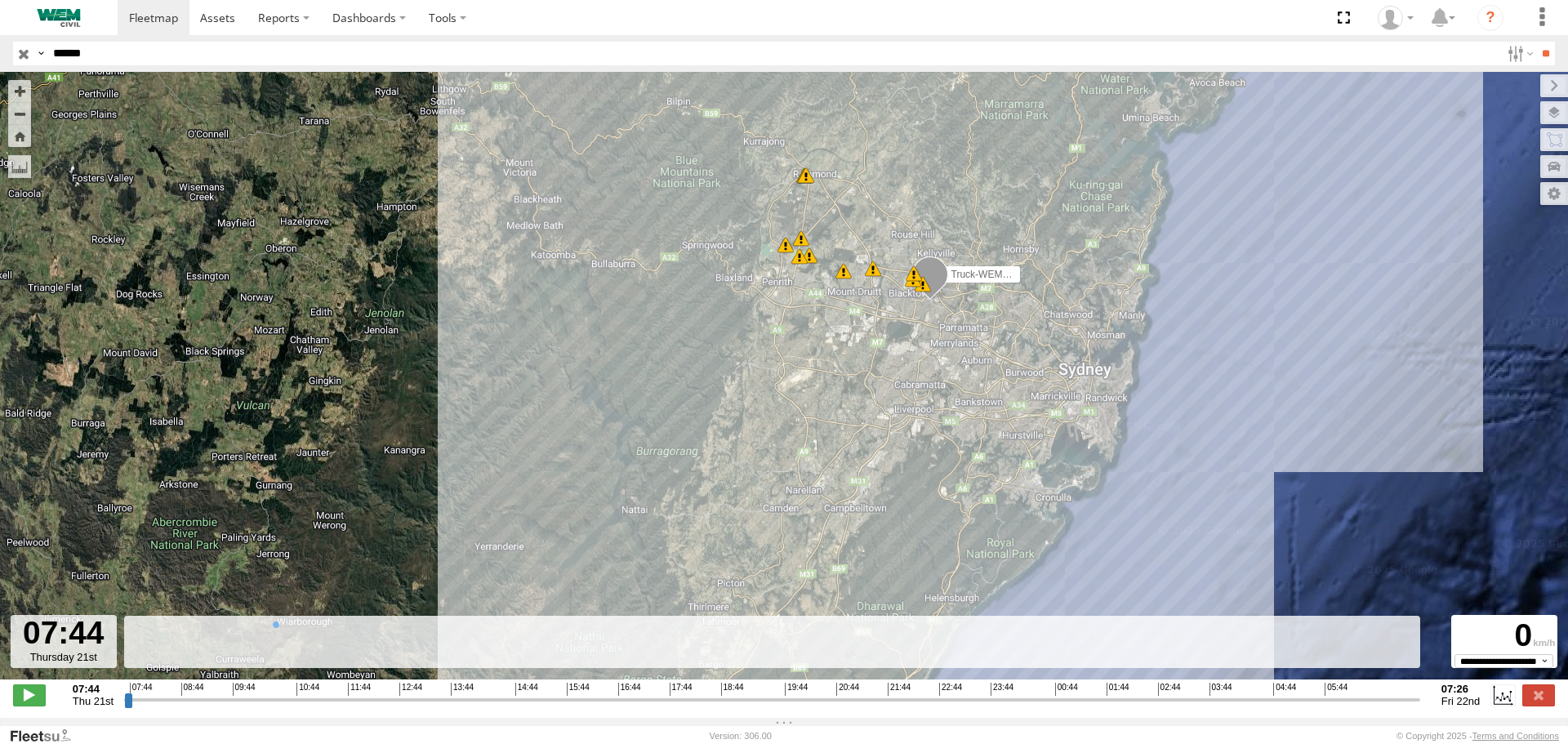
click at [76, 60] on input "******" at bounding box center [773, 53] width 1453 height 24
click at [106, 43] on input "******" at bounding box center [773, 53] width 1453 height 24
click at [1538, 47] on input "**" at bounding box center [1545, 53] width 19 height 24
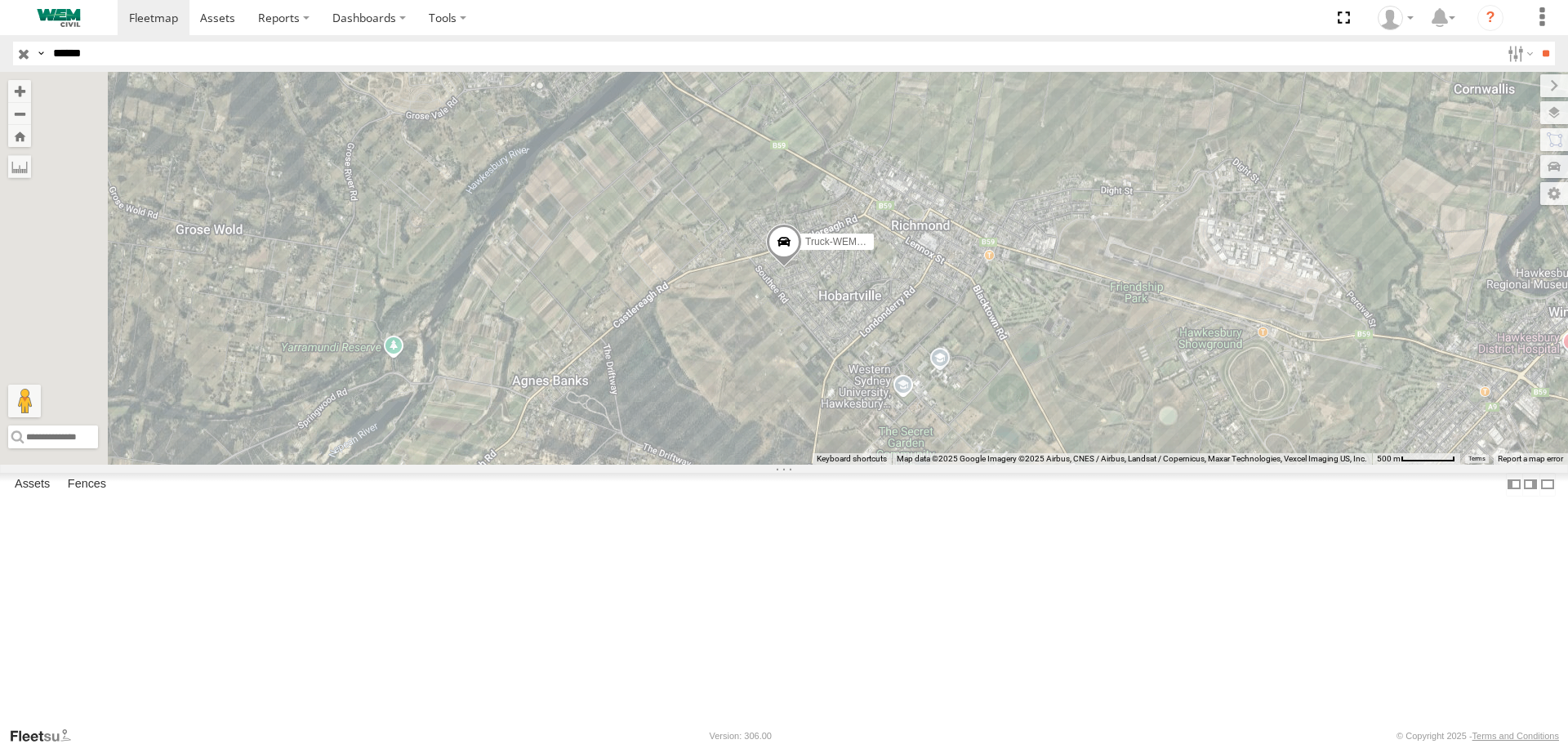
click at [0, 0] on span at bounding box center [0, 0] width 0 height 0
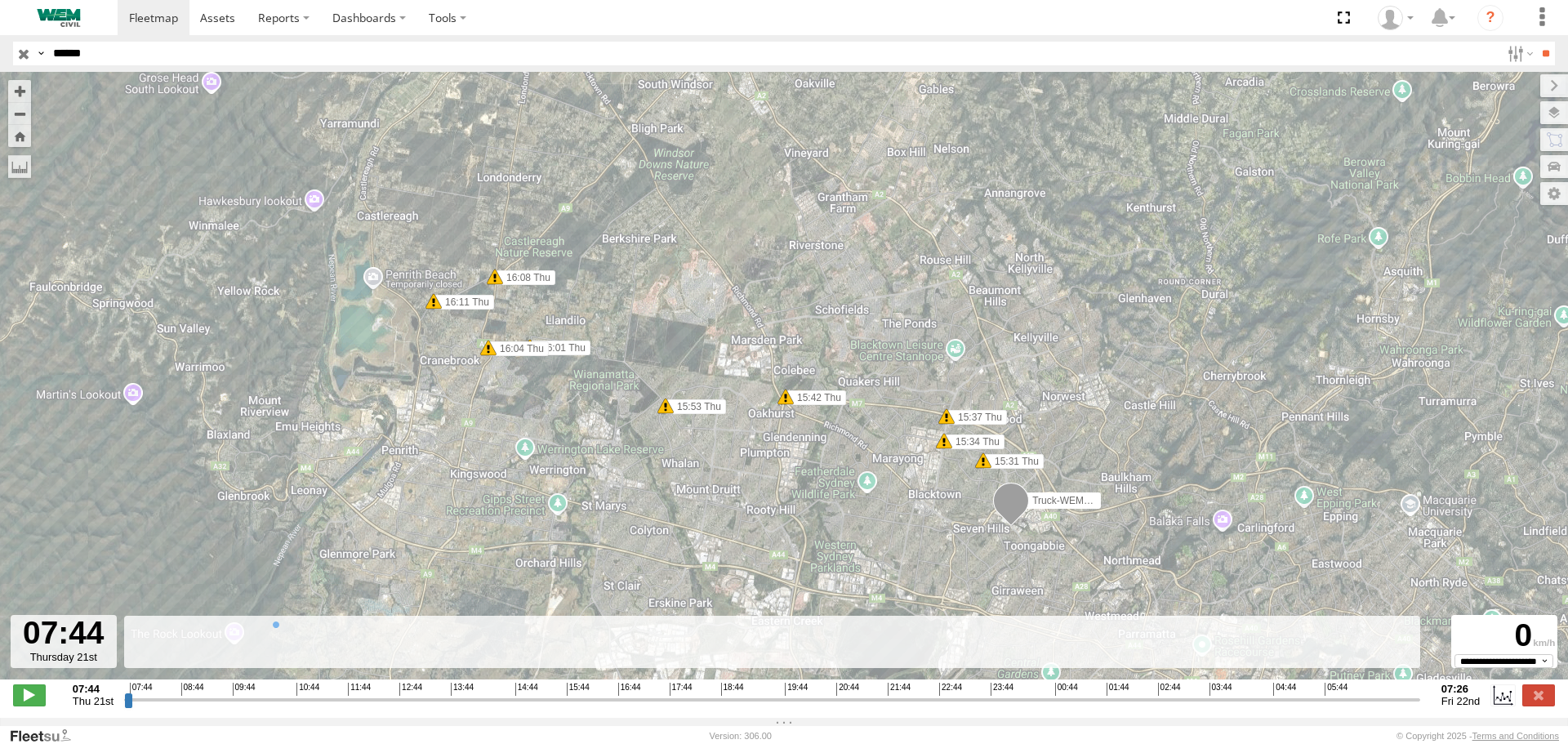
drag, startPoint x: 781, startPoint y: 307, endPoint x: 647, endPoint y: 170, distance: 191.6
click at [647, 168] on div "Truck-WEM045 15:31 Thu 15:34 Thu 15:37 Thu 15:42 Thu 15:53 Thu 16:01 Thu 16:04 …" at bounding box center [784, 384] width 1568 height 625
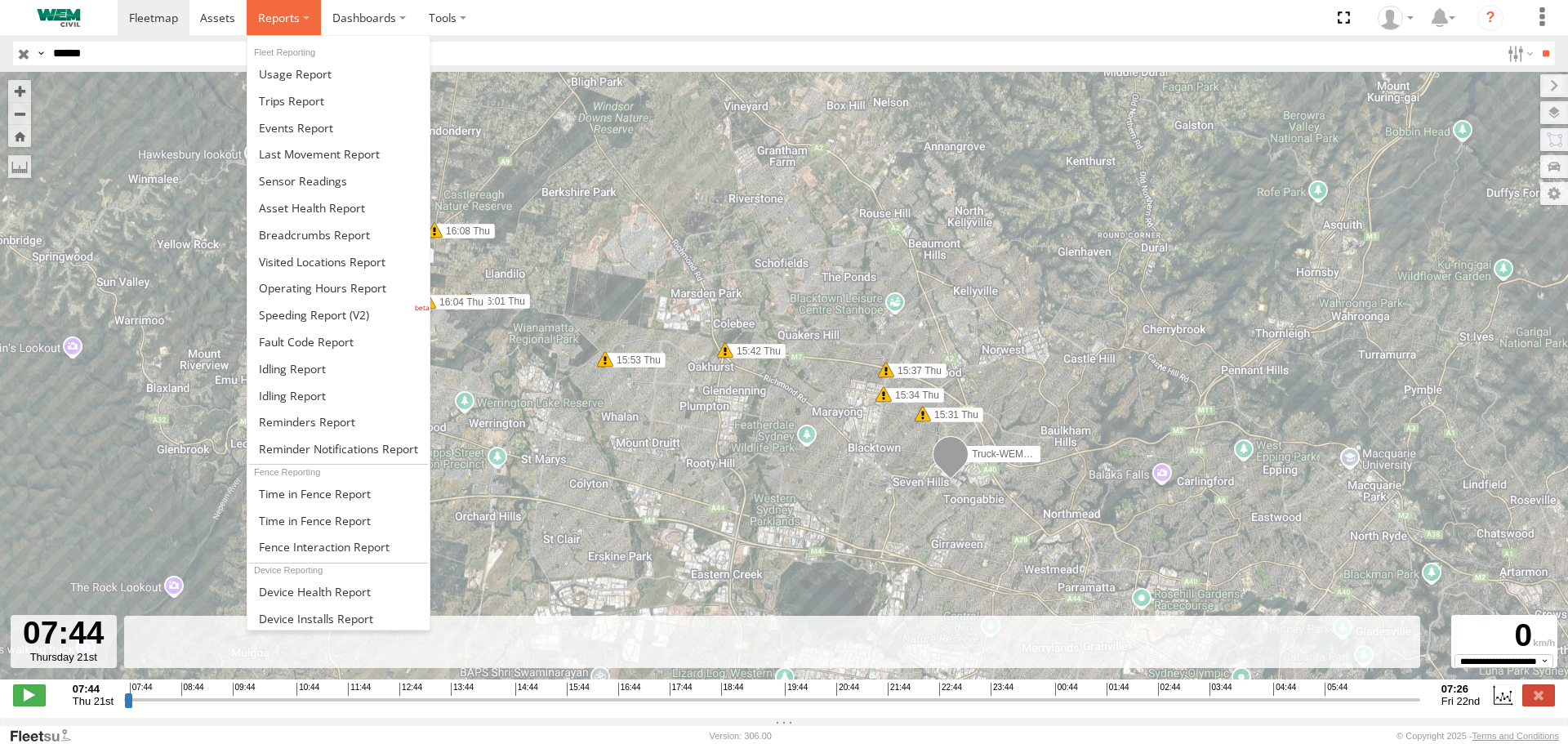
click at [296, 16] on span at bounding box center [279, 17] width 41 height 15
click at [307, 77] on span at bounding box center [295, 73] width 72 height 15
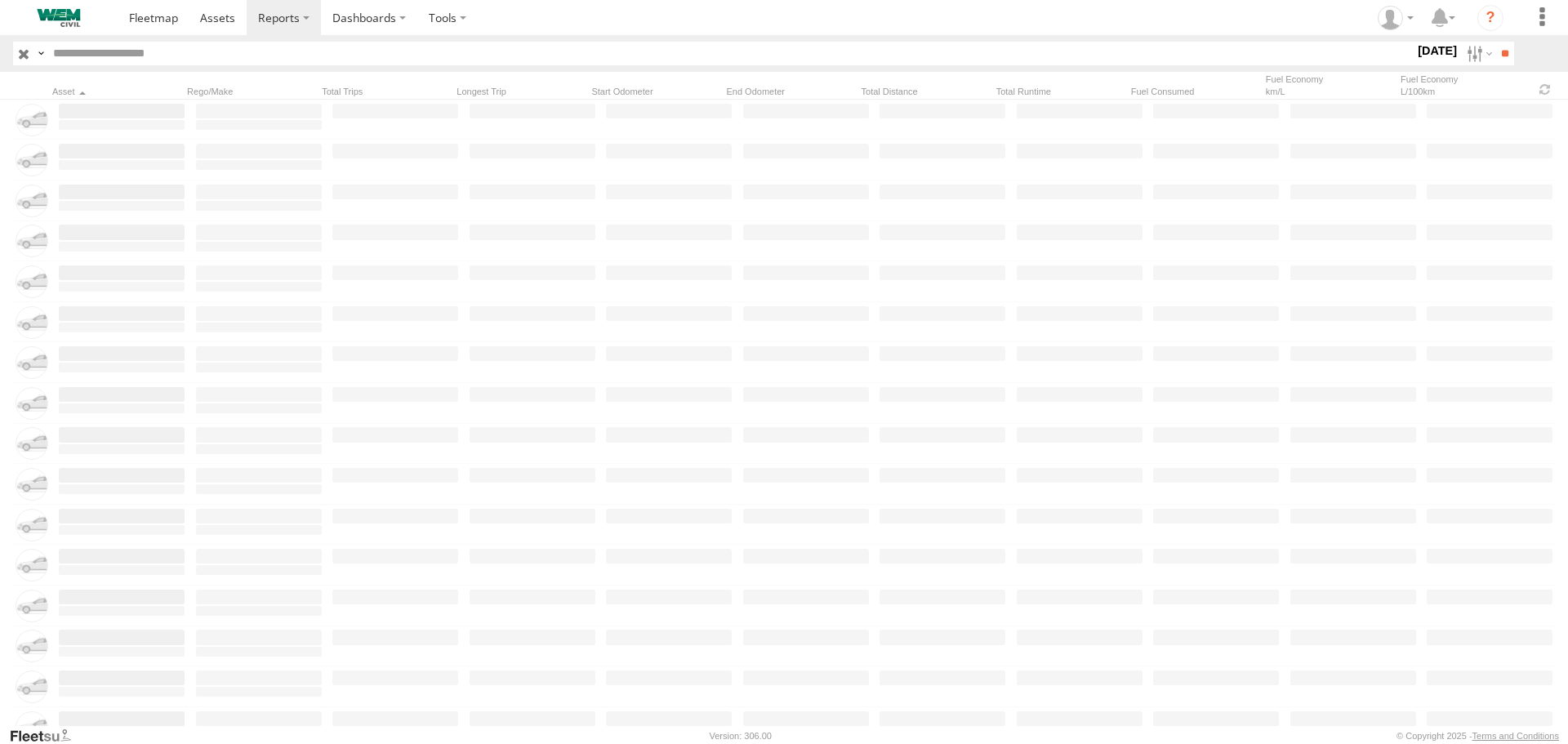
click at [109, 53] on input "text" at bounding box center [729, 53] width 1368 height 24
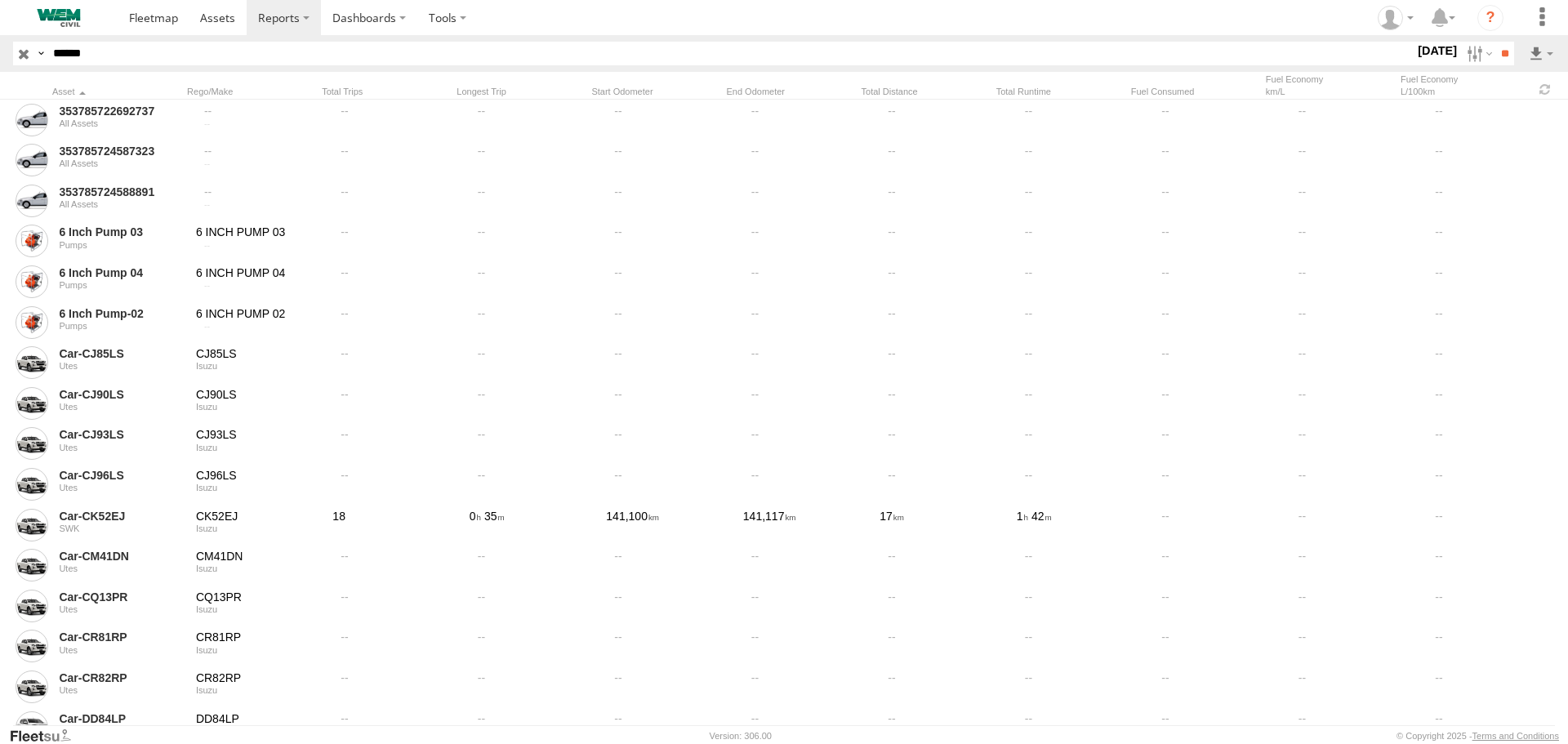
type input "******"
click at [1496, 41] on input "**" at bounding box center [1505, 53] width 19 height 24
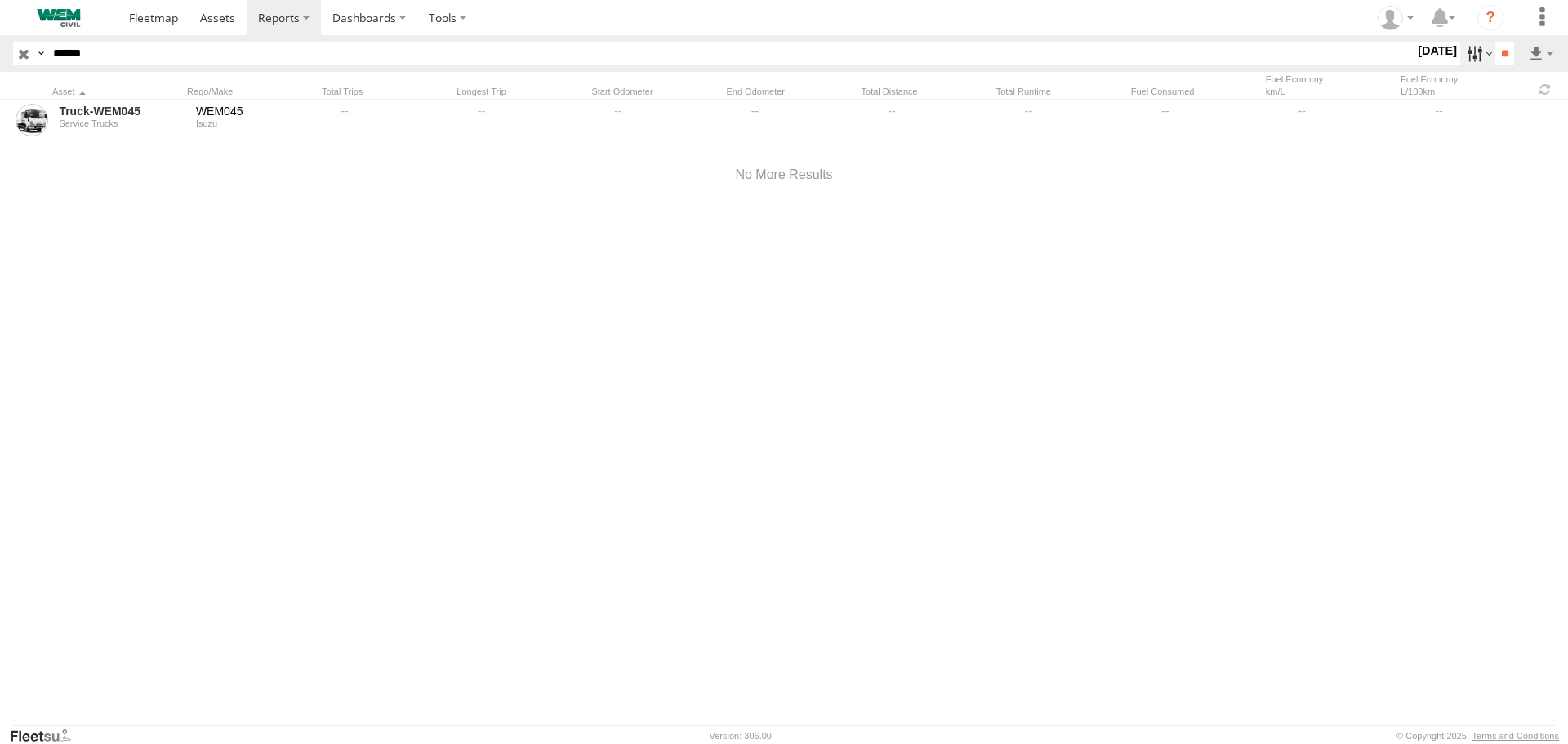
click at [1467, 57] on label at bounding box center [1477, 53] width 35 height 24
click at [0, 0] on label at bounding box center [0, 0] width 0 height 0
click at [1507, 48] on input "**" at bounding box center [1505, 53] width 19 height 24
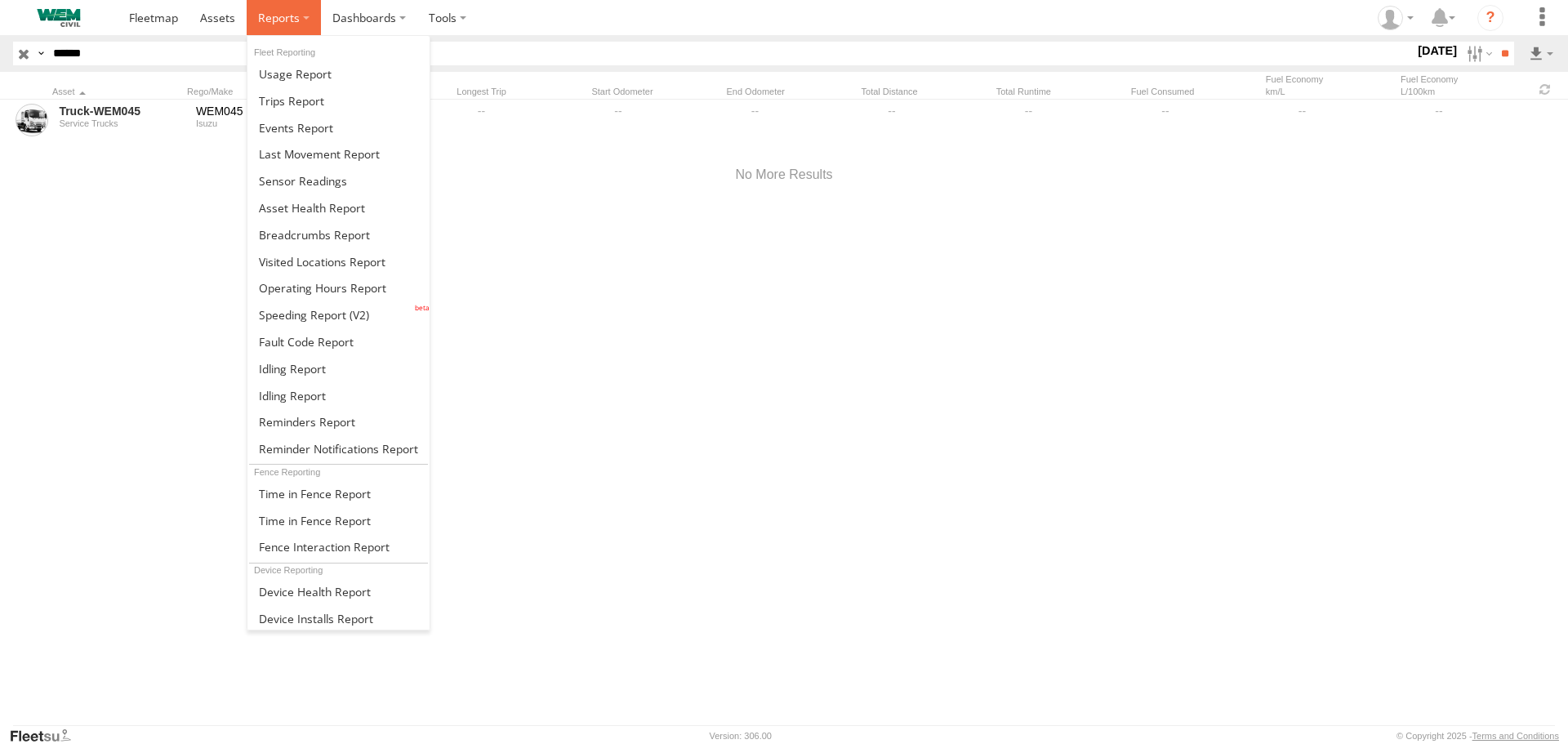
click at [280, 13] on span at bounding box center [279, 17] width 41 height 15
click at [320, 152] on span at bounding box center [319, 154] width 120 height 15
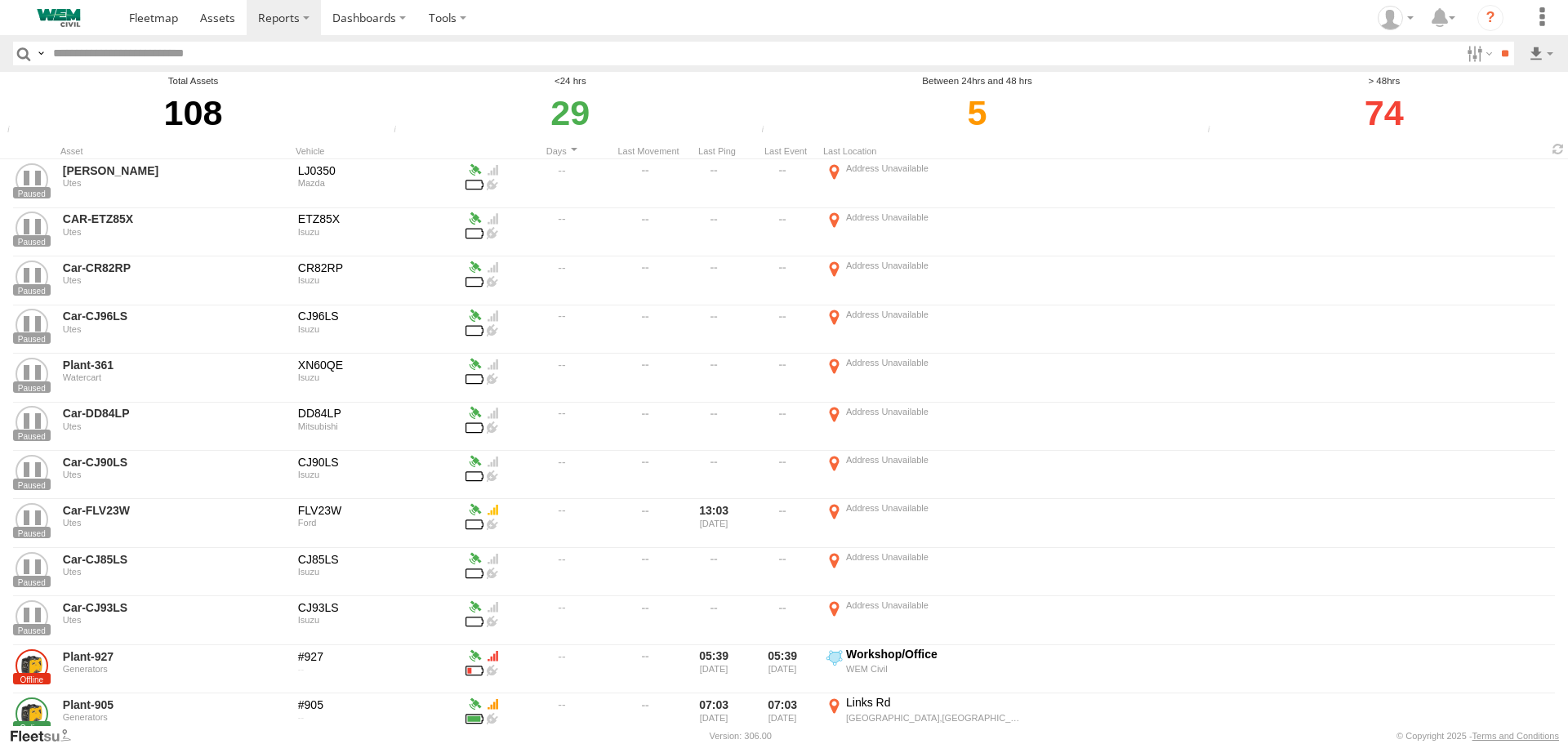
click at [64, 54] on input "text" at bounding box center [753, 53] width 1414 height 24
type input "******"
click at [1496, 41] on input "**" at bounding box center [1505, 53] width 19 height 24
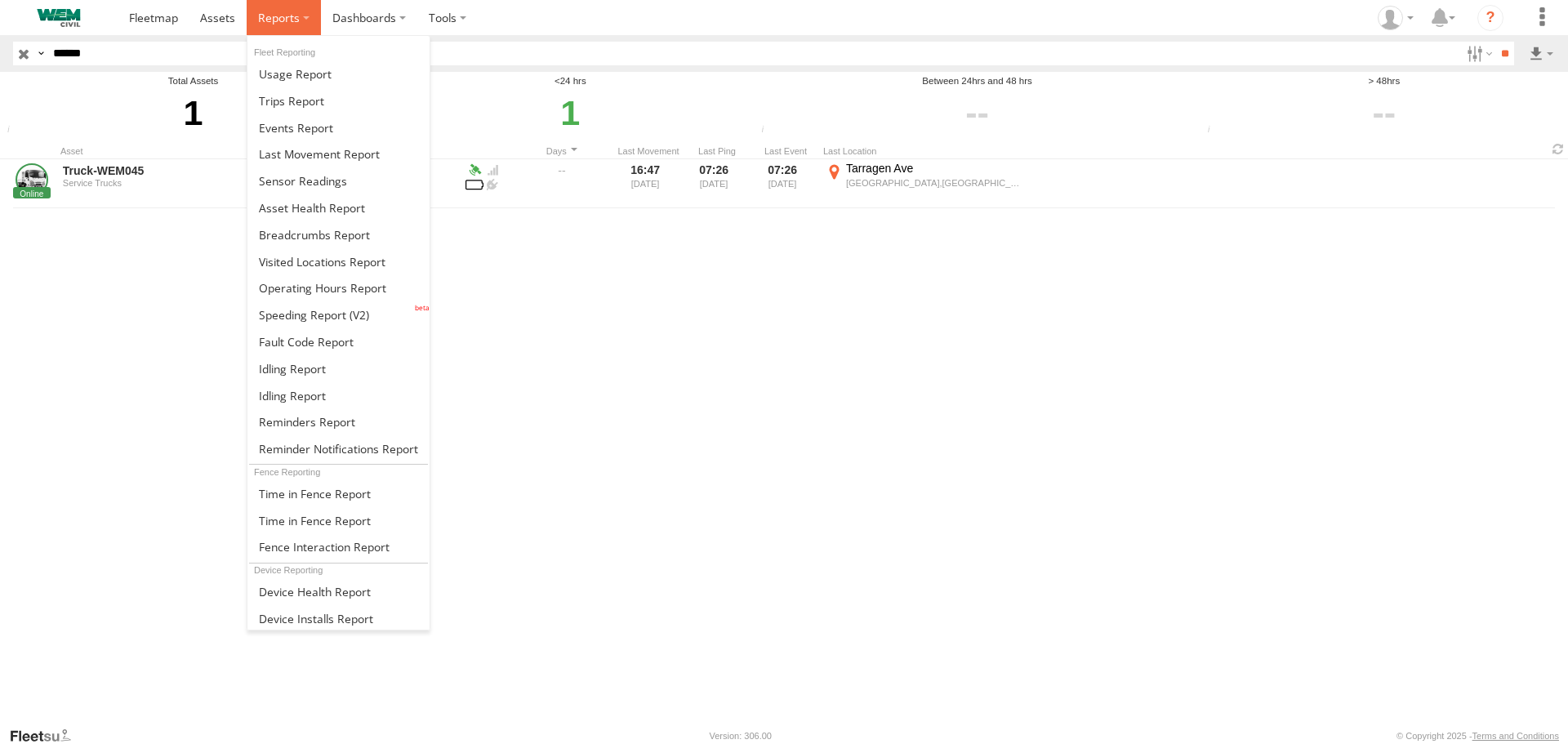
click at [306, 19] on label at bounding box center [283, 17] width 74 height 35
click at [264, 73] on span at bounding box center [295, 73] width 72 height 15
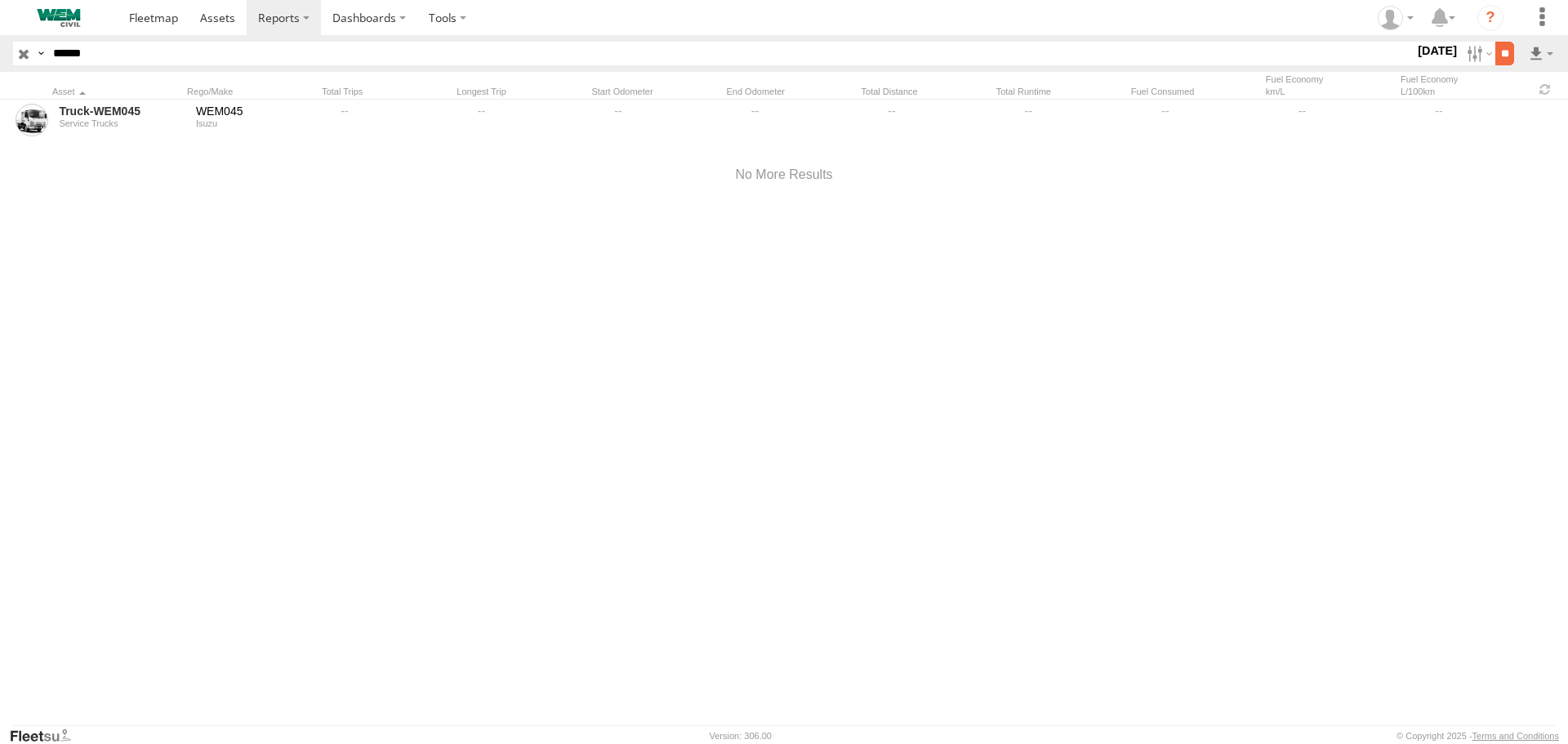
click at [1496, 53] on input "**" at bounding box center [1505, 53] width 19 height 24
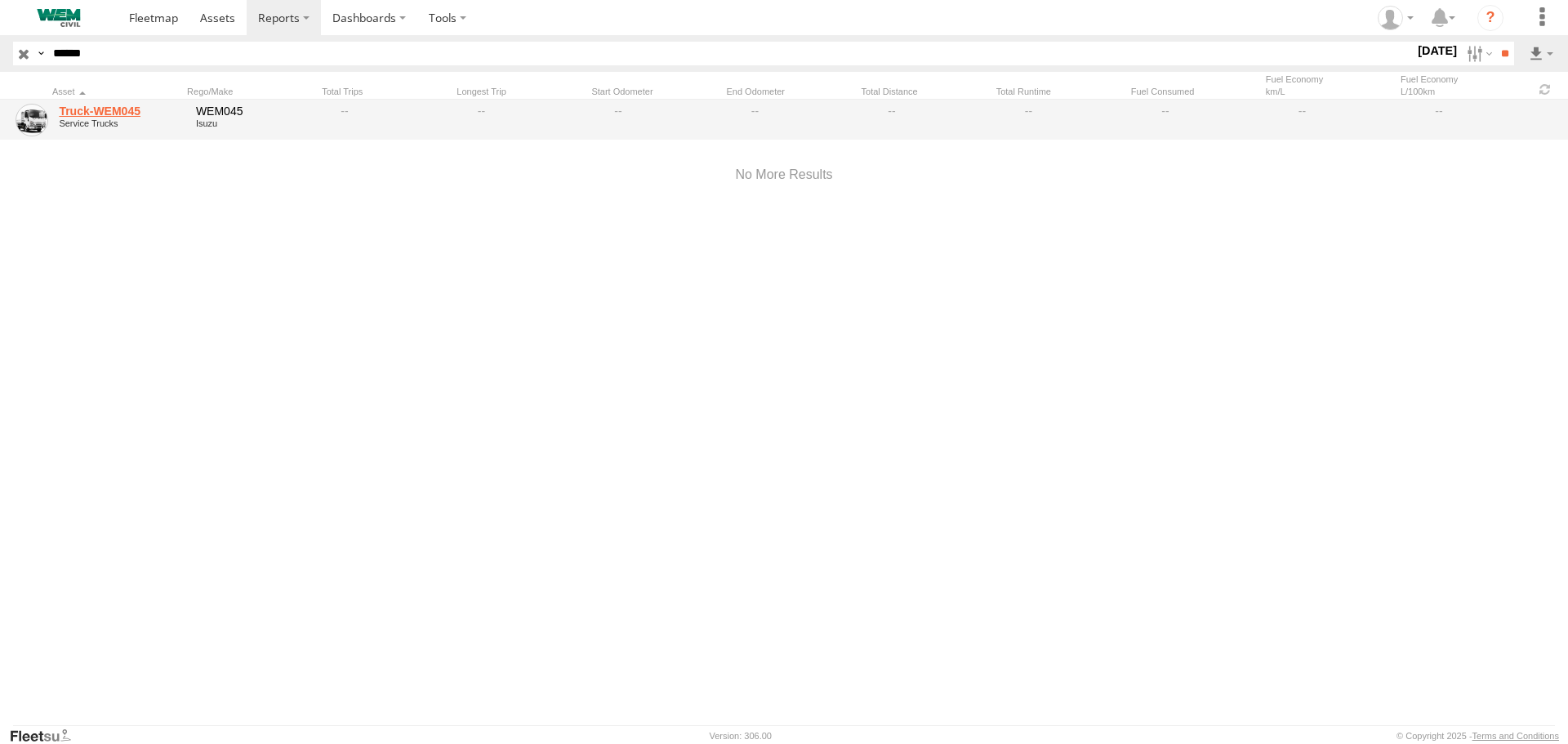
click at [119, 112] on link "Truck-WEM045" at bounding box center [121, 111] width 126 height 15
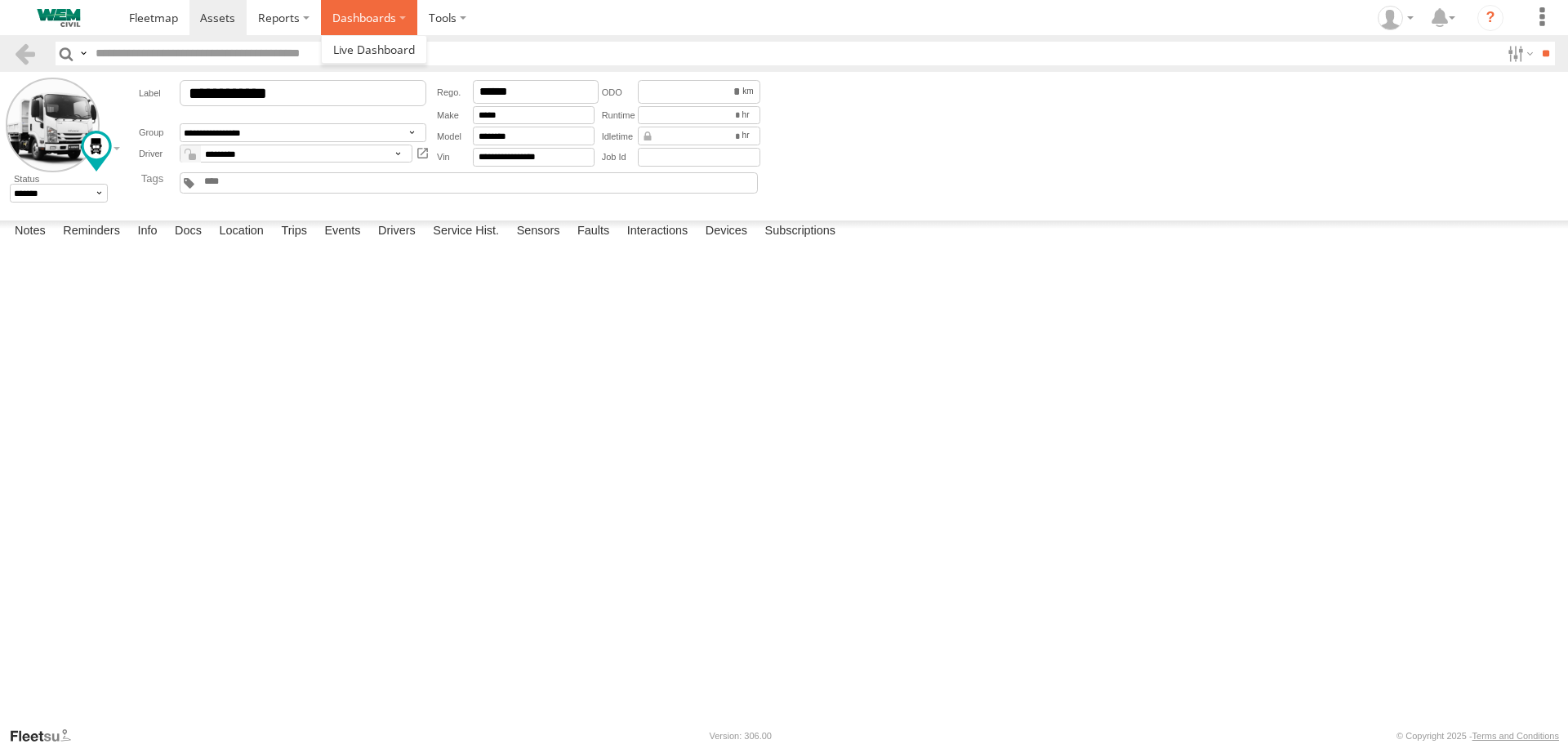
click at [383, 13] on label "Dashboards" at bounding box center [369, 17] width 96 height 35
click at [446, 13] on label at bounding box center [447, 17] width 60 height 35
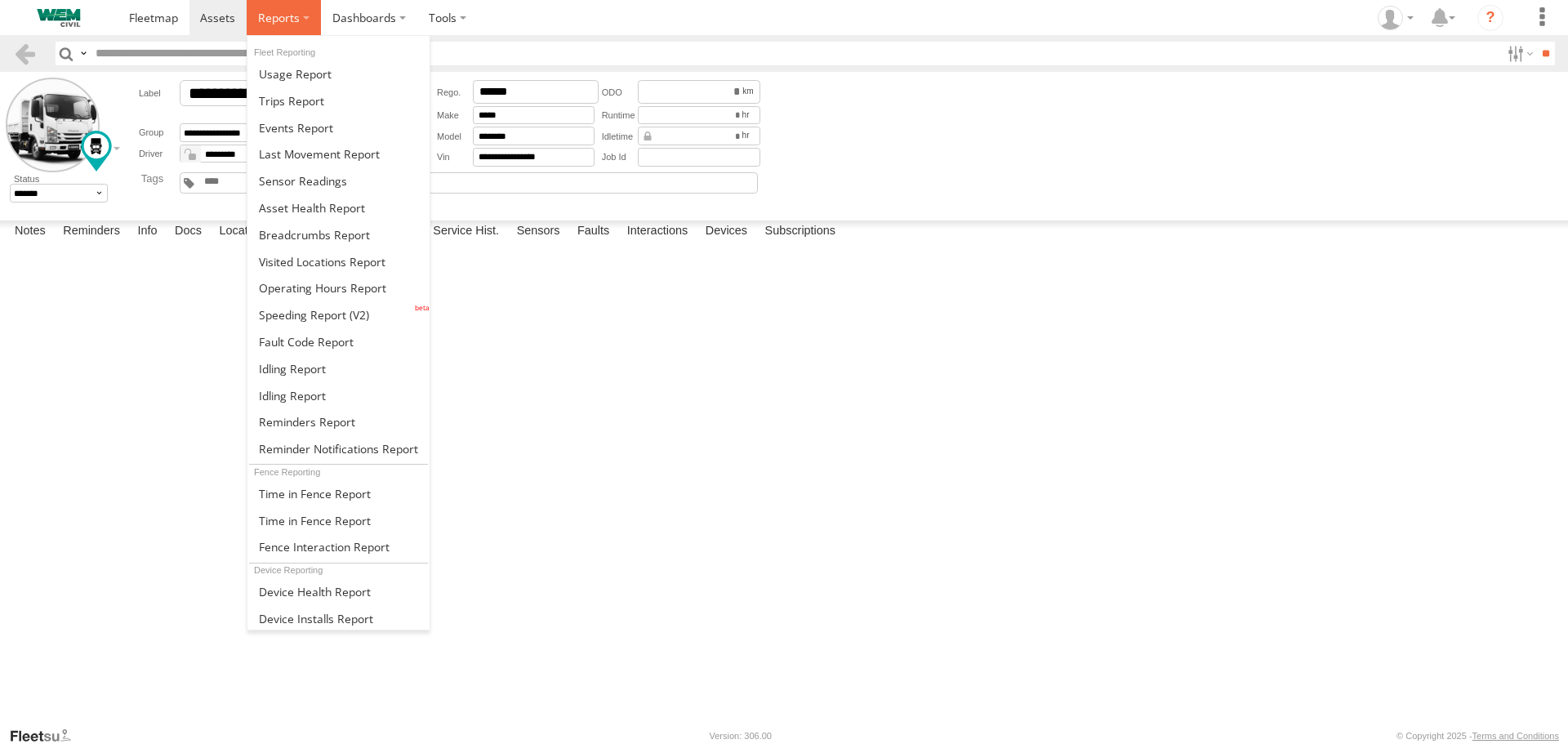
click at [293, 15] on span at bounding box center [279, 17] width 41 height 15
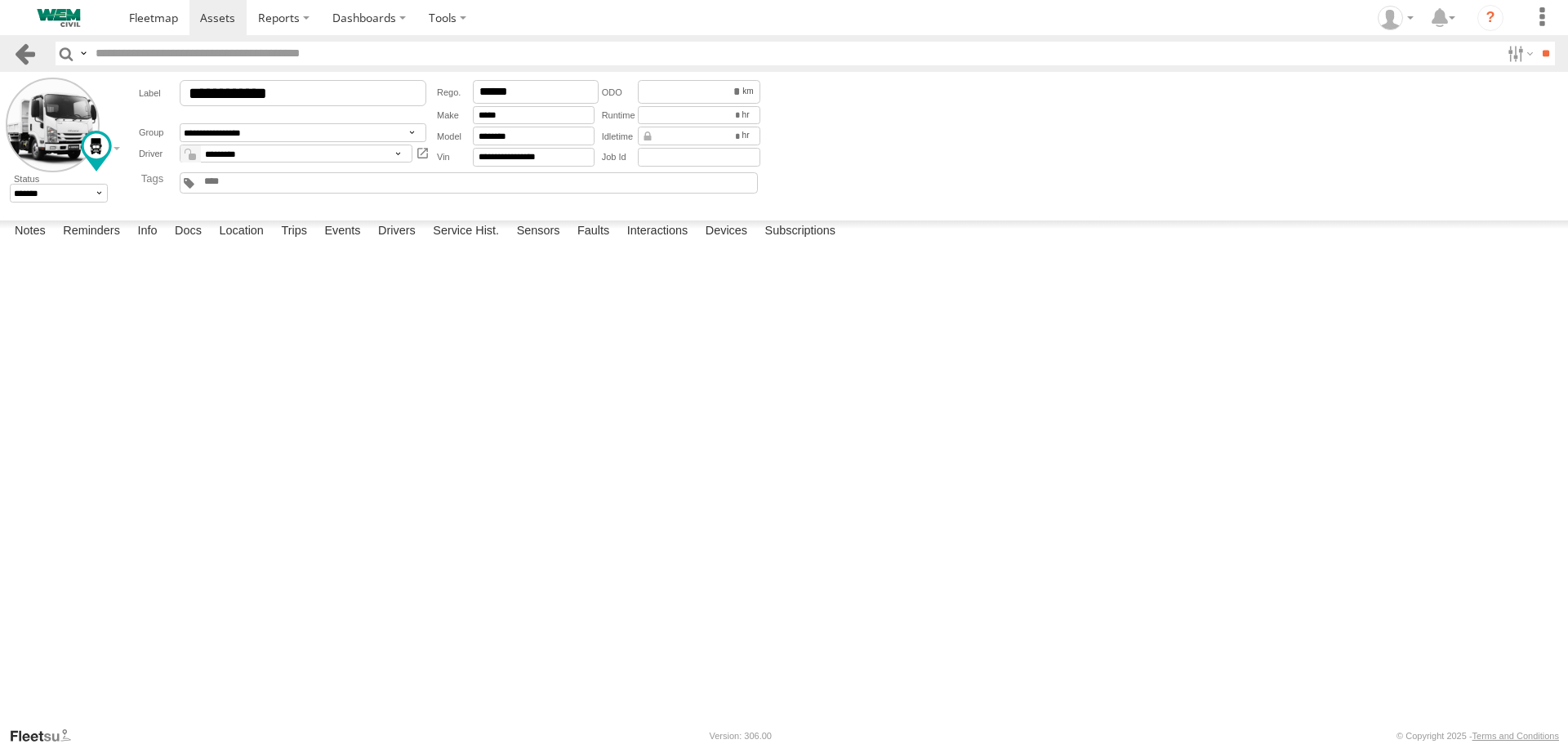
click at [21, 53] on link at bounding box center [24, 53] width 24 height 24
